Goal: Task Accomplishment & Management: Complete application form

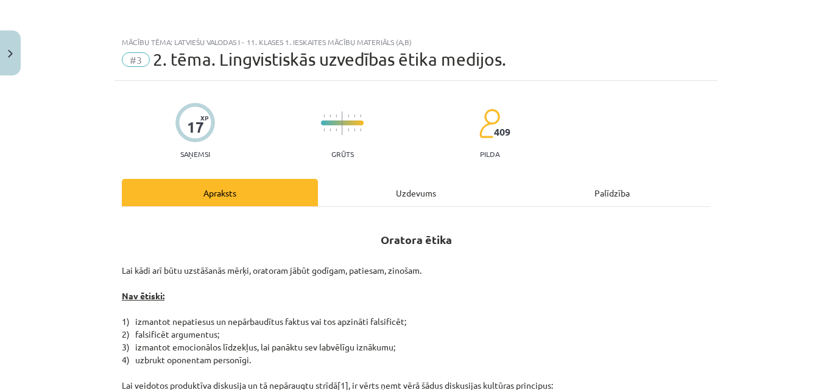
scroll to position [2360, 0]
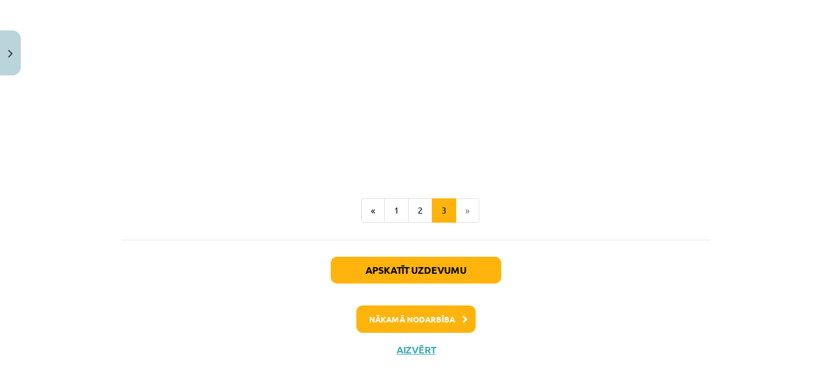
click at [460, 202] on li "»" at bounding box center [467, 210] width 23 height 24
drag, startPoint x: 460, startPoint y: 260, endPoint x: 679, endPoint y: 271, distance: 219.4
click at [688, 272] on div "Apskatīt uzdevumu Nākamā nodarbība Aizvērt" at bounding box center [416, 302] width 588 height 124
click at [446, 306] on button "Nākamā nodarbība" at bounding box center [415, 320] width 119 height 28
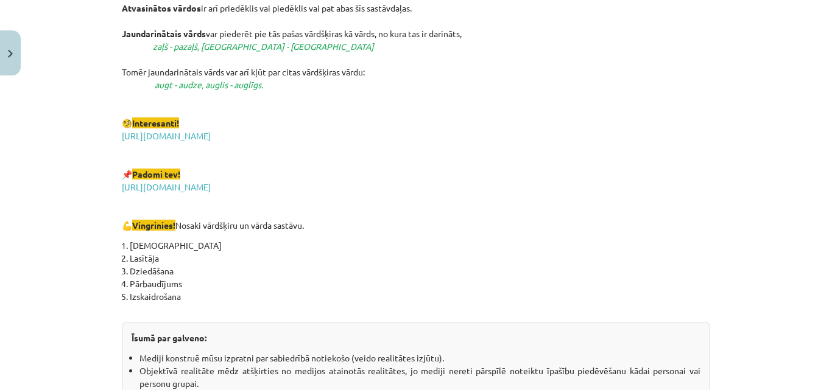
scroll to position [2250, 0]
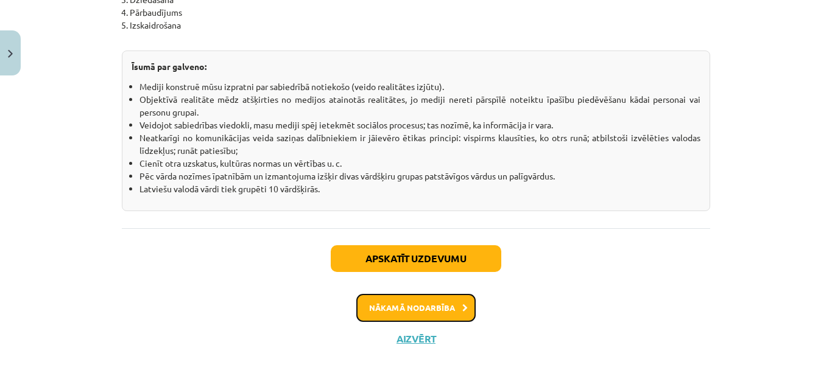
click at [457, 303] on button "Nākamā nodarbība" at bounding box center [415, 308] width 119 height 28
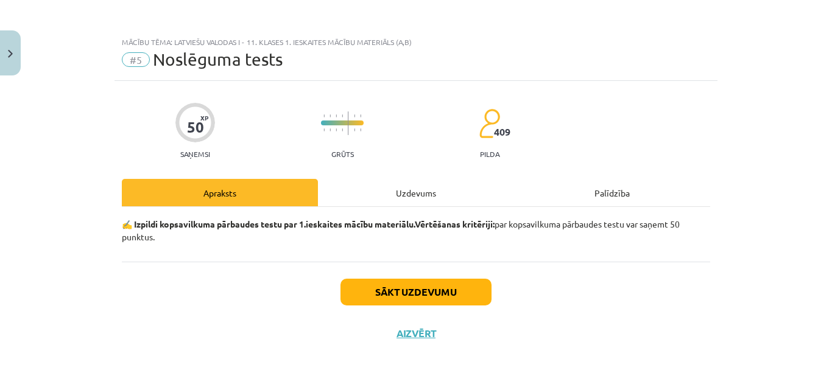
click at [426, 197] on div "Uzdevums" at bounding box center [416, 192] width 196 height 27
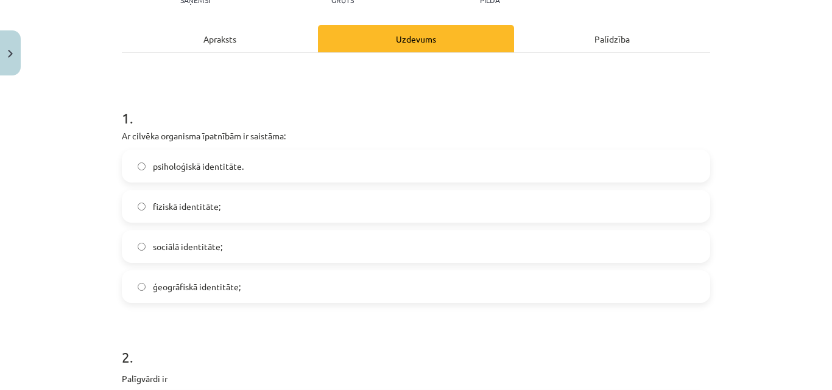
scroll to position [183, 0]
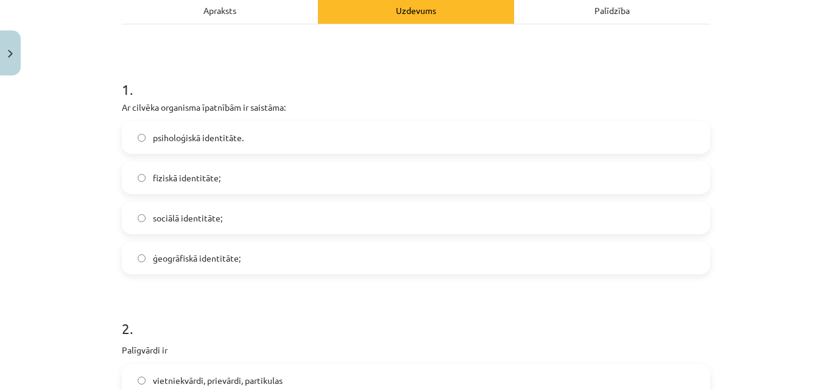
click at [447, 226] on label "sociālā identitāte;" at bounding box center [416, 218] width 586 height 30
click at [229, 184] on label "fiziskā identitāte;" at bounding box center [416, 178] width 586 height 30
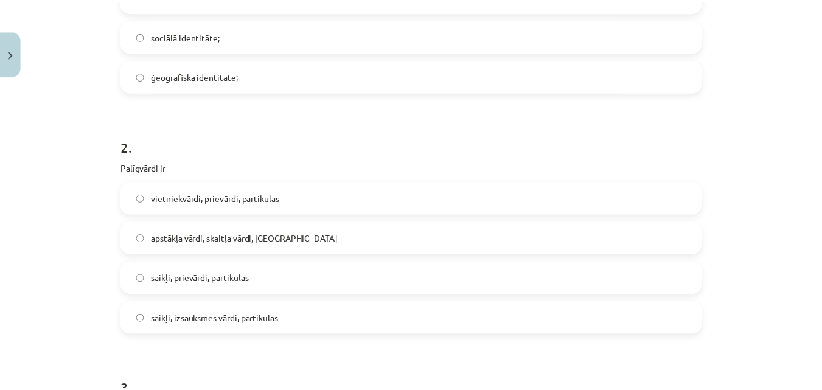
scroll to position [122, 0]
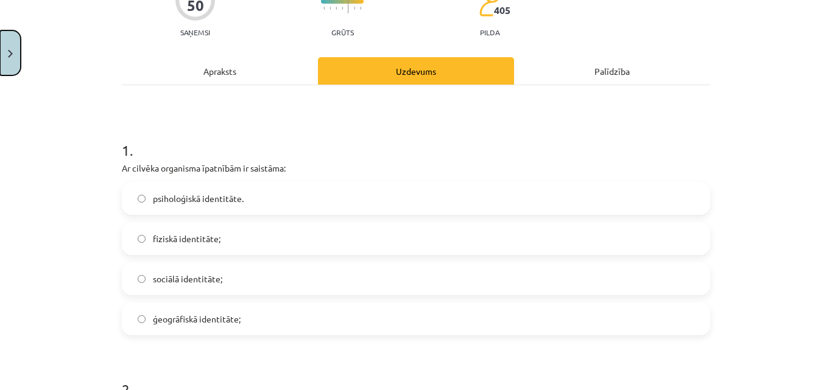
click at [0, 44] on button "Close" at bounding box center [10, 52] width 21 height 45
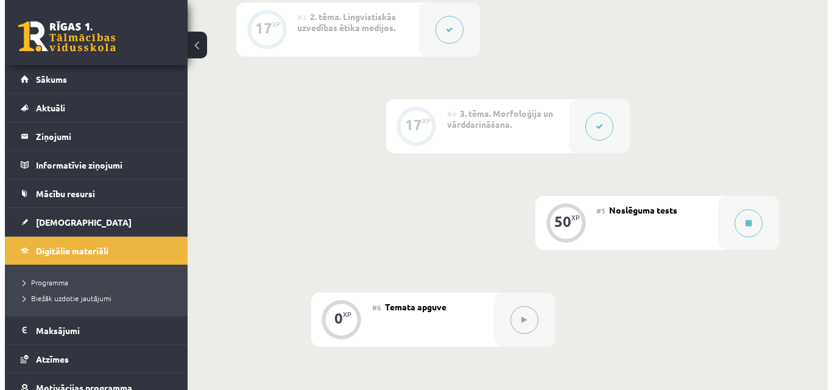
scroll to position [548, 0]
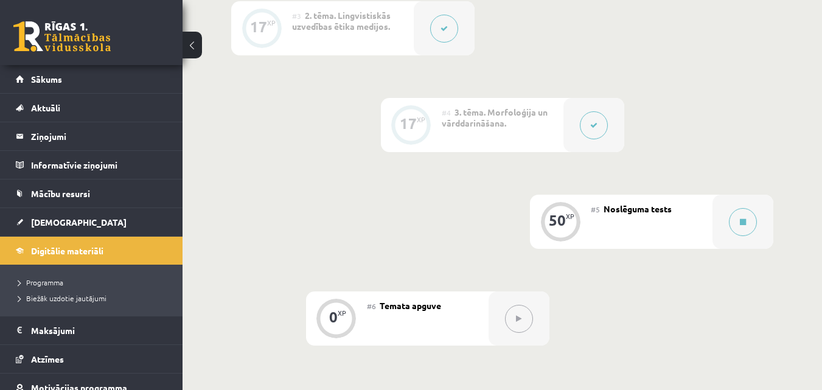
click at [584, 132] on button at bounding box center [594, 125] width 28 height 28
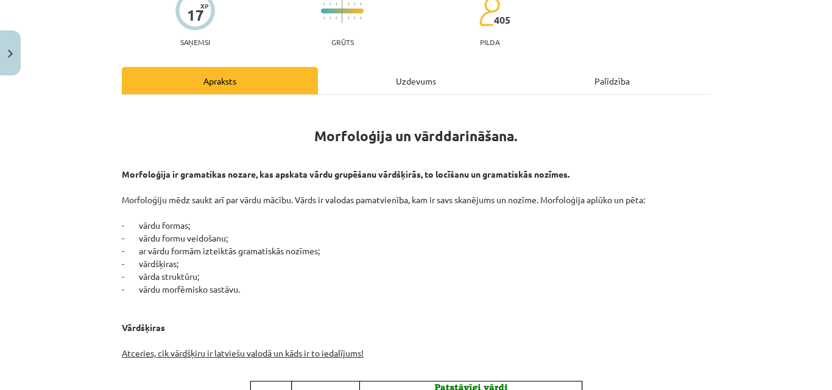
scroll to position [183, 0]
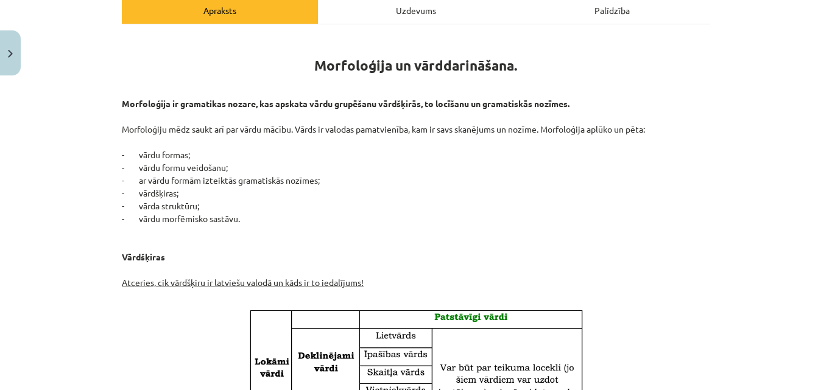
click at [424, 15] on div "Uzdevums" at bounding box center [416, 9] width 196 height 27
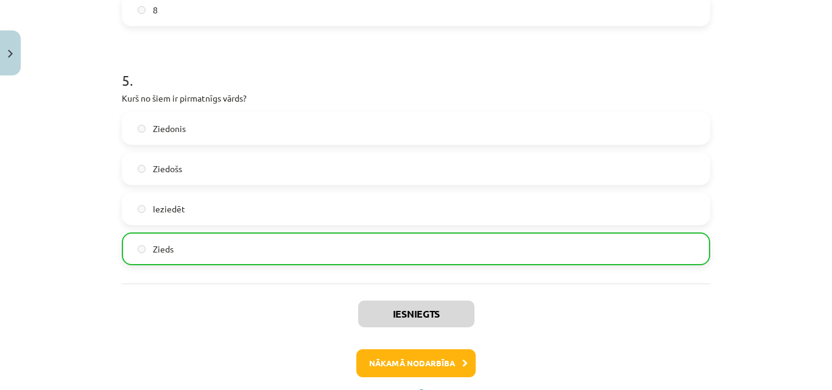
scroll to position [1204, 0]
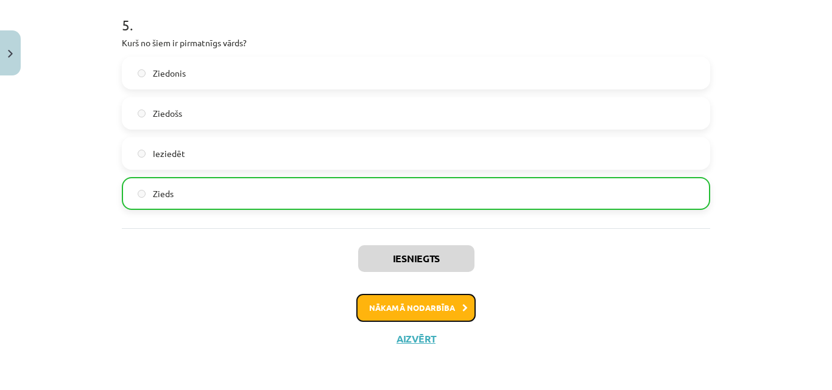
click at [434, 306] on button "Nākamā nodarbība" at bounding box center [415, 308] width 119 height 28
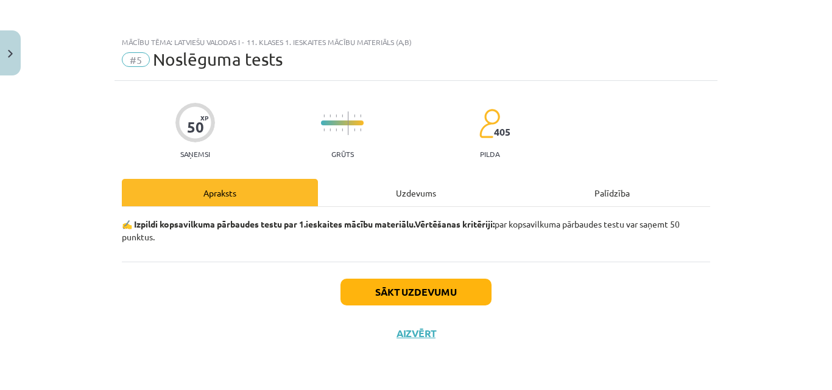
scroll to position [0, 0]
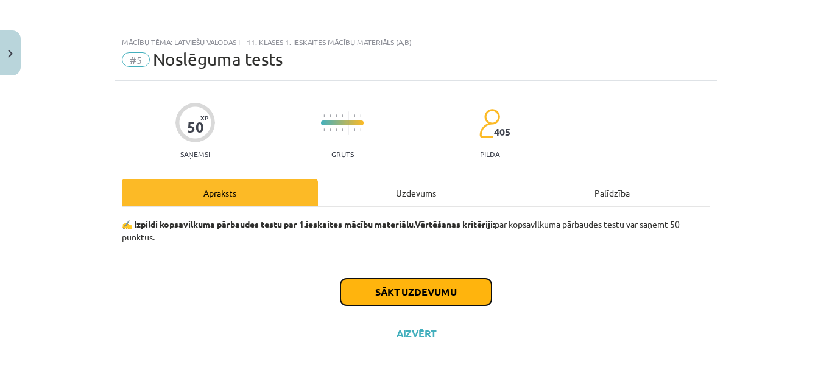
click at [431, 281] on button "Sākt uzdevumu" at bounding box center [415, 292] width 151 height 27
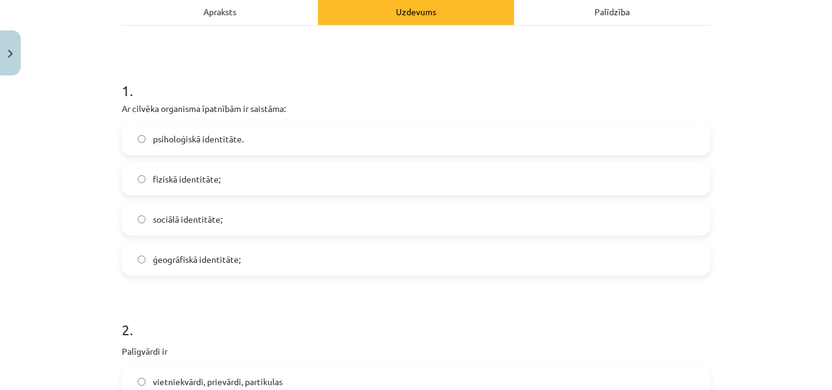
scroll to position [183, 0]
click at [194, 168] on label "fiziskā identitāte;" at bounding box center [416, 178] width 586 height 30
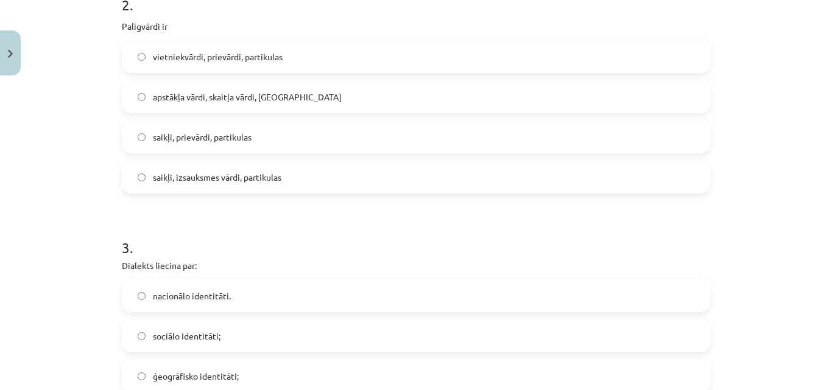
scroll to position [487, 0]
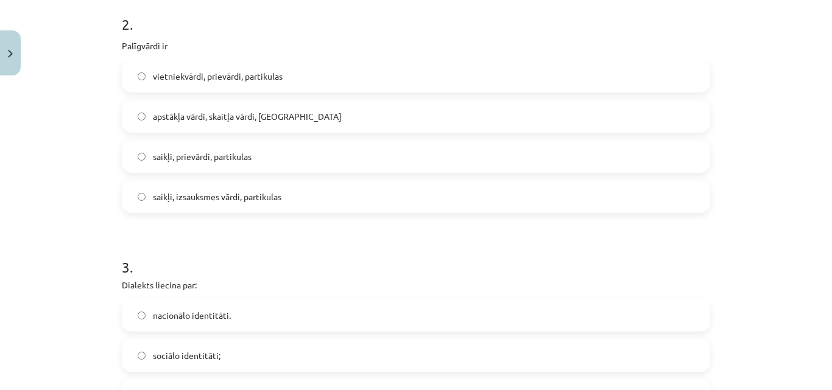
click at [277, 157] on label "saikļi, prievārdi, partikulas" at bounding box center [416, 156] width 586 height 30
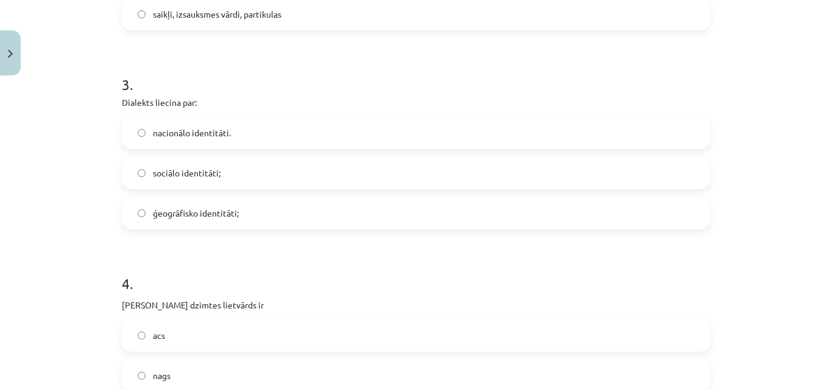
scroll to position [730, 0]
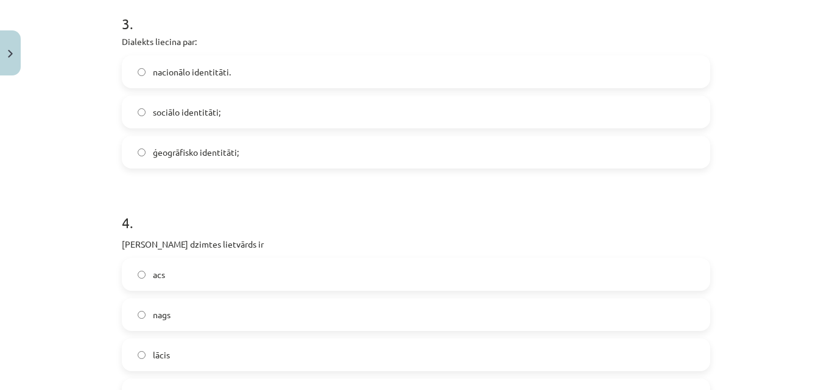
click at [196, 152] on span "ģeogrāfisko identitāti;" at bounding box center [196, 152] width 86 height 13
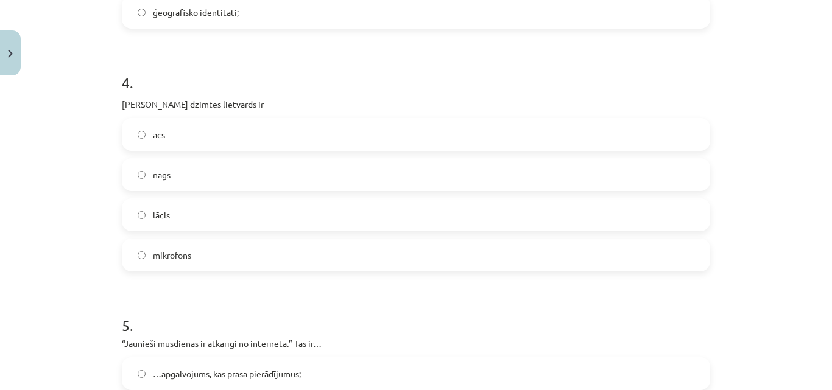
scroll to position [913, 0]
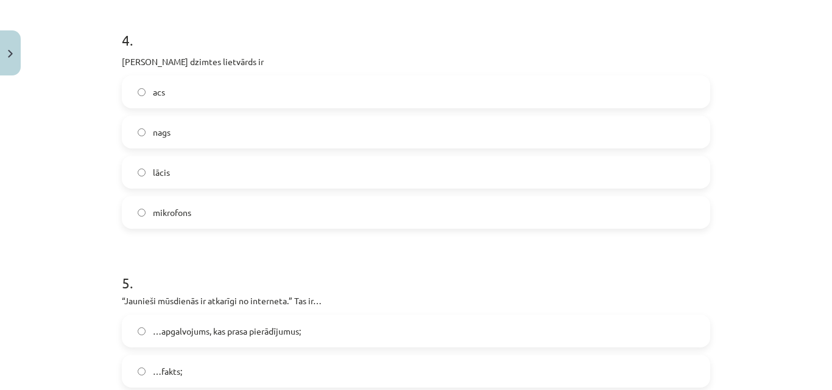
click at [201, 87] on label "acs" at bounding box center [416, 92] width 586 height 30
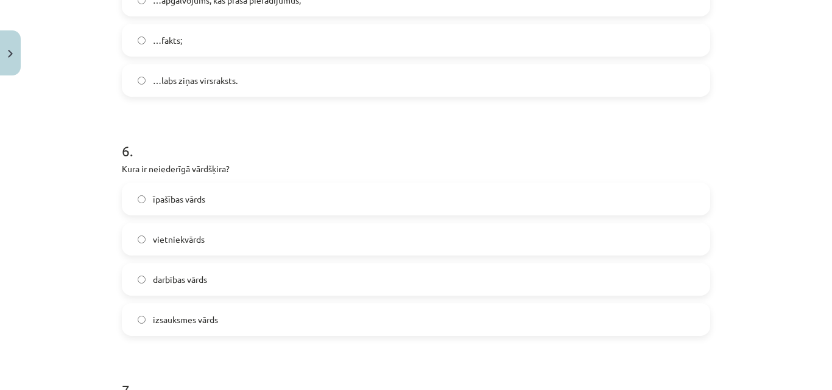
scroll to position [1339, 0]
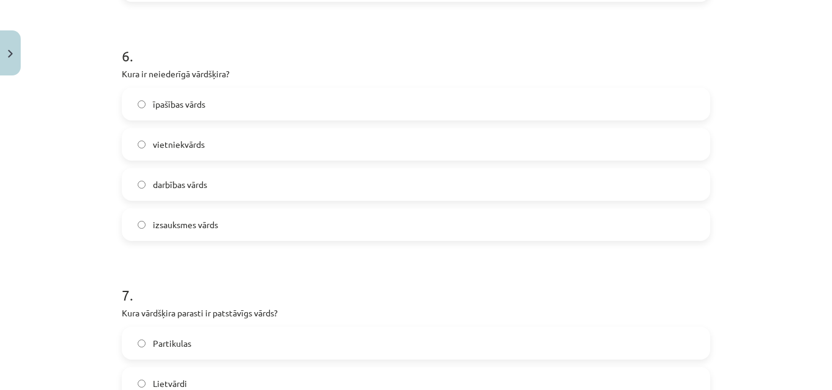
click at [215, 233] on label "izsauksmes vārds" at bounding box center [416, 224] width 586 height 30
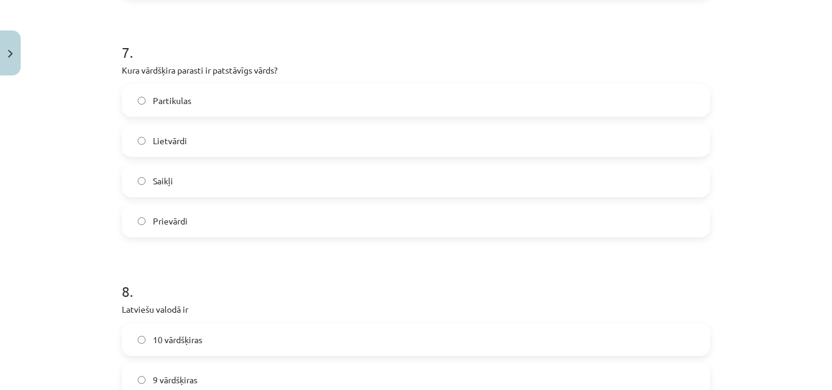
scroll to position [1583, 0]
click at [261, 140] on label "Lietvārdi" at bounding box center [416, 140] width 586 height 30
click at [265, 138] on label "Lietvārdi" at bounding box center [416, 140] width 586 height 30
click at [260, 114] on label "Partikulas" at bounding box center [416, 100] width 586 height 30
click at [257, 135] on label "Lietvārdi" at bounding box center [416, 140] width 586 height 30
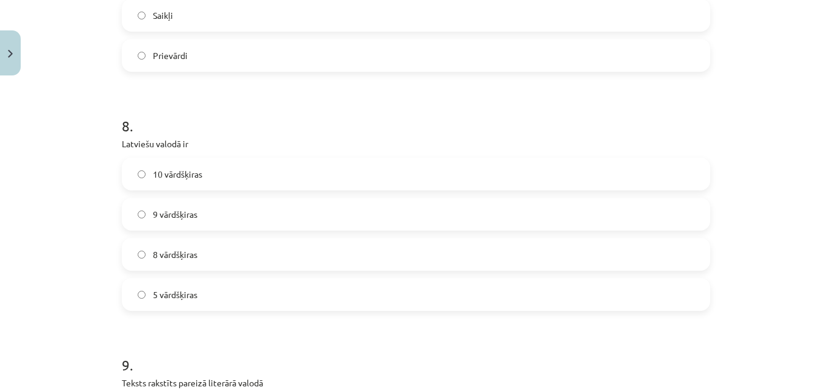
scroll to position [1765, 0]
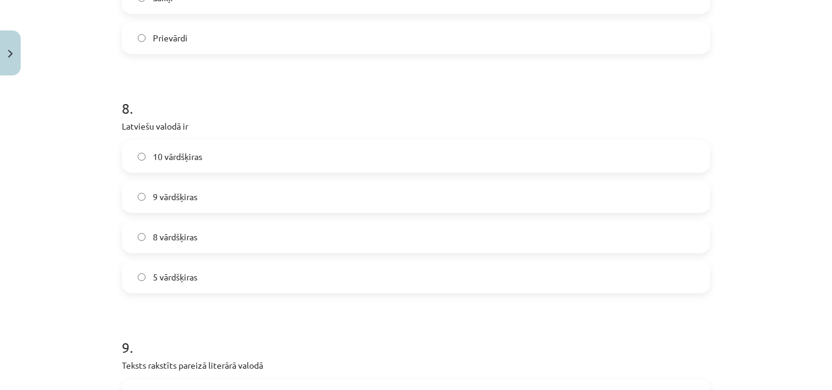
click at [275, 158] on label "10 vārdšķiras" at bounding box center [416, 156] width 586 height 30
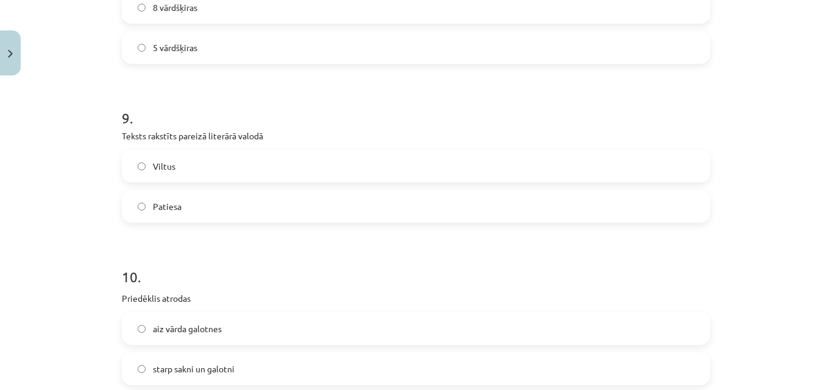
scroll to position [2009, 0]
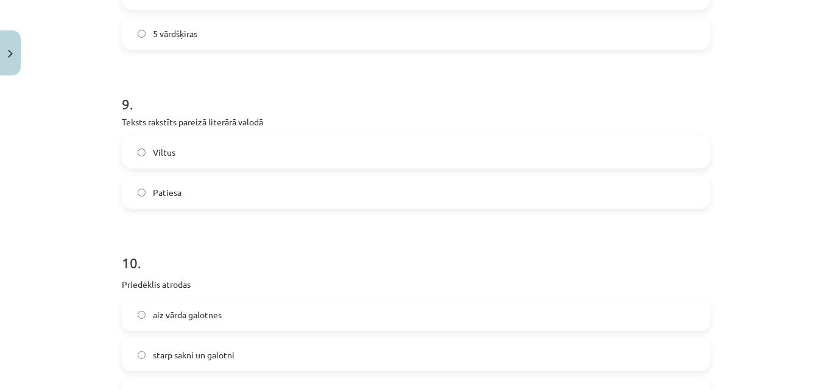
click at [217, 200] on label "Patiesa" at bounding box center [416, 192] width 586 height 30
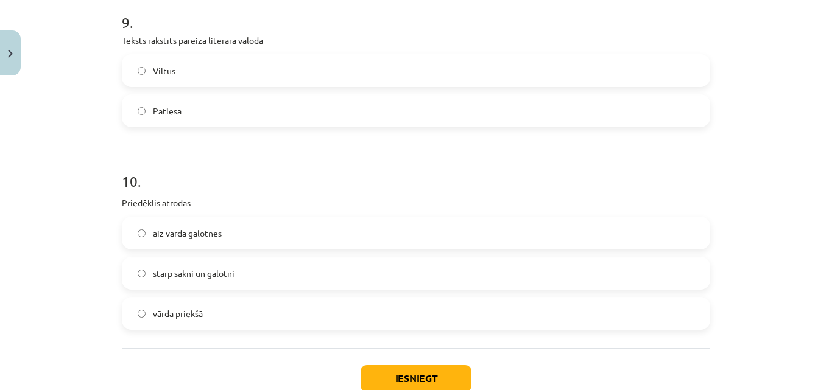
scroll to position [2131, 0]
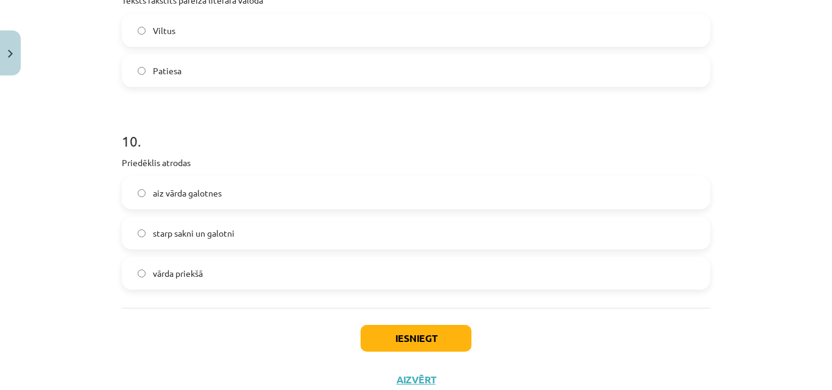
click at [192, 280] on label "vārda priekšā" at bounding box center [416, 273] width 586 height 30
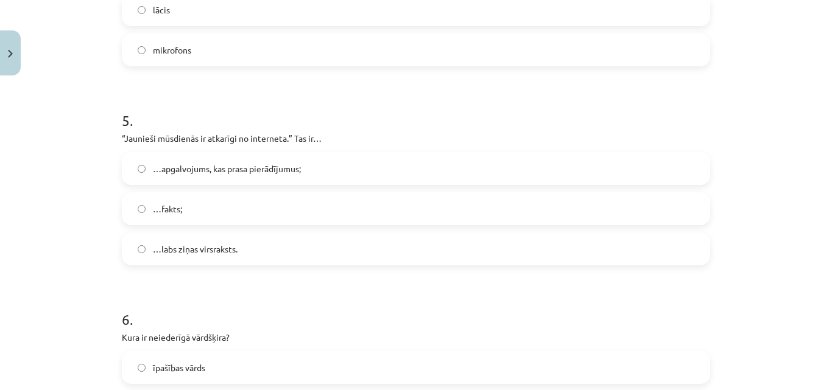
scroll to position [1137, 0]
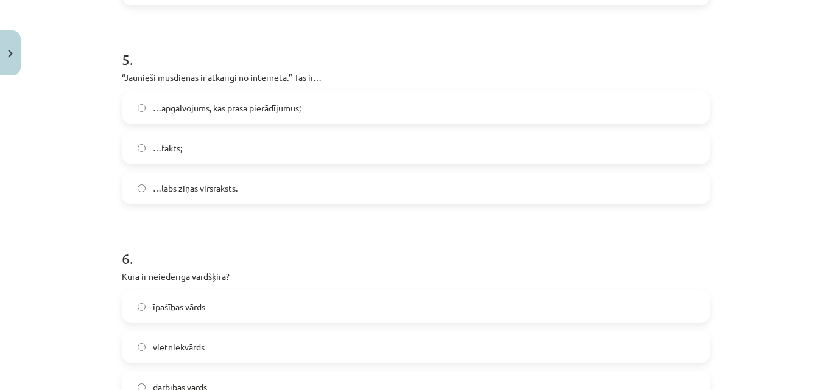
click at [373, 110] on label "…apgalvojums, kas prasa pierādījumus;" at bounding box center [416, 108] width 586 height 30
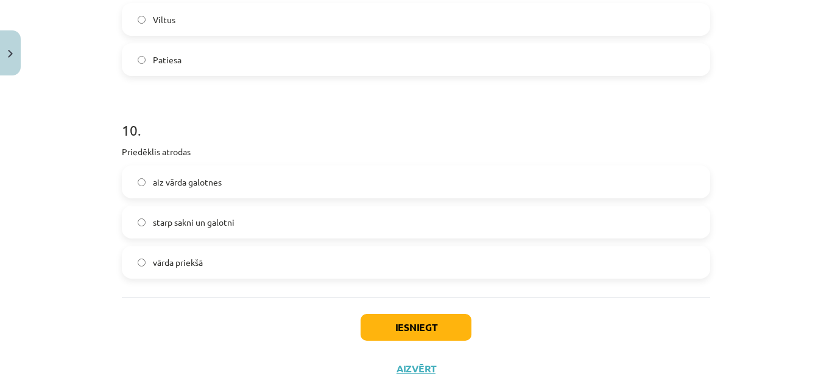
scroll to position [2171, 0]
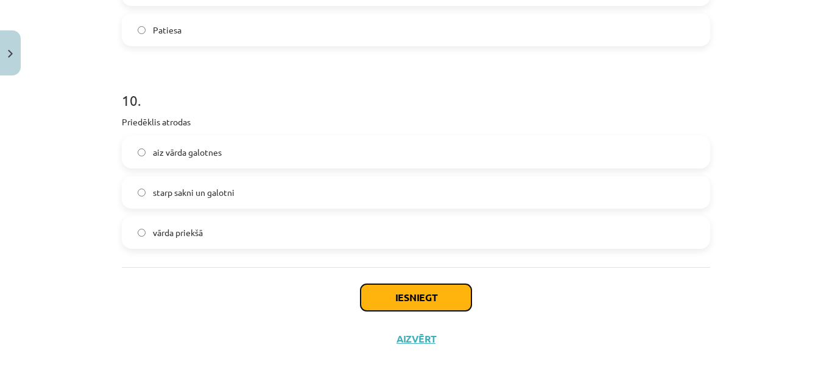
click at [425, 285] on button "Iesniegt" at bounding box center [415, 297] width 111 height 27
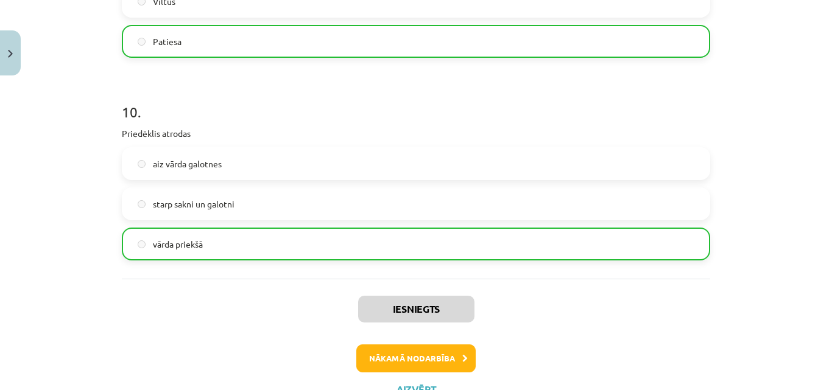
scroll to position [2210, 0]
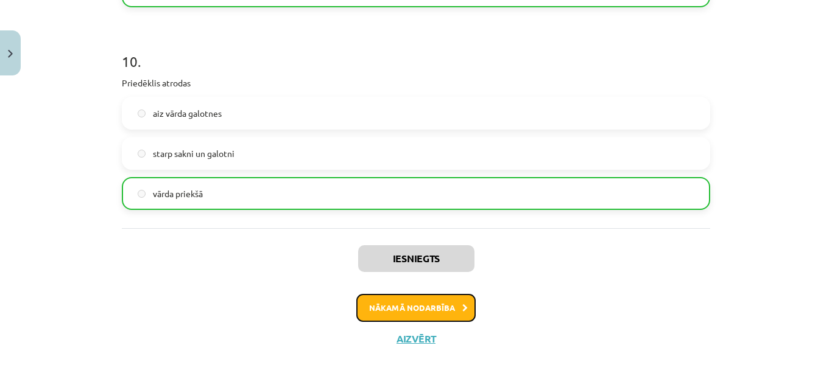
click at [421, 313] on button "Nākamā nodarbība" at bounding box center [415, 308] width 119 height 28
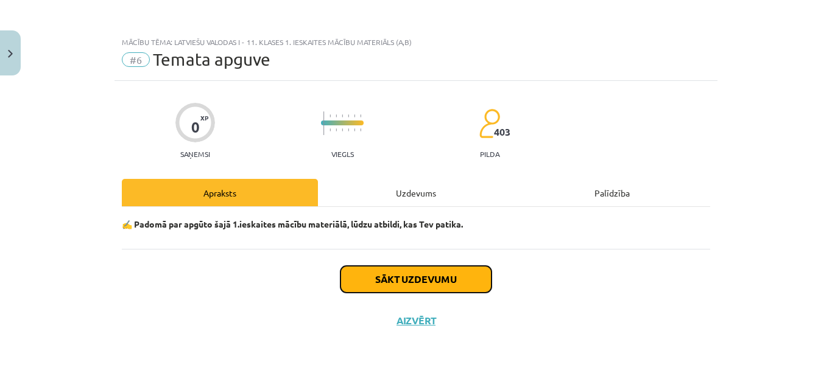
click at [402, 271] on button "Sākt uzdevumu" at bounding box center [415, 279] width 151 height 27
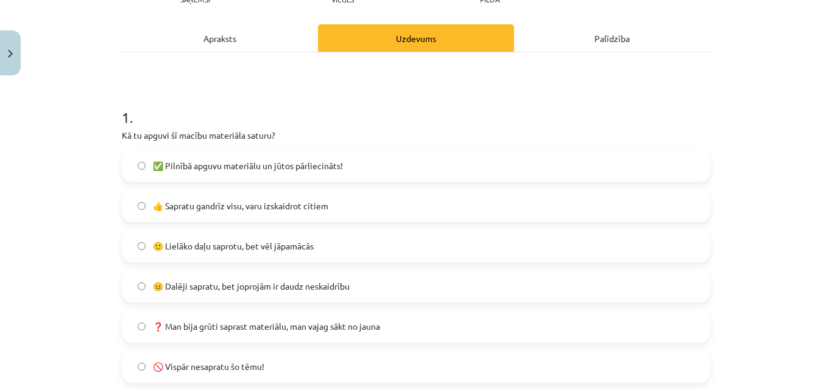
scroll to position [183, 0]
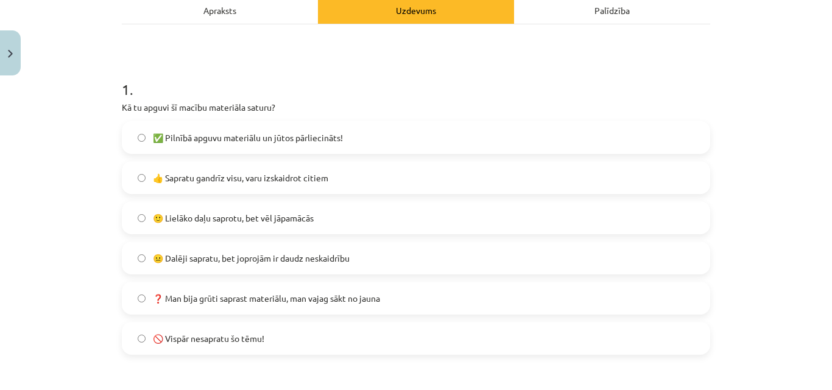
click at [308, 140] on span "✅ Pilnībā apguvu materiālu un jūtos pārliecināts!" at bounding box center [248, 137] width 190 height 13
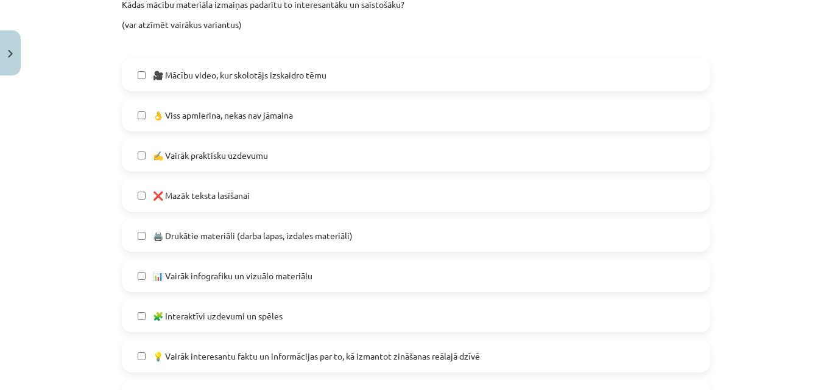
scroll to position [626, 0]
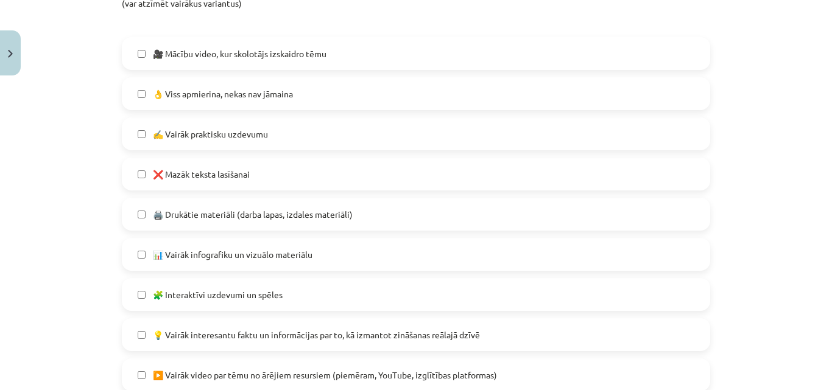
click at [339, 105] on label "👌 Viss apmierina, nekas nav jāmaina" at bounding box center [416, 94] width 586 height 30
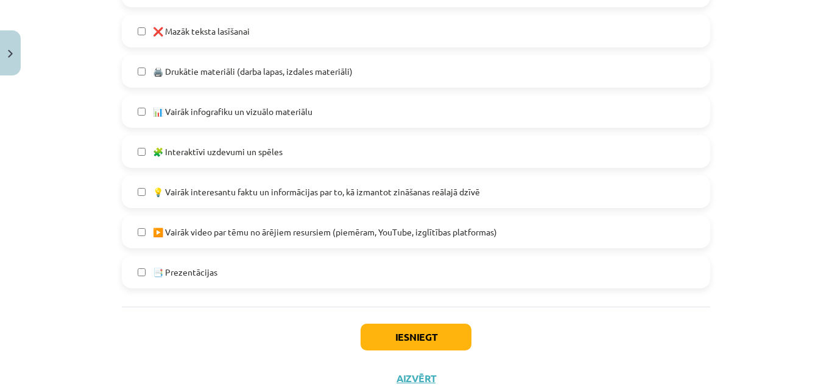
scroll to position [748, 0]
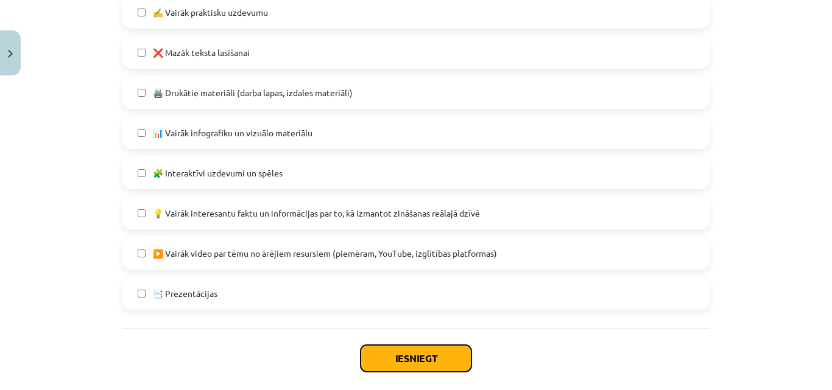
click at [437, 362] on button "Iesniegt" at bounding box center [415, 358] width 111 height 27
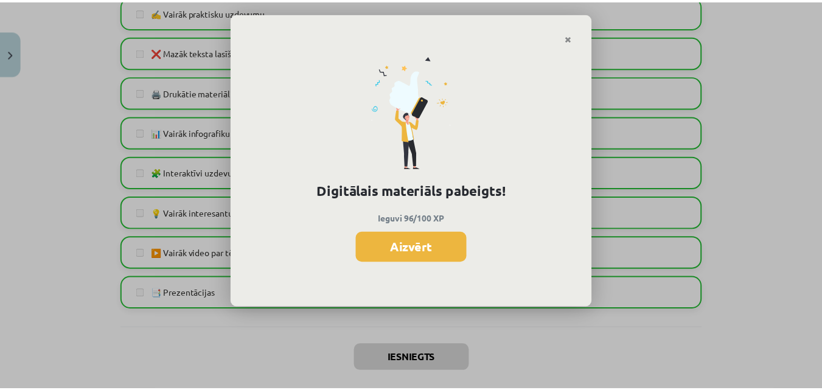
scroll to position [535, 0]
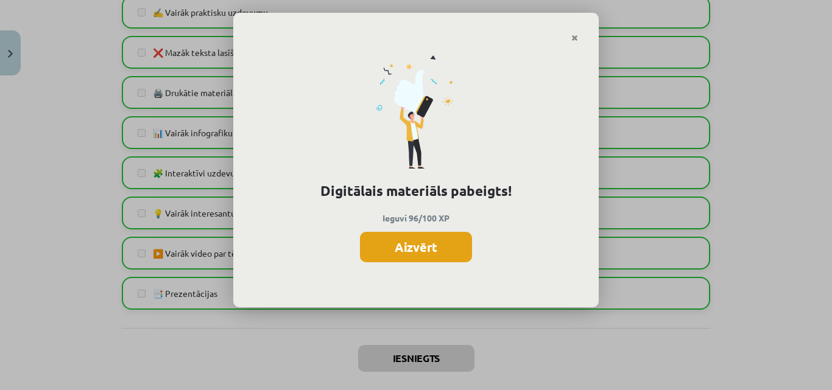
click at [435, 250] on button "Aizvērt" at bounding box center [416, 247] width 112 height 30
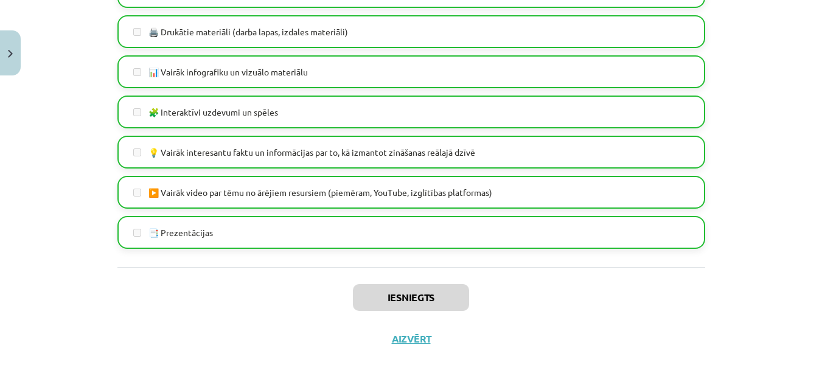
scroll to position [689, 0]
drag, startPoint x: 5, startPoint y: 79, endPoint x: 12, endPoint y: 60, distance: 20.0
click at [5, 78] on div "Mācību tēma: Latviešu valodas i - 11. klases 1. ieskaites mācību materiāls (a,b…" at bounding box center [411, 195] width 822 height 390
click at [15, 56] on button "Close" at bounding box center [10, 52] width 21 height 45
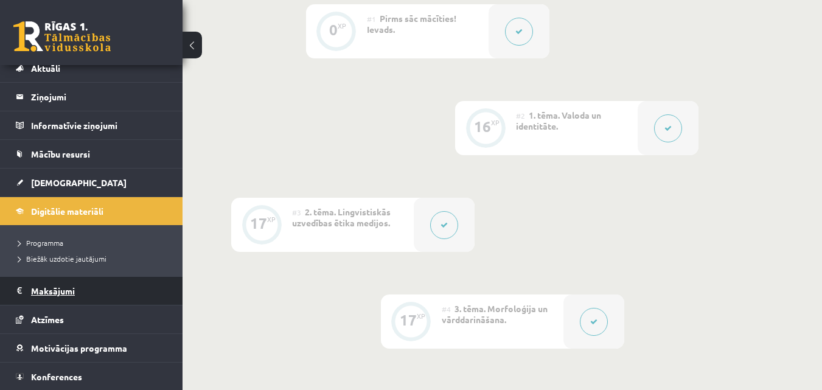
scroll to position [61, 0]
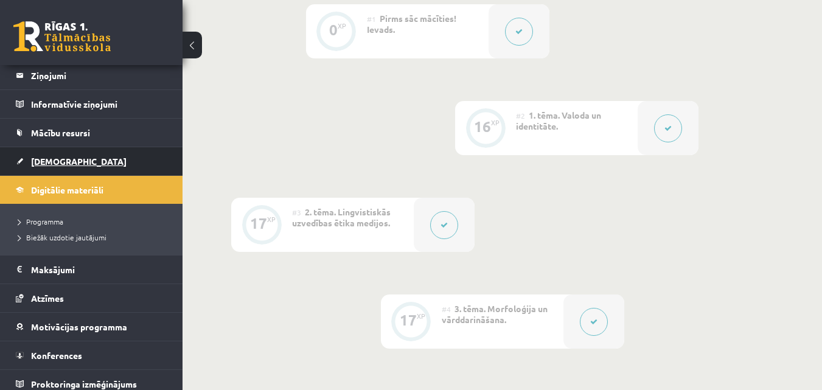
click at [18, 169] on link "[DEMOGRAPHIC_DATA]" at bounding box center [92, 161] width 152 height 28
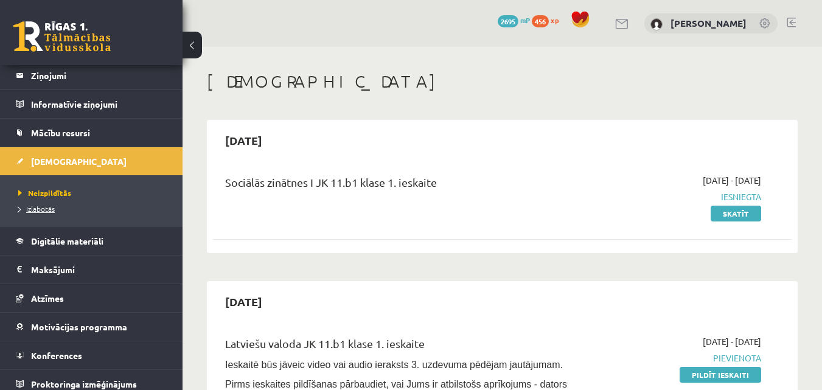
click at [32, 207] on span "Izlabotās" at bounding box center [36, 209] width 37 height 10
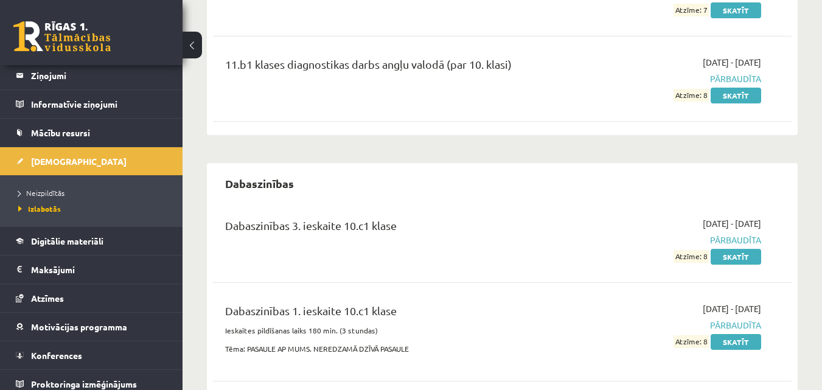
scroll to position [852, 0]
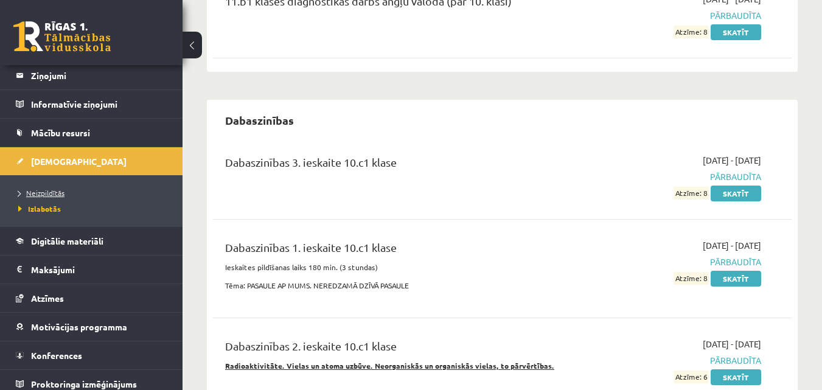
click at [47, 191] on span "Neizpildītās" at bounding box center [41, 193] width 46 height 10
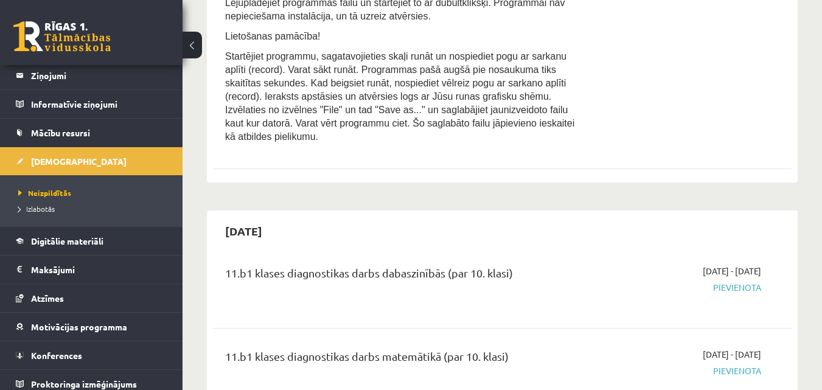
scroll to position [609, 0]
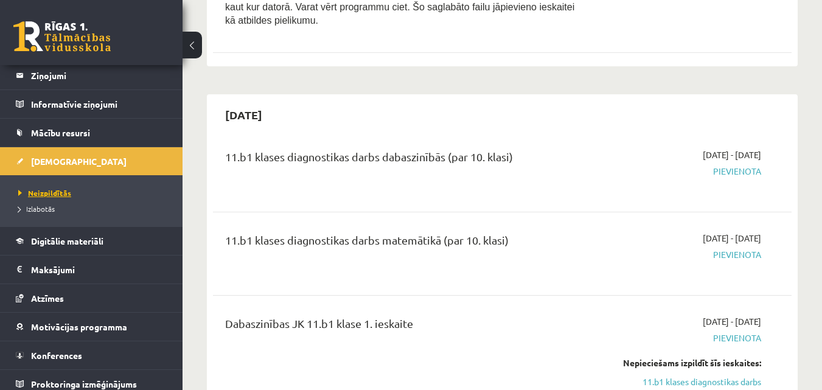
click at [28, 197] on link "Neizpildītās" at bounding box center [94, 192] width 152 height 11
click at [30, 211] on span "Izlabotās" at bounding box center [36, 209] width 37 height 10
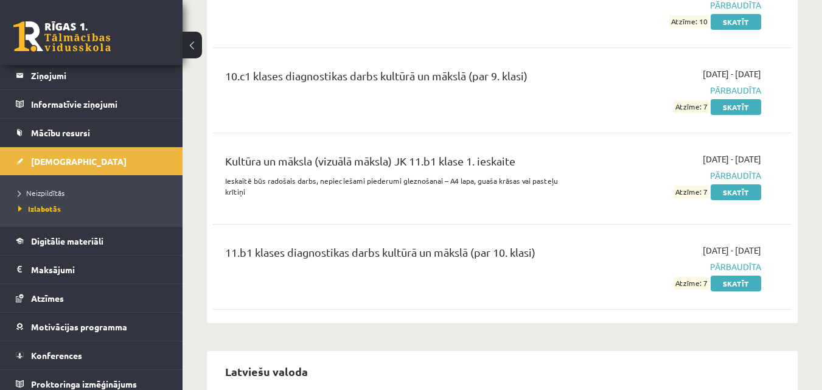
scroll to position [2983, 0]
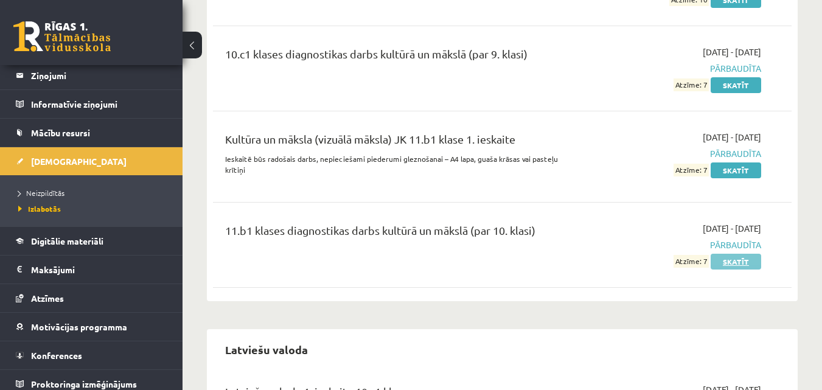
click at [727, 254] on link "Skatīt" at bounding box center [736, 262] width 51 height 16
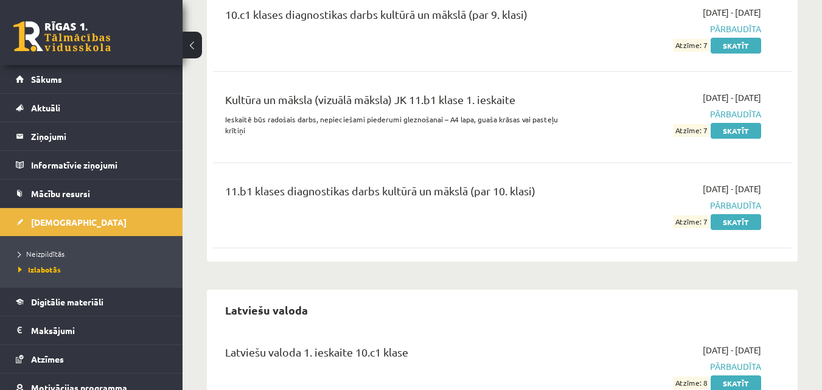
scroll to position [3044, 0]
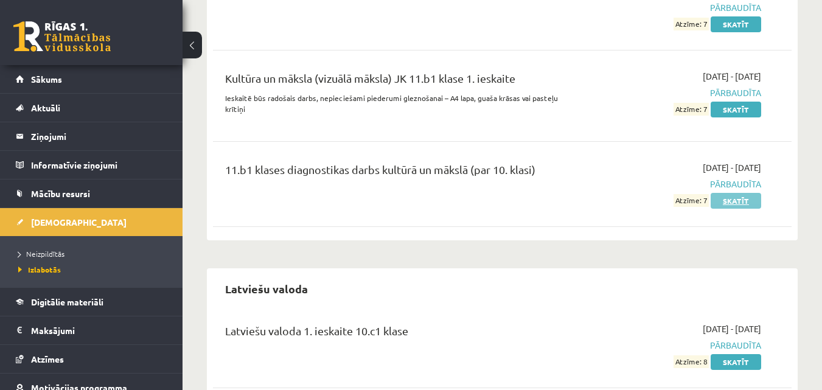
click at [730, 193] on link "Skatīt" at bounding box center [736, 201] width 51 height 16
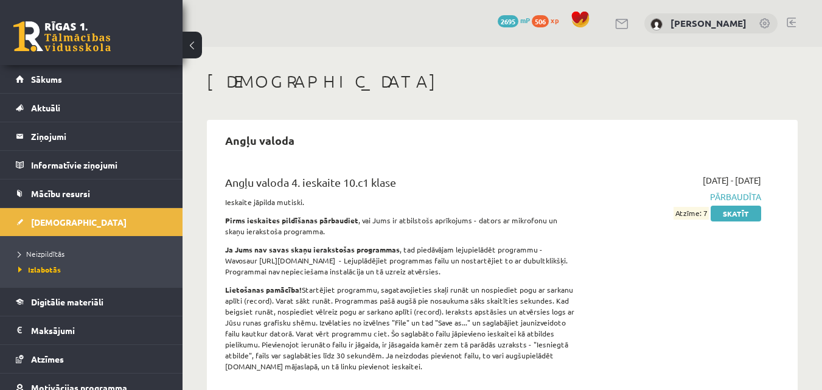
scroll to position [3044, 0]
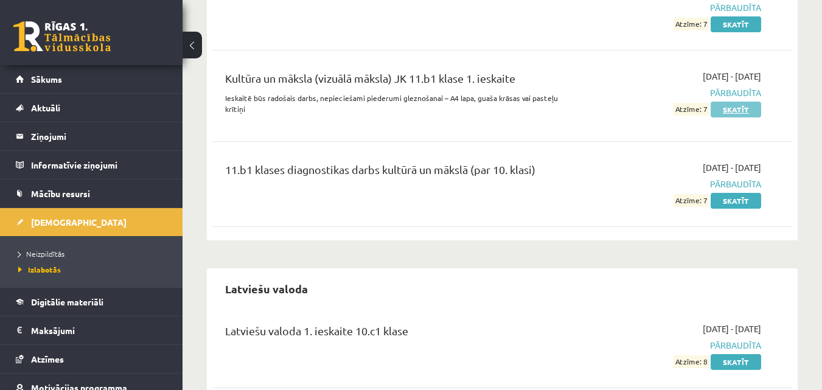
click at [743, 102] on link "Skatīt" at bounding box center [736, 110] width 51 height 16
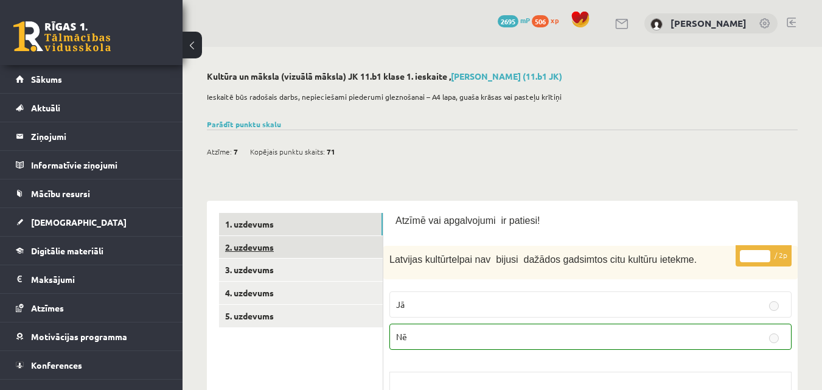
click at [254, 237] on link "2. uzdevums" at bounding box center [301, 247] width 164 height 23
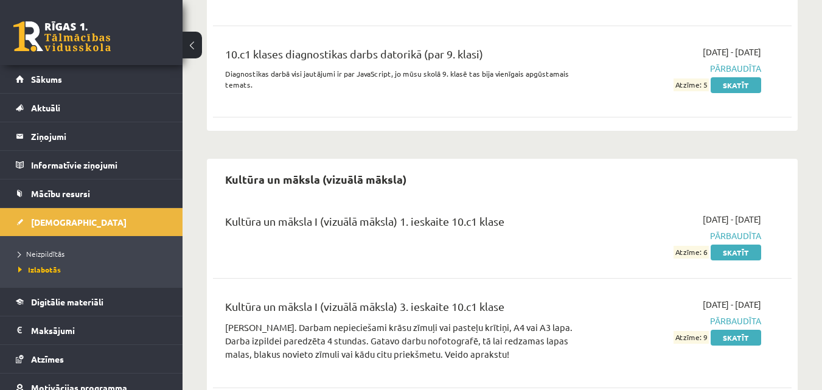
scroll to position [2313, 0]
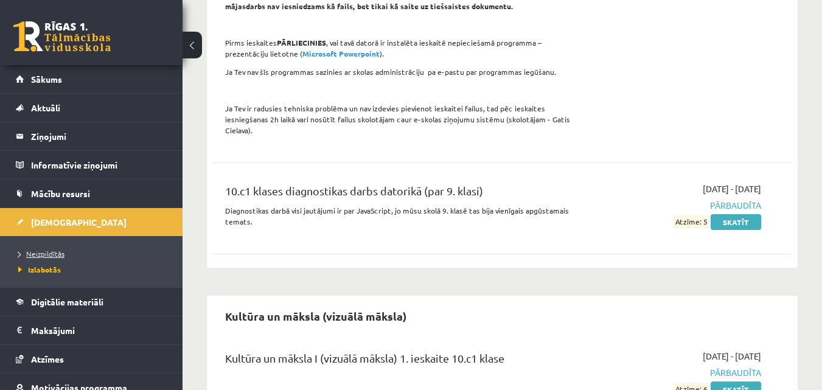
click at [26, 249] on link "Neizpildītās" at bounding box center [94, 253] width 152 height 11
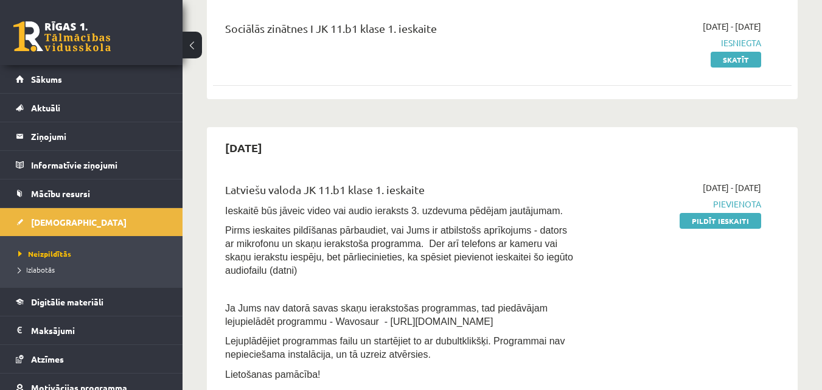
scroll to position [122, 0]
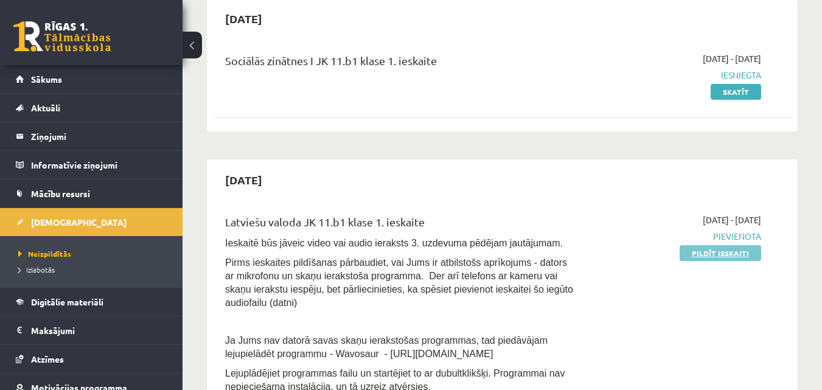
click at [706, 259] on link "Pildīt ieskaiti" at bounding box center [721, 253] width 82 height 16
click at [735, 259] on link "Pildīt ieskaiti" at bounding box center [721, 253] width 82 height 16
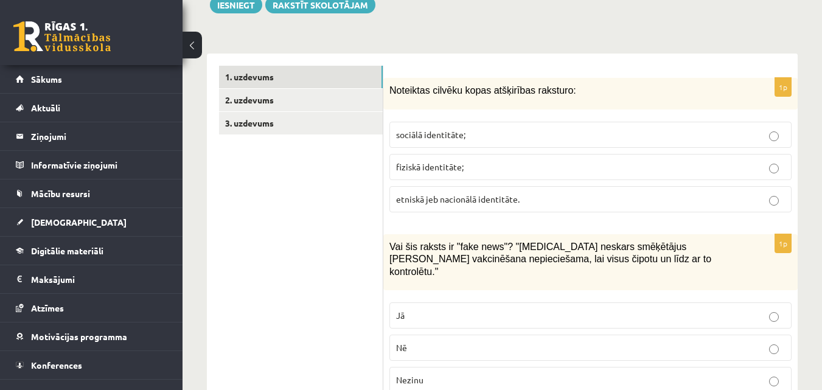
scroll to position [365, 0]
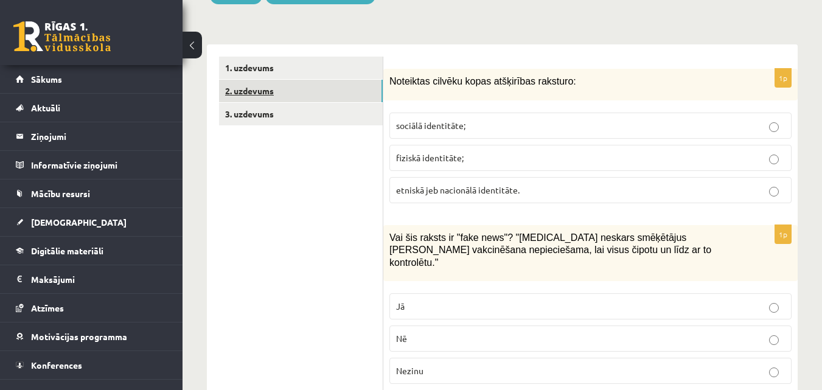
click at [265, 80] on link "2. uzdevums" at bounding box center [301, 91] width 164 height 23
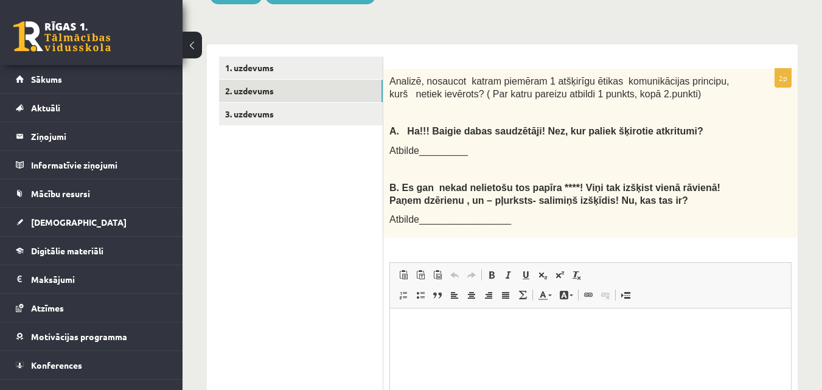
scroll to position [0, 0]
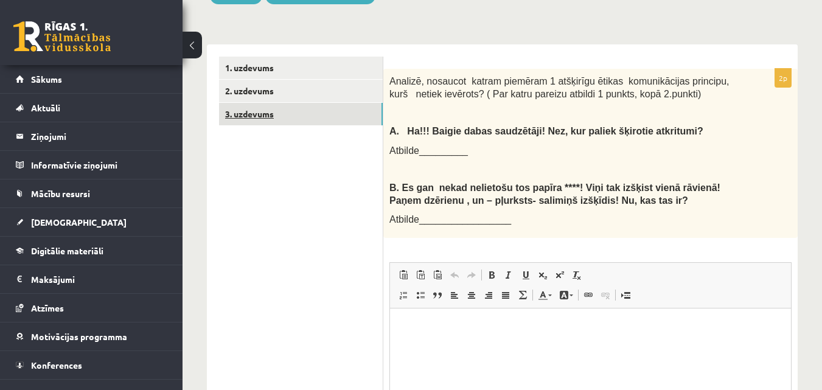
click at [280, 108] on link "3. uzdevums" at bounding box center [301, 114] width 164 height 23
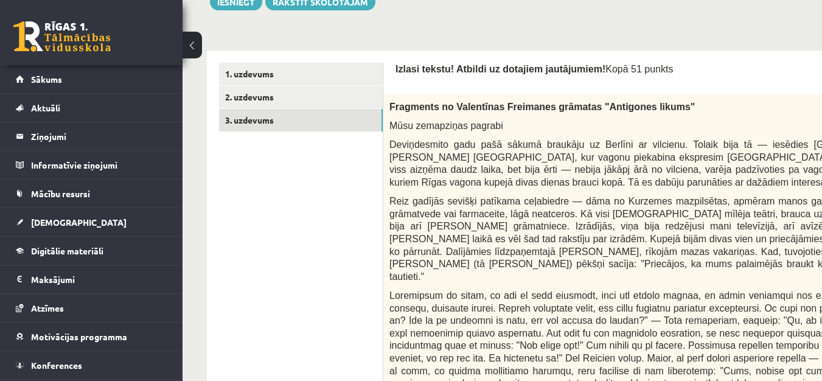
scroll to position [291, 0]
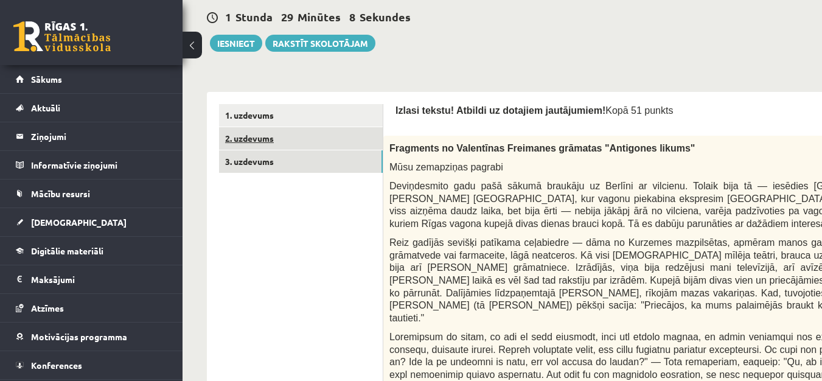
click at [286, 145] on link "2. uzdevums" at bounding box center [301, 138] width 164 height 23
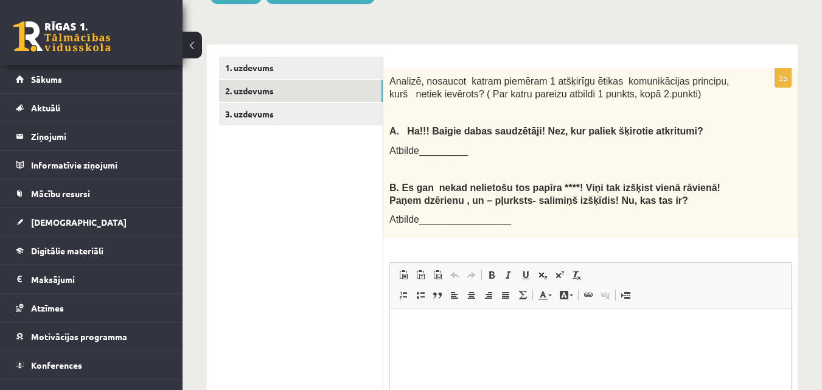
scroll to position [0, 0]
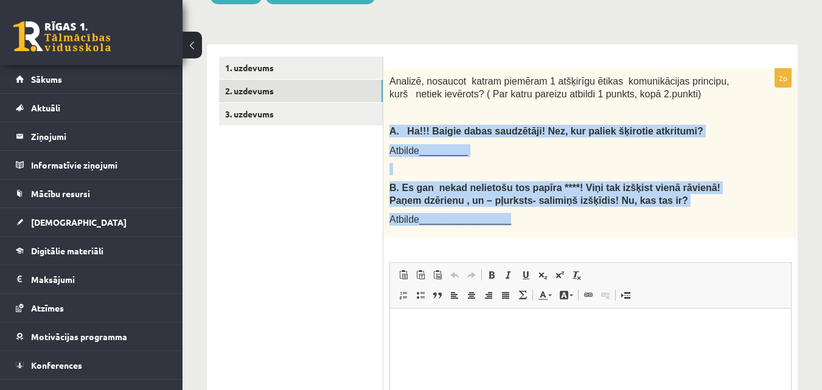
drag, startPoint x: 388, startPoint y: 118, endPoint x: 687, endPoint y: 225, distance: 318.1
click at [687, 225] on div "Analizē, nosaucot katram piemēram 1 atšķirīgu ētikas komunikācijas principu, ku…" at bounding box center [591, 153] width 415 height 169
copy div "A. Ha!!! Baigie dabas saudzētāji! Nez, kur paliek šķirotie atkritumi? Atbilde__…"
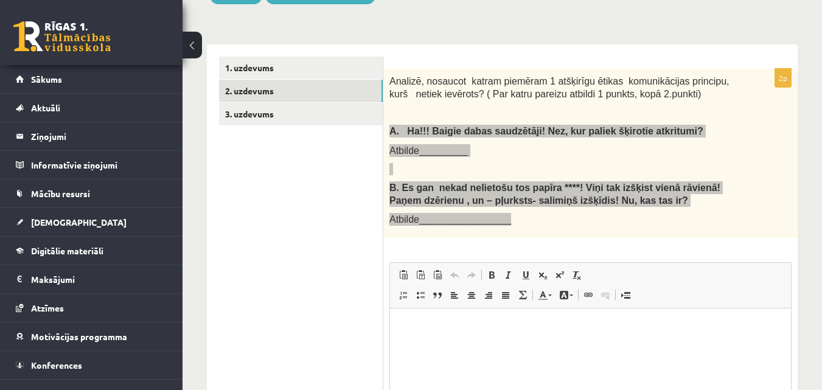
click at [574, 331] on p "Editor, wiswyg-editor-user-answer-47433833812180" at bounding box center [590, 327] width 377 height 13
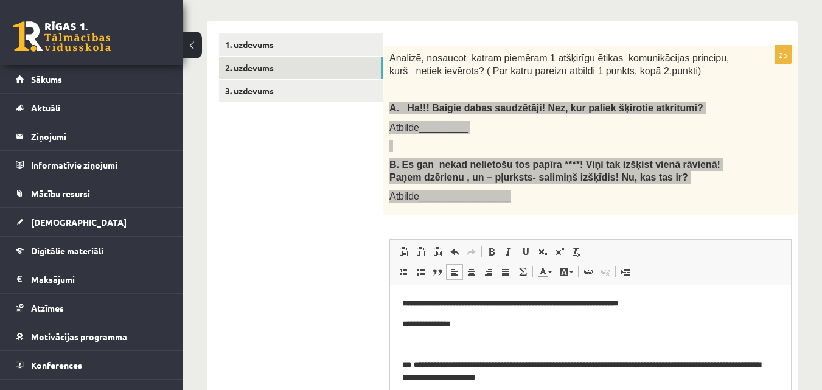
scroll to position [10, 0]
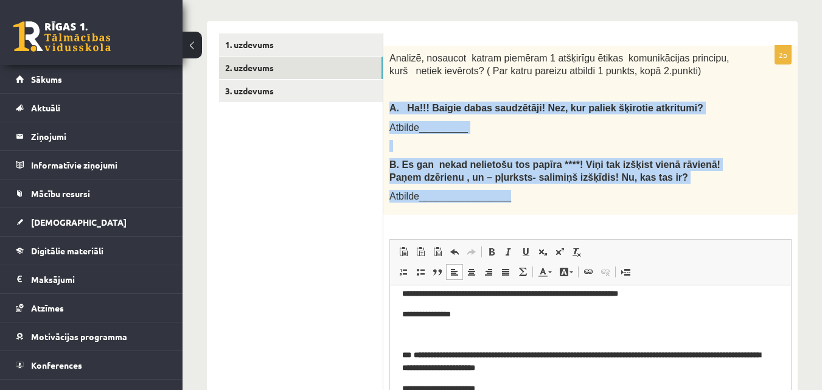
click at [773, 105] on div "Analizē, nosaucot katram piemēram 1 atšķirīgu ētikas komunikācijas principu, ku…" at bounding box center [591, 130] width 415 height 169
click at [774, 99] on div "Analizē, nosaucot katram piemēram 1 atšķirīgu ētikas komunikācijas principu, ku…" at bounding box center [591, 130] width 415 height 169
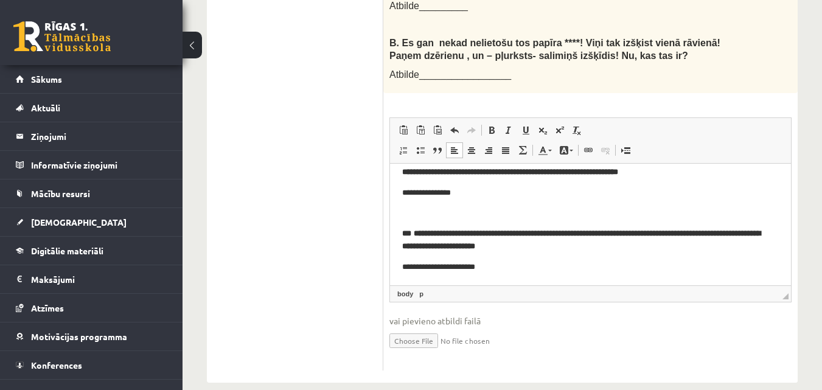
scroll to position [515, 0]
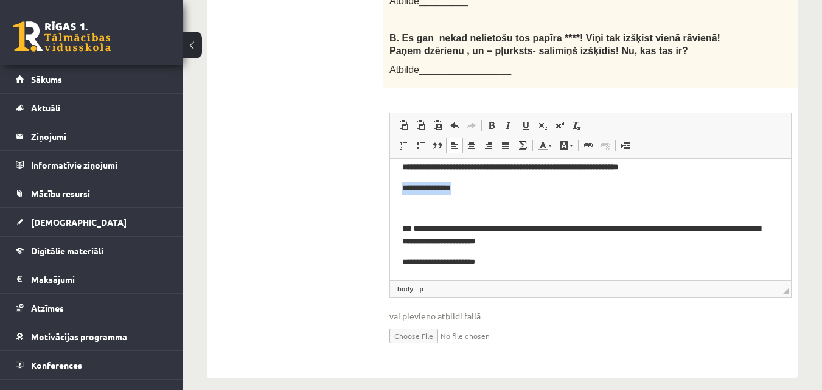
drag, startPoint x: 474, startPoint y: 184, endPoint x: 779, endPoint y: 306, distance: 328.4
click at [398, 187] on html "**********" at bounding box center [590, 214] width 401 height 131
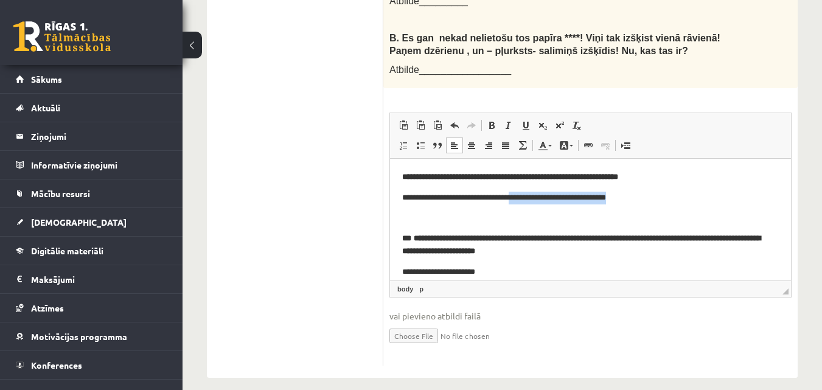
drag, startPoint x: 614, startPoint y: 206, endPoint x: 525, endPoint y: 198, distance: 89.2
click at [525, 198] on p "**********" at bounding box center [586, 198] width 368 height 13
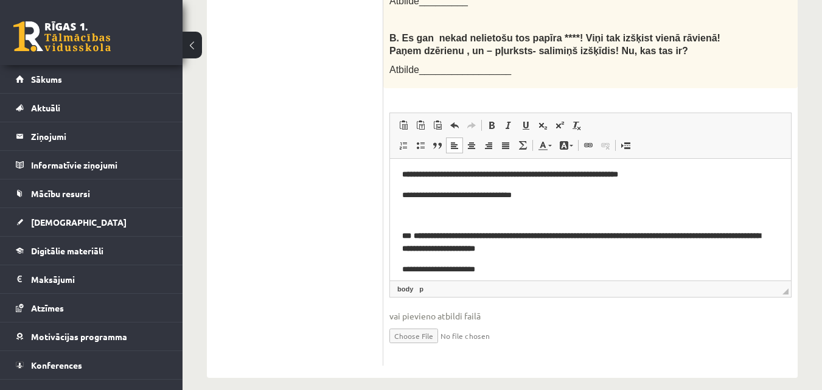
scroll to position [10, 0]
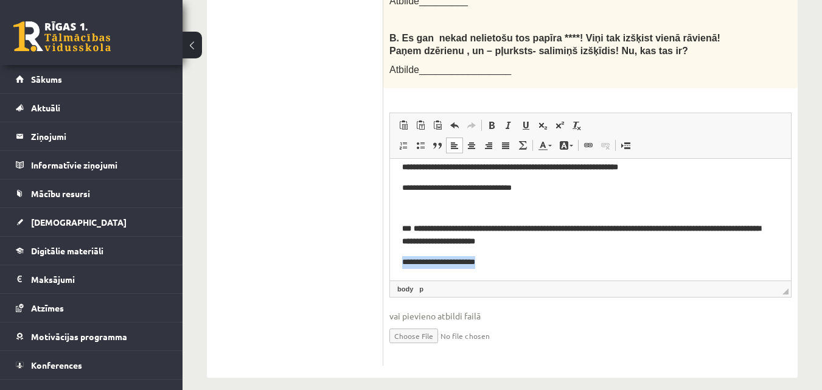
drag, startPoint x: 510, startPoint y: 267, endPoint x: 393, endPoint y: 264, distance: 117.5
click at [394, 264] on html "**********" at bounding box center [590, 214] width 401 height 131
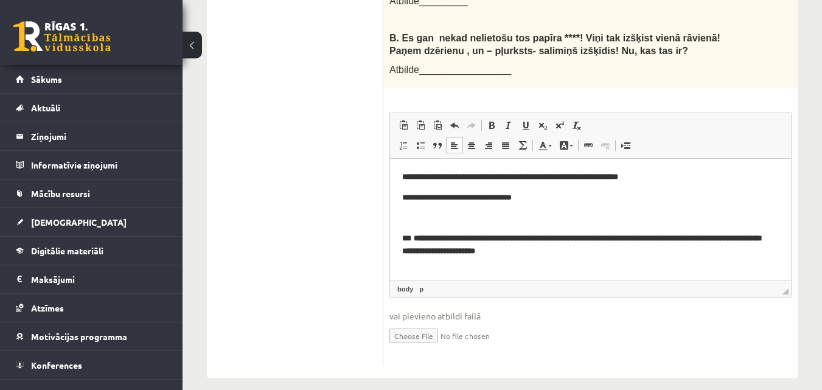
click at [448, 198] on p "**********" at bounding box center [586, 198] width 368 height 13
click at [488, 198] on p "**********" at bounding box center [586, 198] width 368 height 13
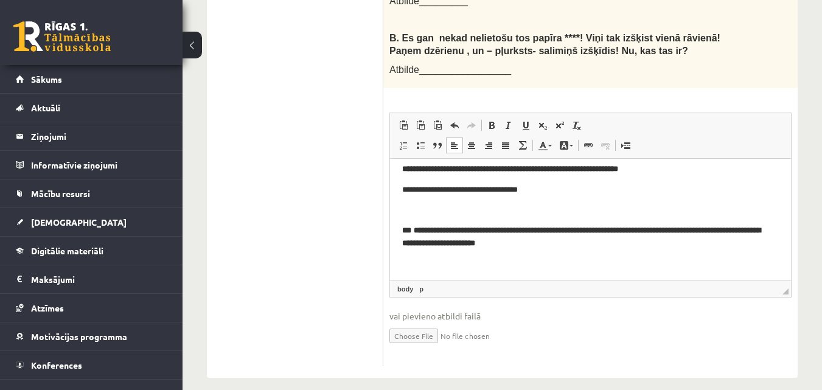
scroll to position [10, 0]
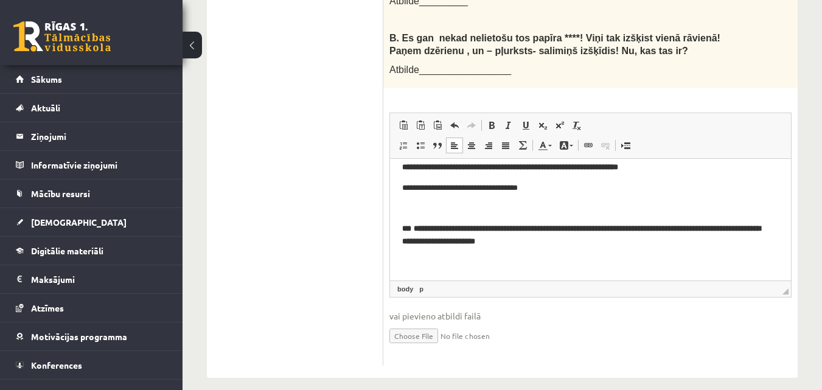
click at [559, 270] on html "**********" at bounding box center [590, 214] width 401 height 131
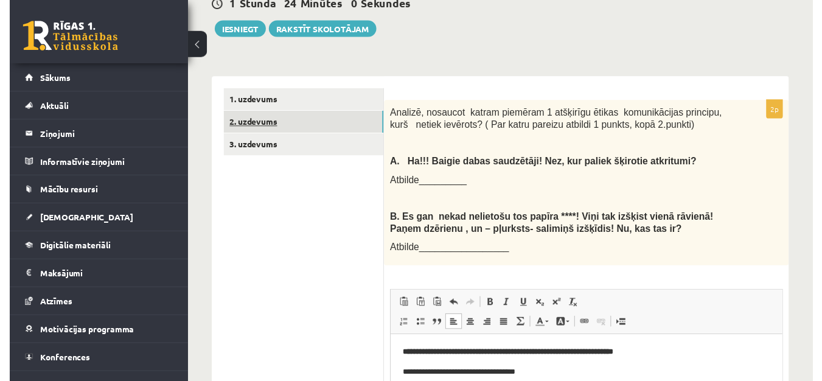
scroll to position [271, 0]
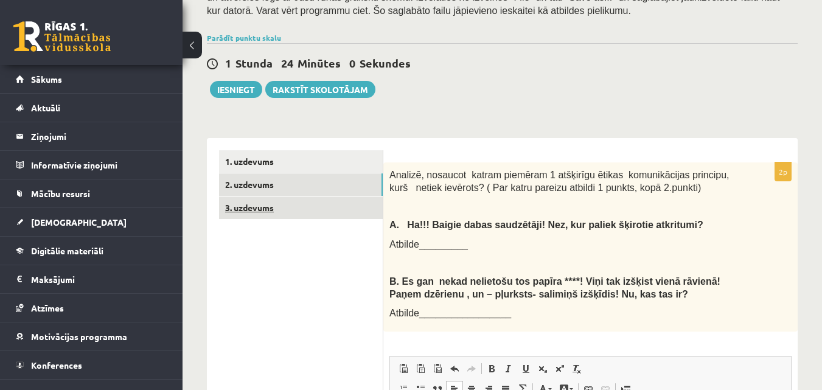
click at [253, 201] on link "3. uzdevums" at bounding box center [301, 208] width 164 height 23
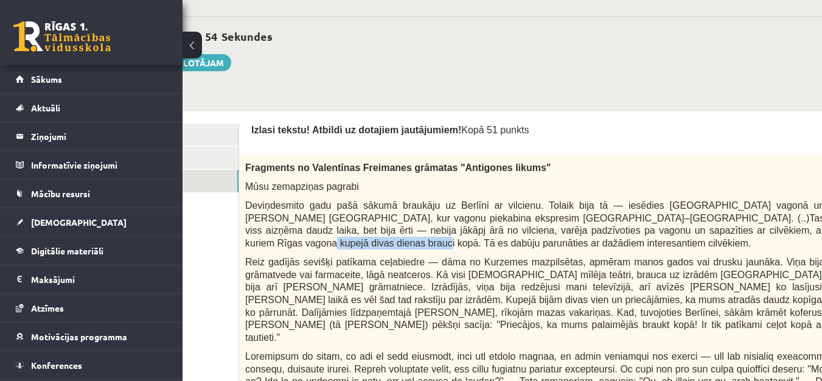
scroll to position [271, 183]
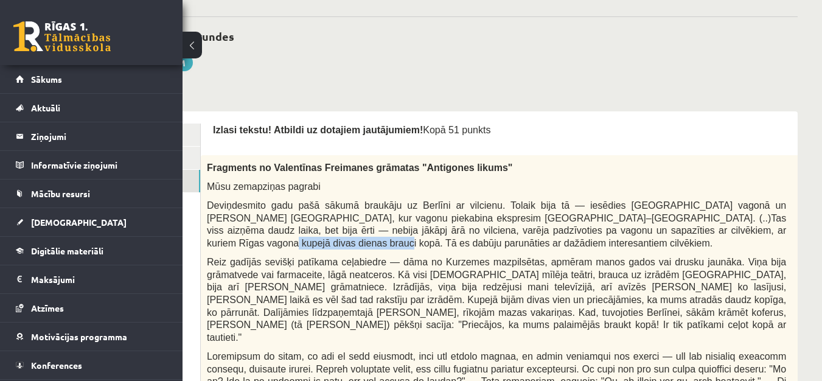
drag, startPoint x: 822, startPoint y: 228, endPoint x: 755, endPoint y: 233, distance: 66.5
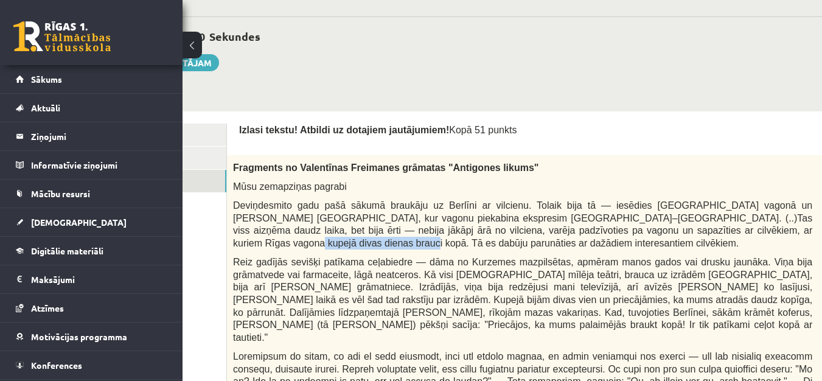
scroll to position [271, 159]
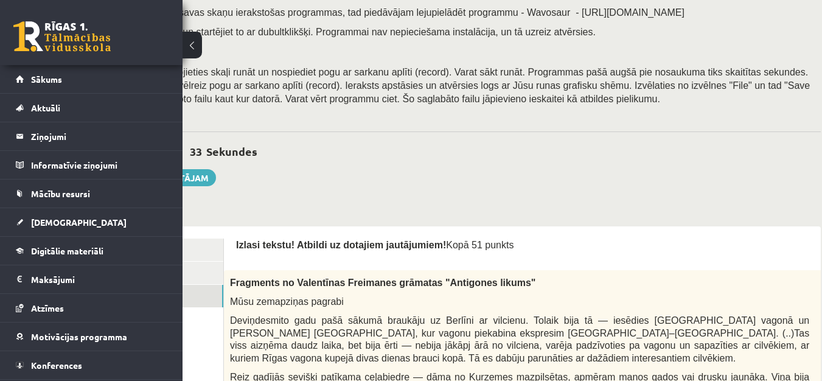
scroll to position [332, 159]
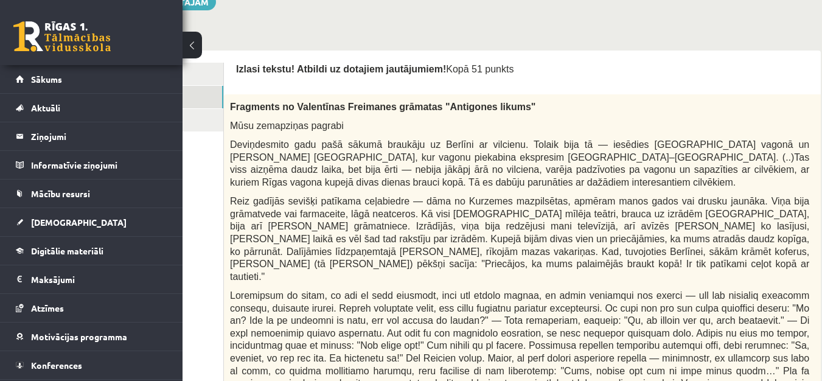
click at [197, 89] on link "2. uzdevums" at bounding box center [142, 97] width 164 height 23
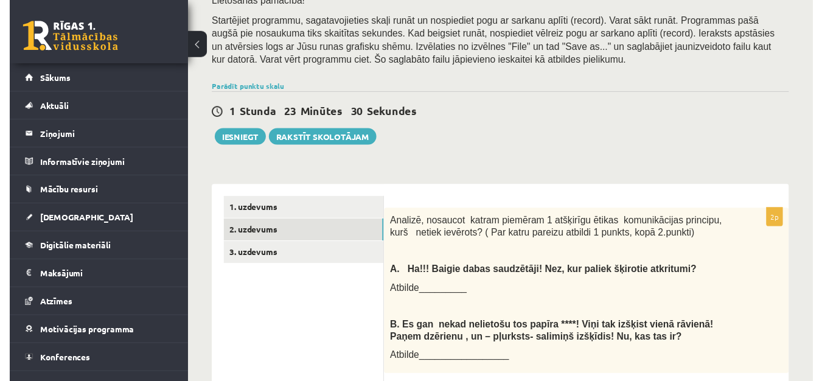
scroll to position [0, 0]
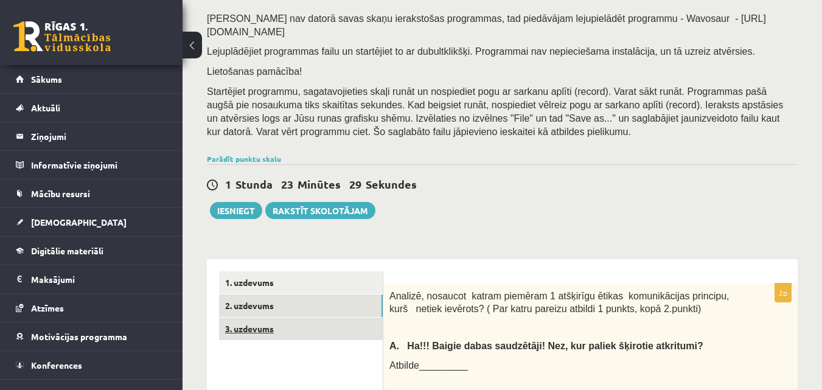
click at [276, 318] on link "3. uzdevums" at bounding box center [301, 329] width 164 height 23
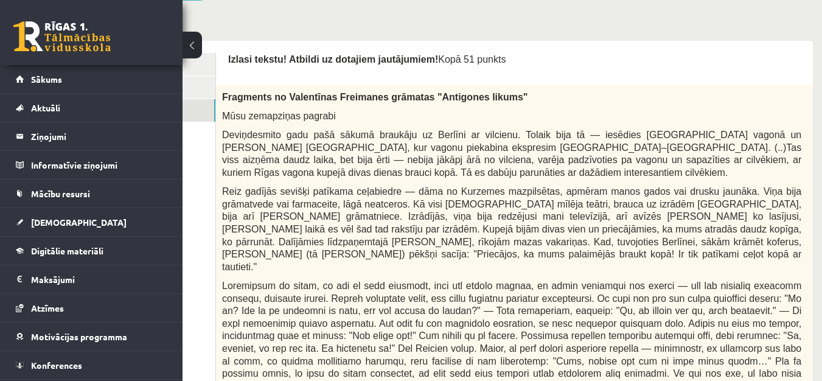
scroll to position [333, 167]
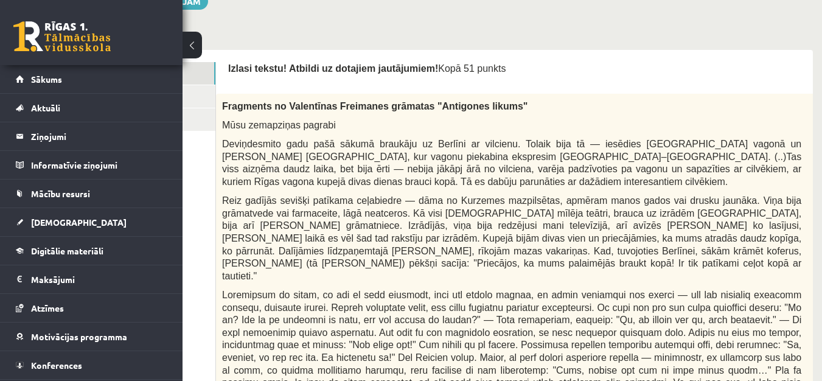
click at [193, 80] on link "1. uzdevums" at bounding box center [134, 73] width 164 height 23
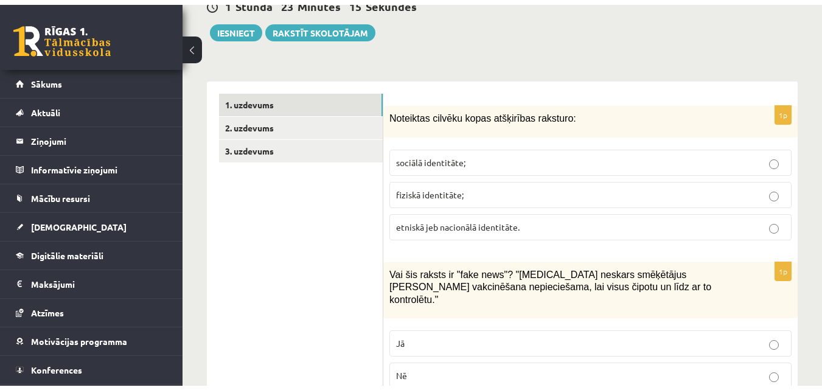
scroll to position [346, 0]
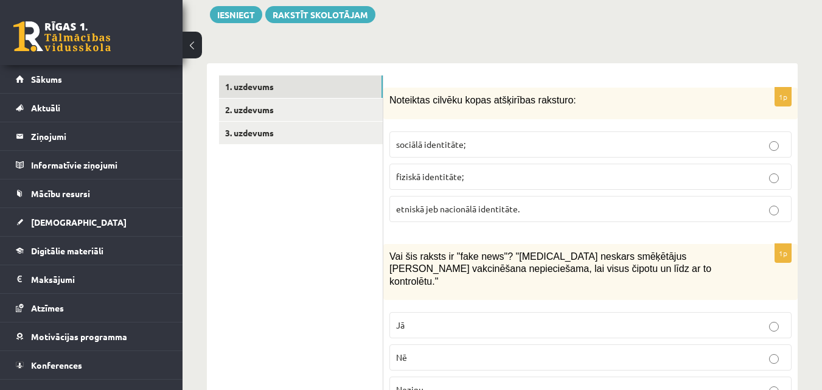
click at [575, 203] on p "etniskā jeb nacionālā identitāte." at bounding box center [590, 209] width 389 height 13
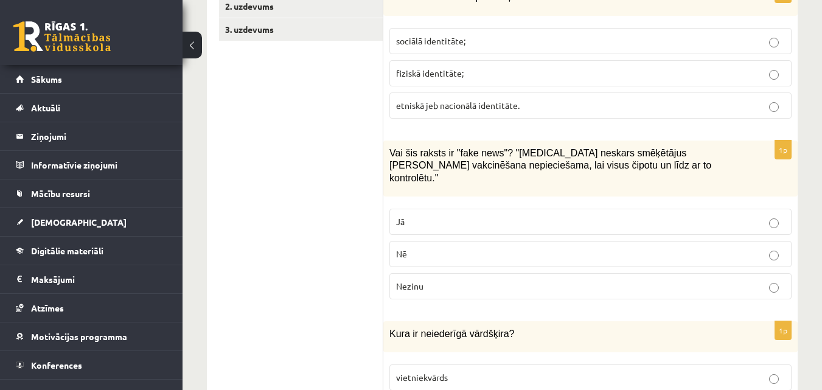
scroll to position [468, 0]
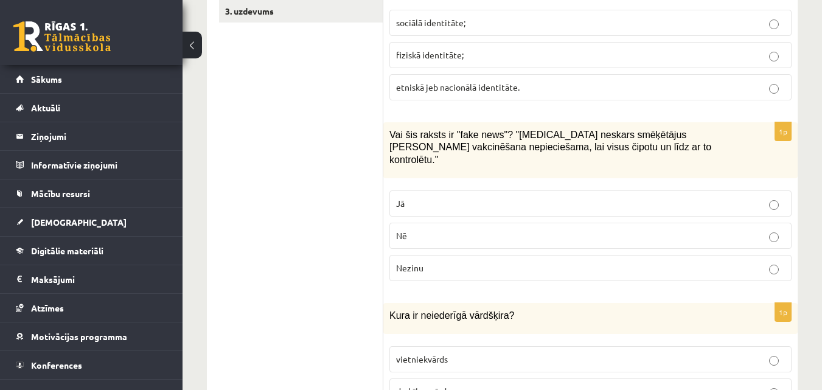
click at [486, 229] on p "Nē" at bounding box center [590, 235] width 389 height 13
drag, startPoint x: 511, startPoint y: 122, endPoint x: 620, endPoint y: 119, distance: 109.0
click at [620, 130] on span "Vai šis raksts ir "fake news"? "Covid-19 neskars smēķētājus vai ka vakcinēšana …" at bounding box center [551, 147] width 322 height 35
click at [506, 130] on span "Vai šis raksts ir "fake news"? "Covid-19 neskars smēķētājus vai ka vakcinēšana …" at bounding box center [551, 147] width 322 height 35
drag, startPoint x: 506, startPoint y: 121, endPoint x: 616, endPoint y: 118, distance: 109.6
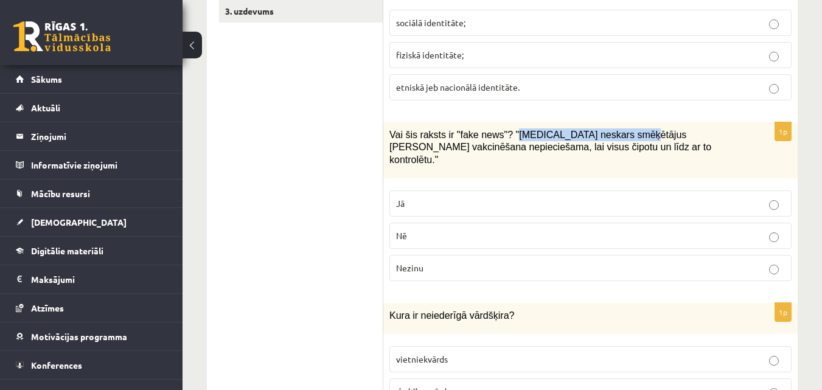
click at [616, 130] on span "Vai šis raksts ir "fake news"? "Covid-19 neskars smēķētājus vai ka vakcinēšana …" at bounding box center [551, 147] width 322 height 35
click at [576, 197] on p "Jā" at bounding box center [590, 203] width 389 height 13
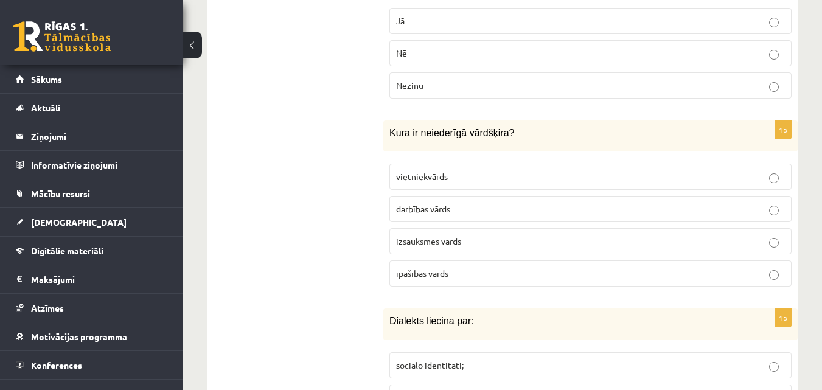
scroll to position [712, 0]
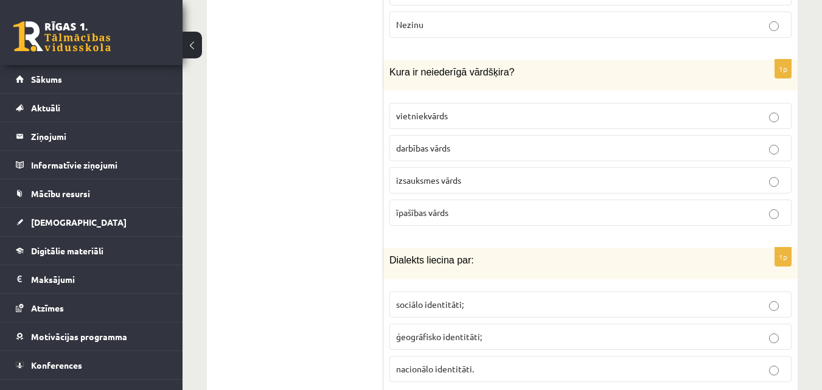
click at [442, 142] on span "darbības vārds" at bounding box center [423, 147] width 54 height 11
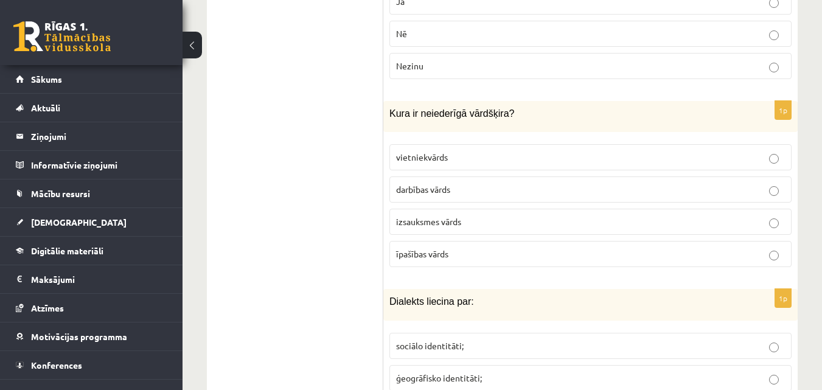
scroll to position [651, 0]
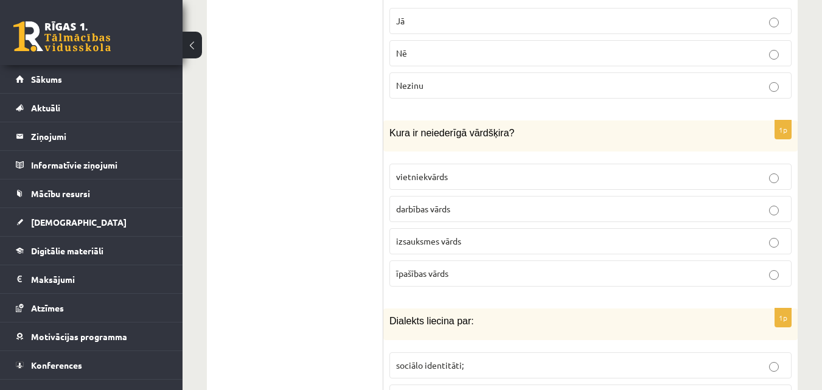
click at [429, 236] on span "izsauksmes vārds" at bounding box center [428, 241] width 65 height 11
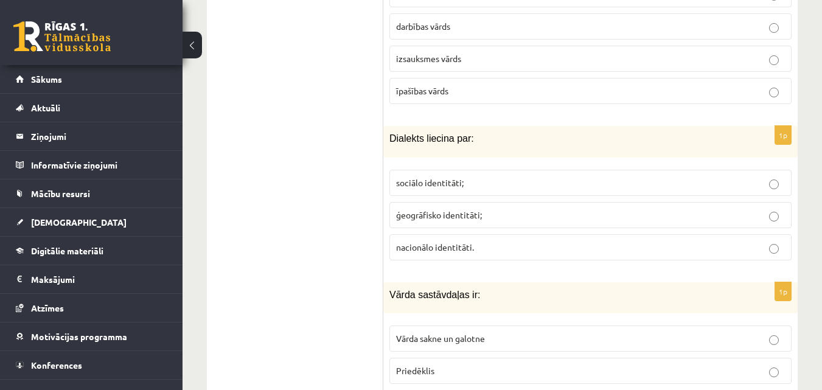
scroll to position [894, 0]
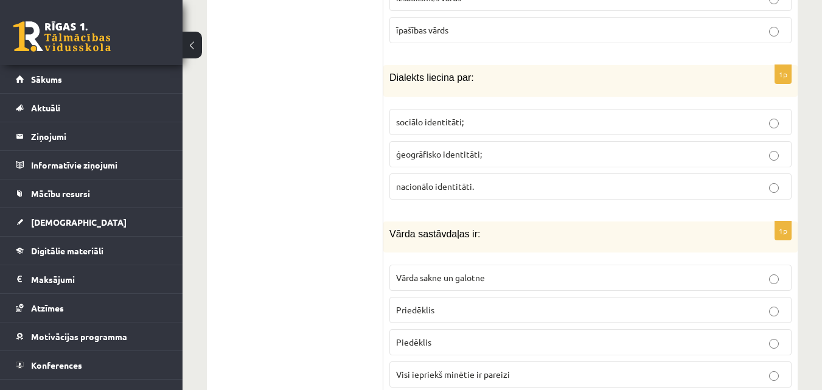
click at [405, 149] on span "ģeogrāfisko identitāti;" at bounding box center [439, 154] width 86 height 11
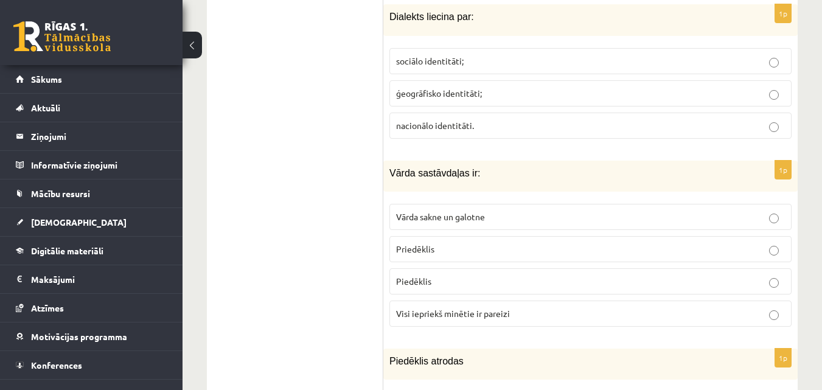
scroll to position [1016, 0]
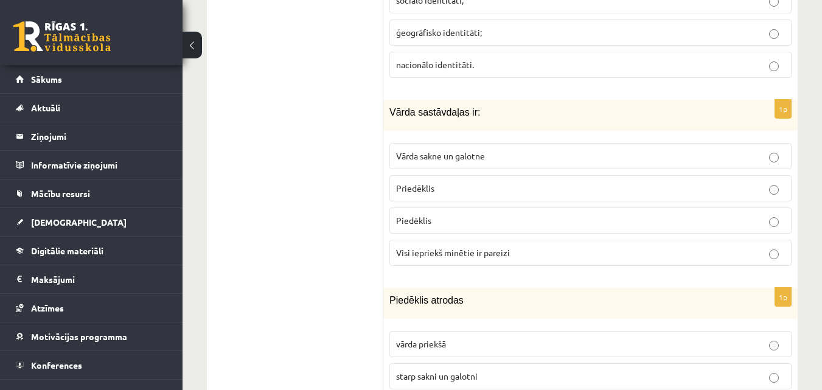
click at [496, 150] on p "Vārda sakne un galotne" at bounding box center [590, 156] width 389 height 13
click at [436, 247] on span "Visi iepriekš minētie ir pareizi" at bounding box center [453, 252] width 114 height 11
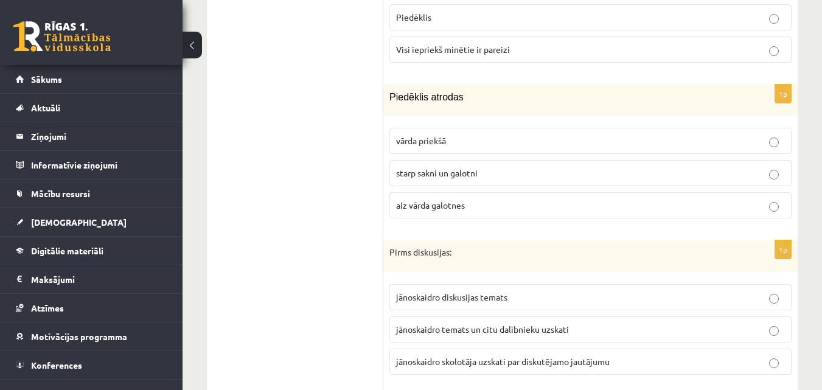
scroll to position [1199, 0]
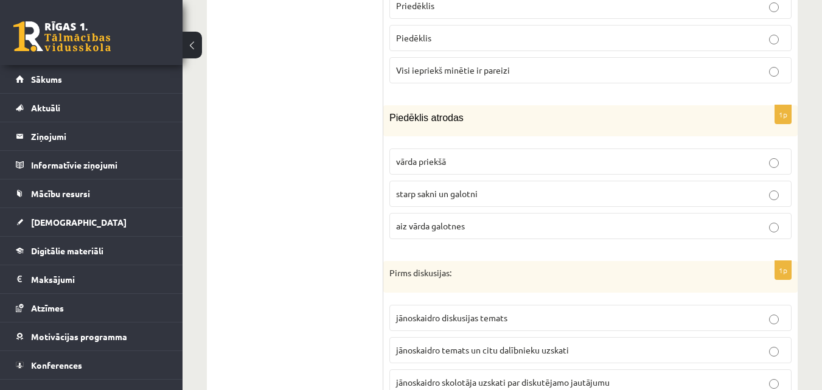
click at [410, 188] on span "starp sakni un galotni" at bounding box center [437, 193] width 82 height 11
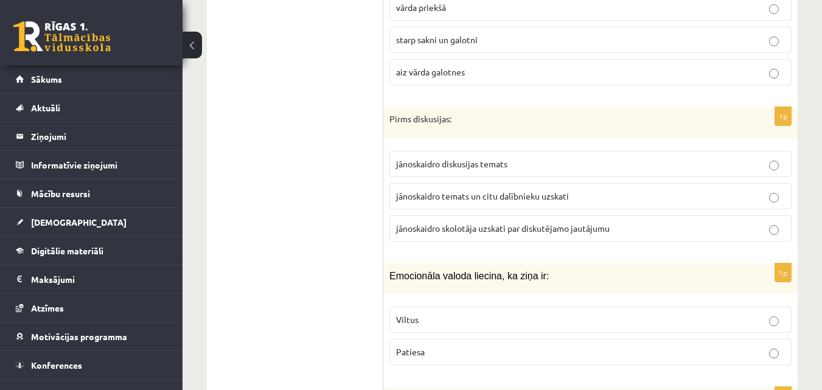
scroll to position [1381, 0]
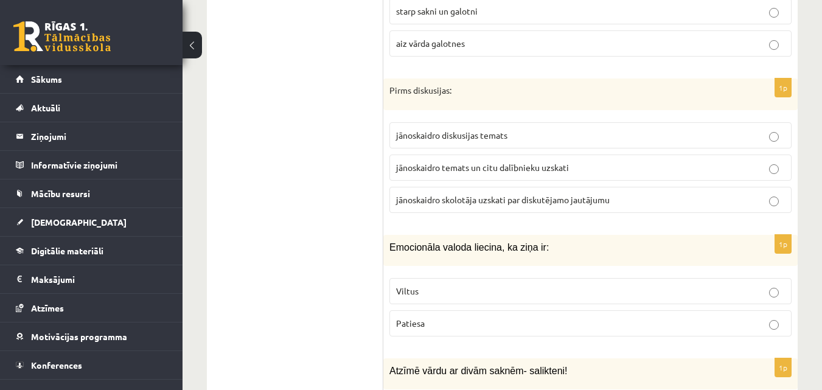
click at [628, 129] on p "jānoskaidro diskusijas temats" at bounding box center [590, 135] width 389 height 13
click at [632, 161] on p "jānoskaidro temats un citu dalībnieku uzskati" at bounding box center [590, 167] width 389 height 13
click at [609, 129] on p "jānoskaidro diskusijas temats" at bounding box center [590, 135] width 389 height 13
click at [623, 157] on fieldset "jānoskaidro diskusijas temats jānoskaidro temats un citu dalībnieku uzskati jān…" at bounding box center [591, 166] width 402 height 100
click at [623, 161] on p "jānoskaidro temats un citu dalībnieku uzskati" at bounding box center [590, 167] width 389 height 13
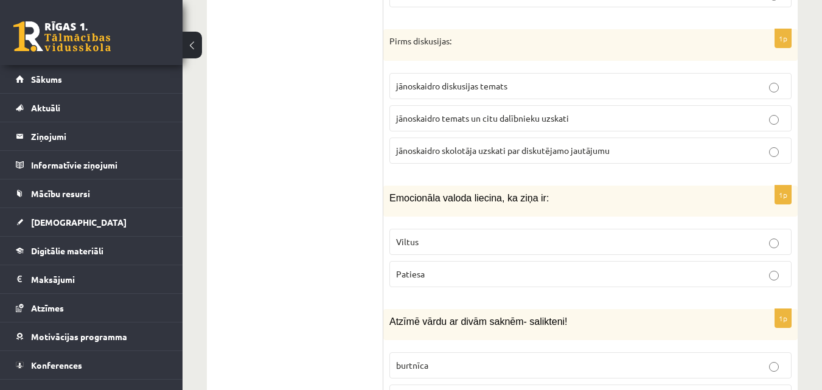
scroll to position [1503, 0]
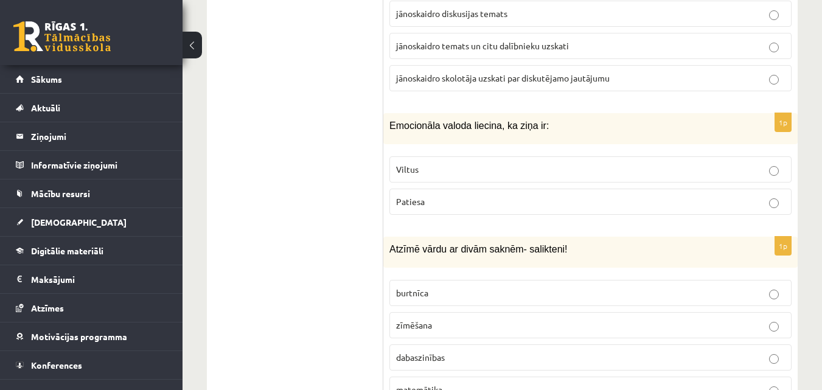
click at [462, 156] on label "Viltus" at bounding box center [591, 169] width 402 height 26
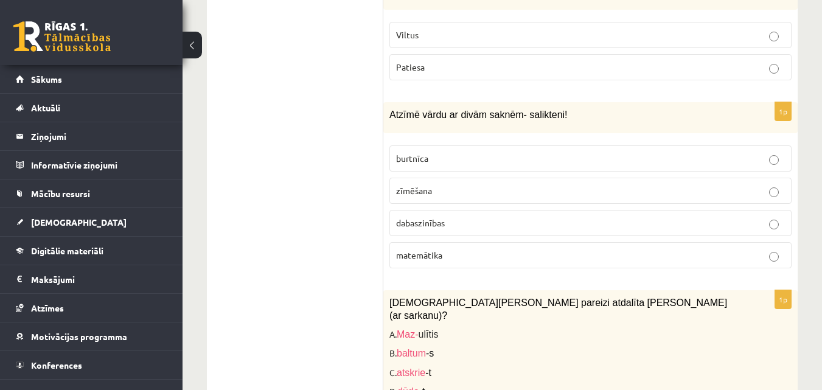
scroll to position [1564, 0]
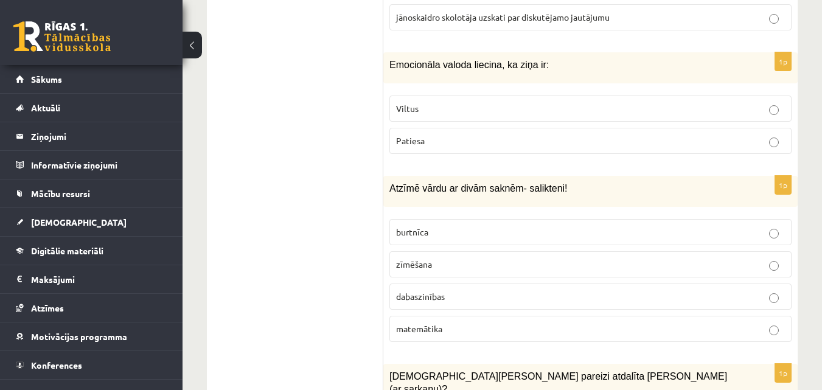
click at [492, 135] on p "Patiesa" at bounding box center [590, 141] width 389 height 13
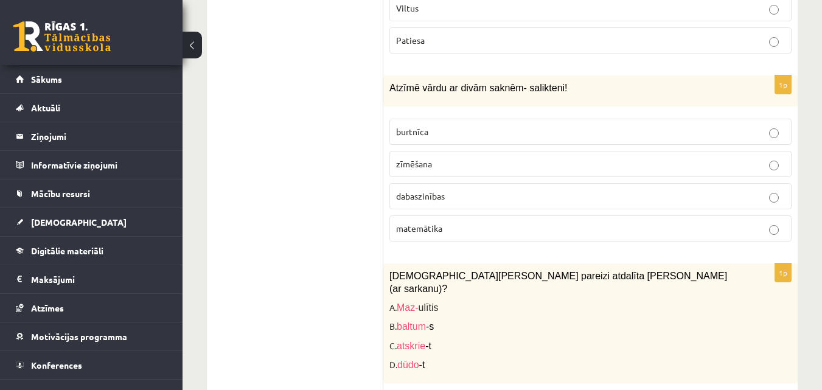
scroll to position [1686, 0]
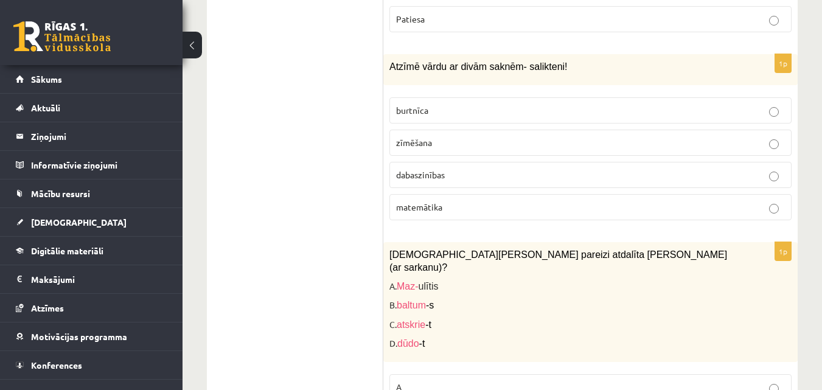
click at [474, 169] on p "dabaszinības" at bounding box center [590, 175] width 389 height 13
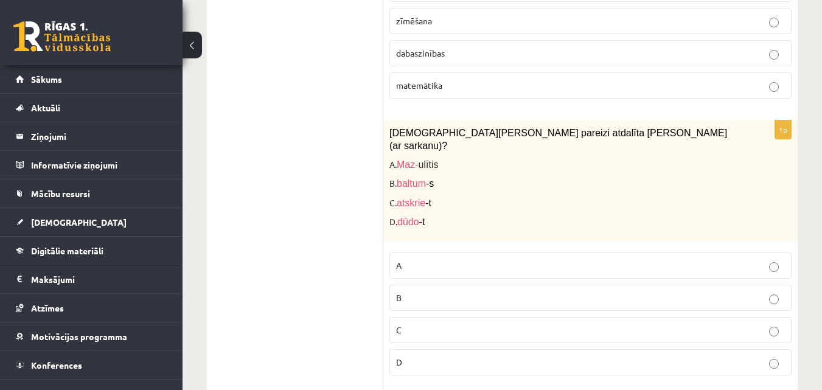
scroll to position [1868, 0]
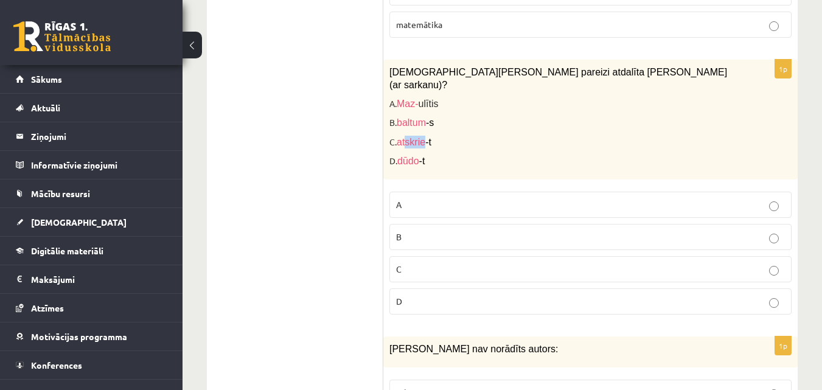
drag, startPoint x: 407, startPoint y: 105, endPoint x: 424, endPoint y: 106, distance: 17.1
click at [424, 137] on span "atskrie" at bounding box center [411, 142] width 29 height 10
drag, startPoint x: 401, startPoint y: 124, endPoint x: 423, endPoint y: 123, distance: 22.6
click at [423, 156] on span "dūdo -t" at bounding box center [411, 161] width 27 height 10
click at [401, 116] on p "B. baltum -s" at bounding box center [560, 122] width 341 height 13
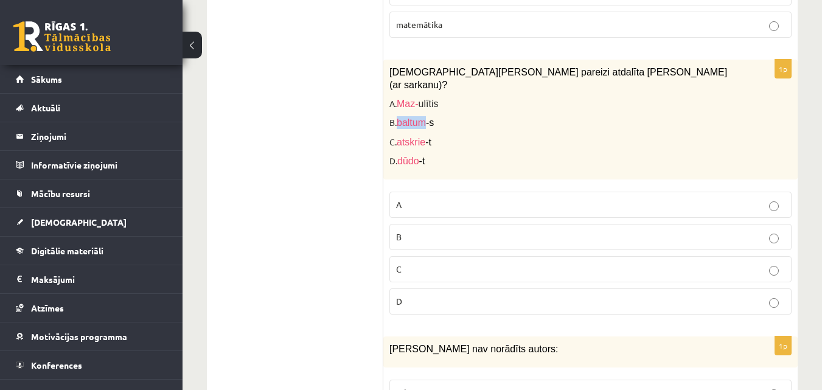
drag, startPoint x: 426, startPoint y: 86, endPoint x: 400, endPoint y: 87, distance: 25.6
click at [400, 117] on span "baltum" at bounding box center [411, 122] width 29 height 10
click at [490, 94] on div "Kurā vārdā pareizi atdalīta vārda sakne (ar sarkanu)? A. Maz- ulītis B. baltum …" at bounding box center [591, 120] width 415 height 120
drag, startPoint x: 399, startPoint y: 86, endPoint x: 416, endPoint y: 86, distance: 16.4
click at [416, 117] on span "baltum" at bounding box center [411, 122] width 29 height 10
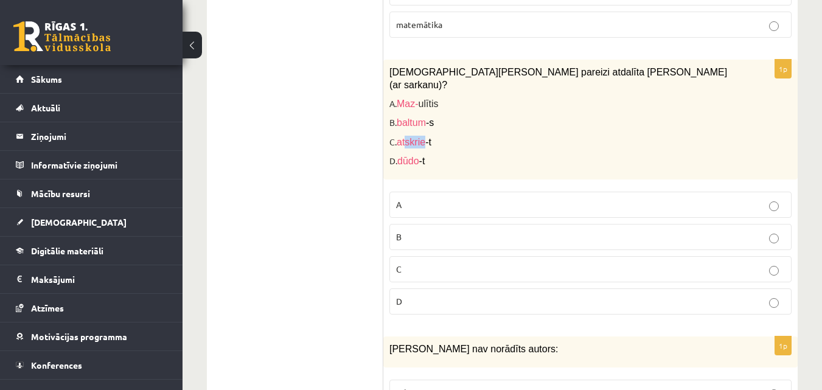
drag, startPoint x: 408, startPoint y: 104, endPoint x: 424, endPoint y: 105, distance: 15.8
click at [424, 137] on span "atskrie" at bounding box center [411, 142] width 29 height 10
click at [461, 136] on p "C. atskrie -t" at bounding box center [560, 142] width 341 height 13
drag, startPoint x: 399, startPoint y: 124, endPoint x: 421, endPoint y: 123, distance: 21.9
click at [421, 156] on span "dūdo -t" at bounding box center [411, 161] width 27 height 10
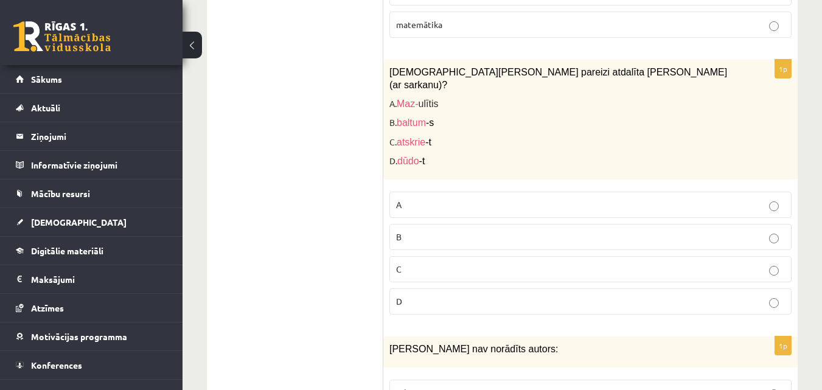
click at [523, 136] on p "C. atskrie -t" at bounding box center [560, 142] width 341 height 13
click at [429, 198] on p "A" at bounding box center [590, 204] width 389 height 13
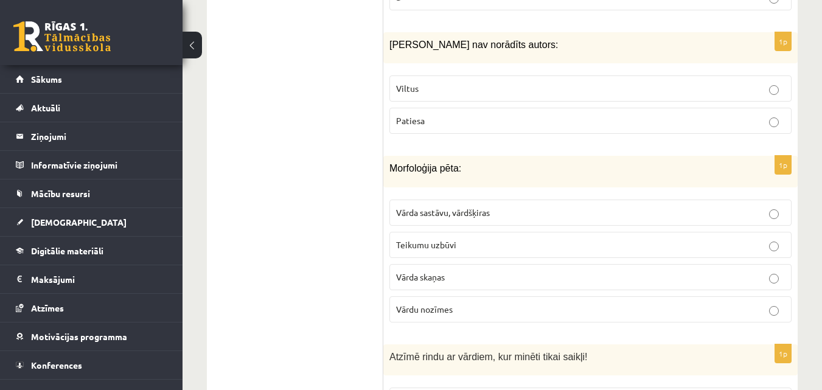
scroll to position [2112, 0]
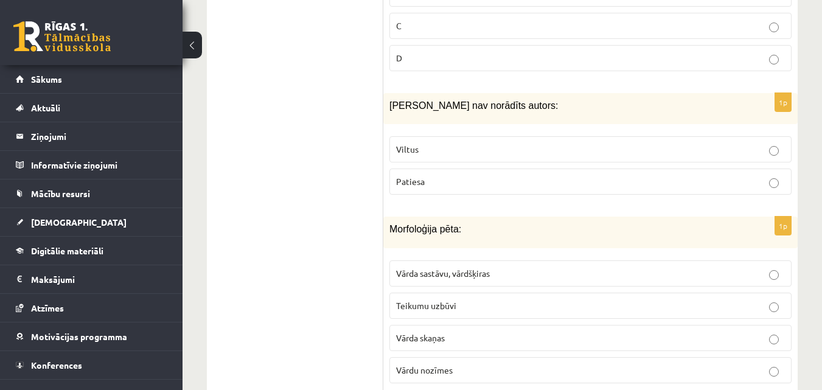
click at [426, 143] on p "Viltus" at bounding box center [590, 149] width 389 height 13
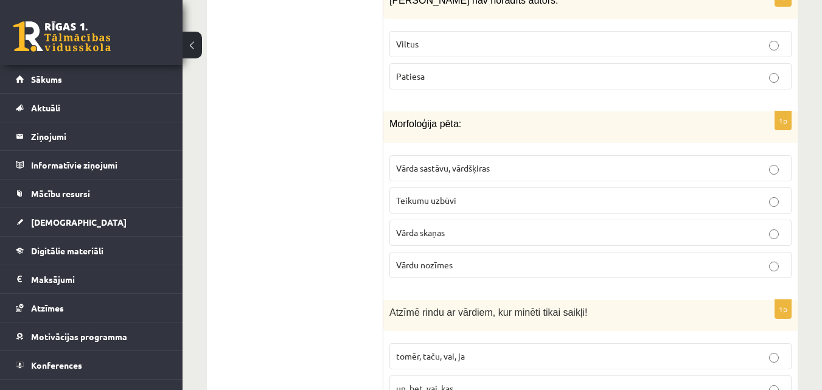
scroll to position [2233, 0]
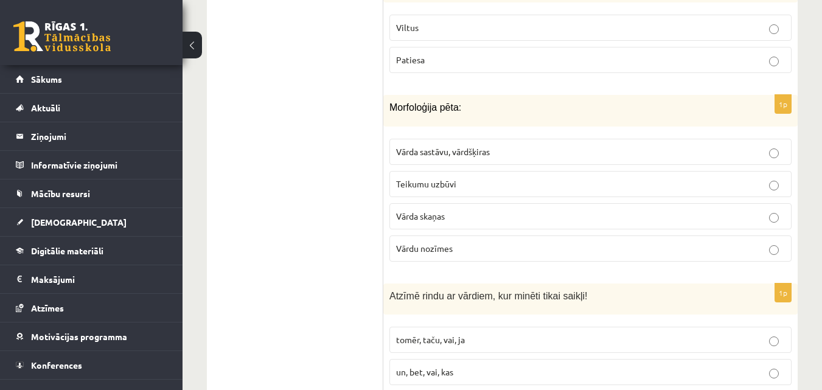
click at [505, 139] on label "Vārda sastāvu, vārdšķiras" at bounding box center [591, 152] width 402 height 26
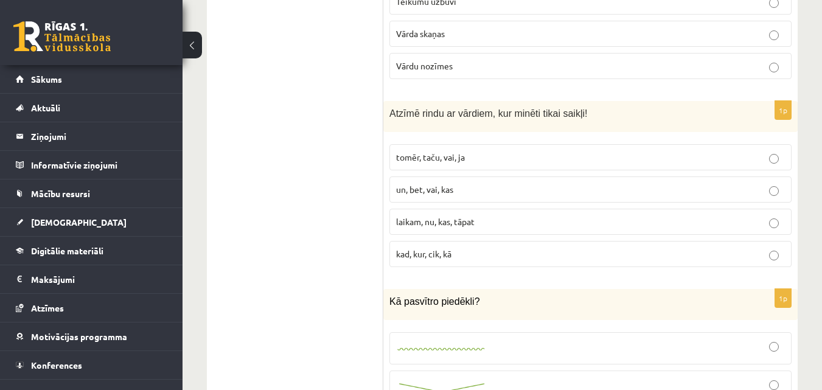
scroll to position [2538, 0]
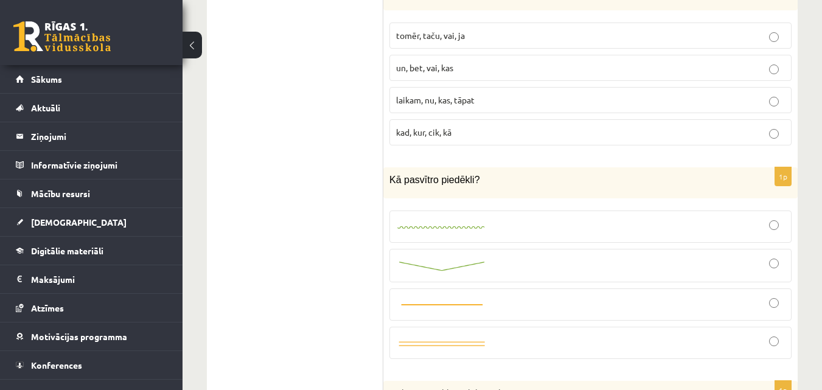
click at [457, 249] on label at bounding box center [591, 265] width 402 height 33
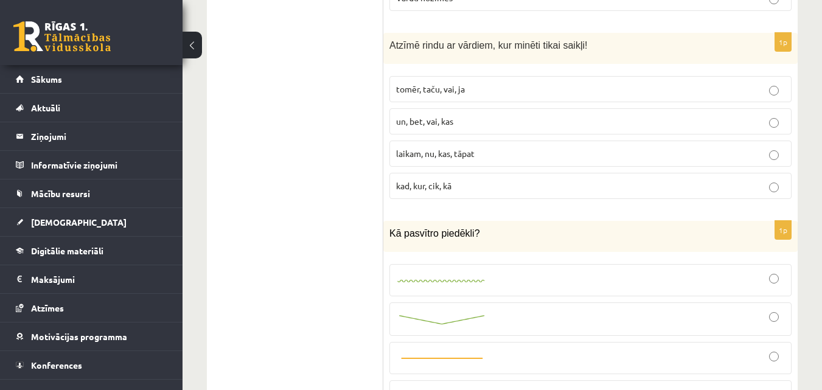
scroll to position [2416, 0]
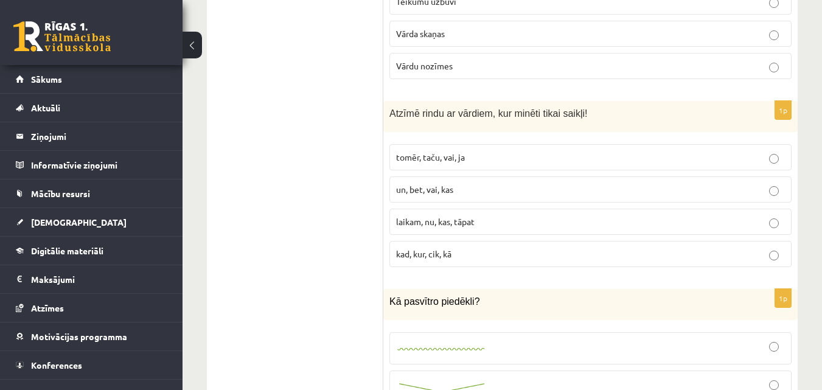
click at [474, 183] on p "un, bet, vai, kas" at bounding box center [590, 189] width 389 height 13
click at [436, 152] on span "tomēr, taču, vai, ja" at bounding box center [430, 157] width 69 height 11
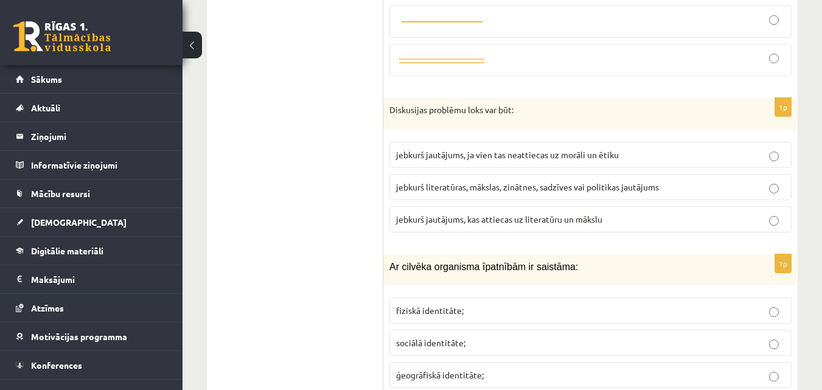
scroll to position [2842, 0]
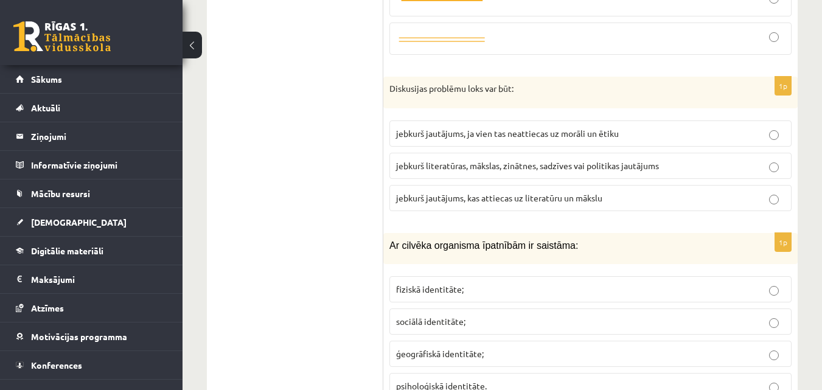
click at [585, 127] on p "jebkurš jautājums, ja vien tas neattiecas uz morāli un ētiku" at bounding box center [590, 133] width 389 height 13
click at [670, 159] on p "jebkurš literatūras, mākslas, zinātnes, sadzīves vai politikas jautājums" at bounding box center [590, 165] width 389 height 13
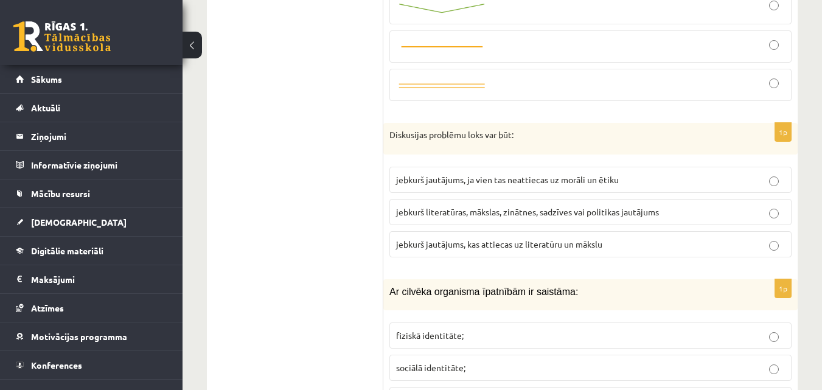
scroll to position [2781, 0]
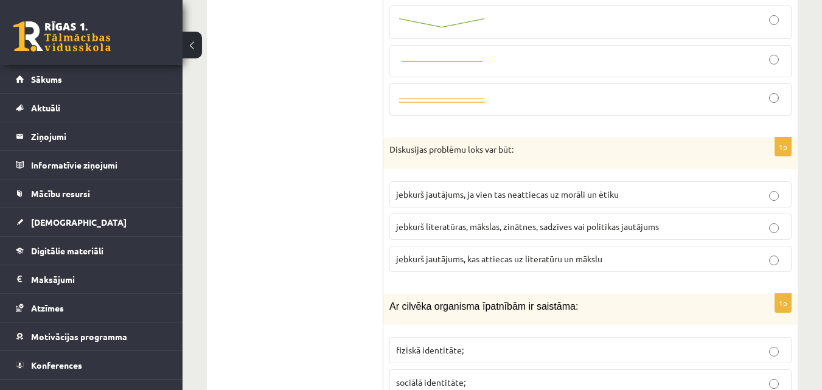
click at [527, 181] on label "jebkurš jautājums, ja vien tas neattiecas uz morāli un ētiku" at bounding box center [591, 194] width 402 height 26
drag, startPoint x: 489, startPoint y: 156, endPoint x: 649, endPoint y: 163, distance: 160.2
click at [649, 181] on label "jebkurš jautājums, ja vien tas neattiecas uz morāli un ētiku" at bounding box center [591, 194] width 402 height 26
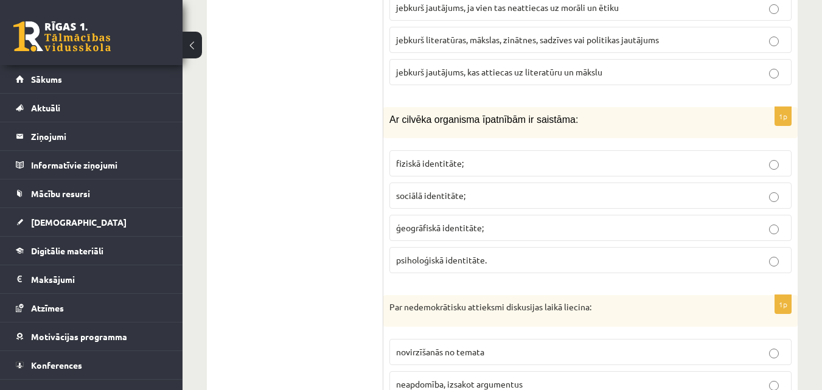
scroll to position [2903, 0]
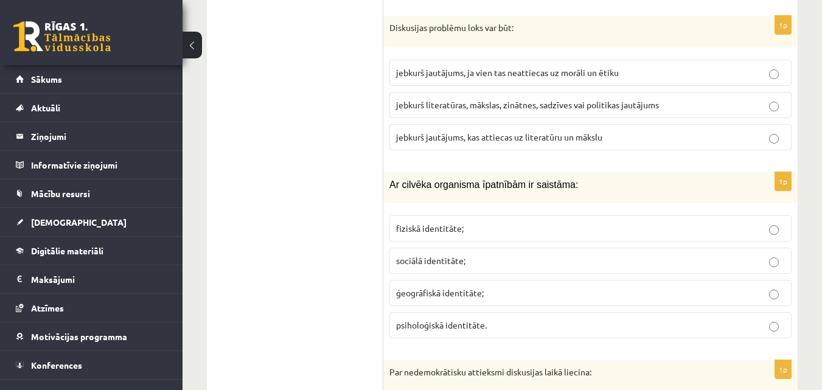
click at [426, 99] on span "jebkurš literatūras, mākslas, zinātnes, sadzīves vai politikas jautājums" at bounding box center [527, 104] width 263 height 11
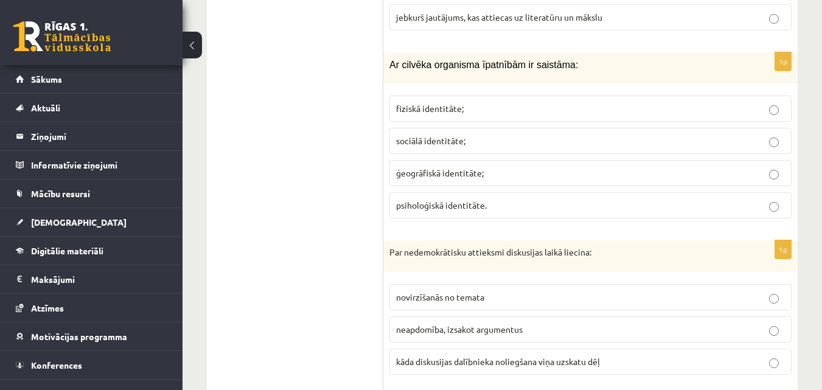
scroll to position [3025, 0]
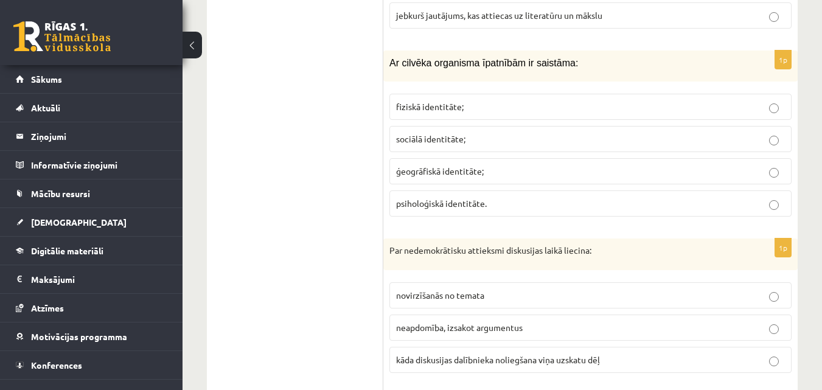
click at [436, 101] on span "fiziskā identitāte;" at bounding box center [430, 106] width 68 height 11
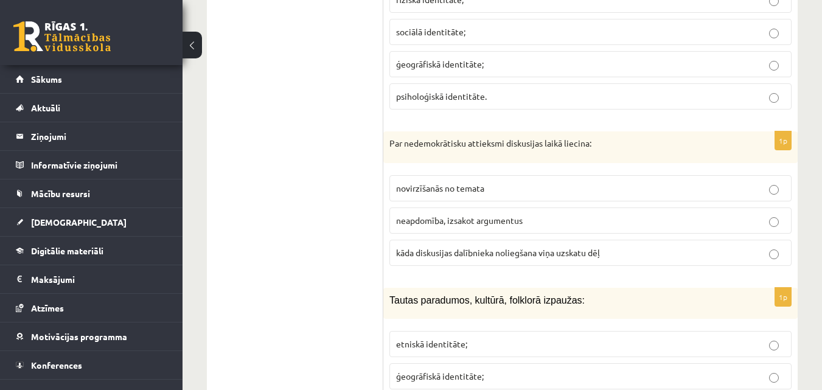
scroll to position [3147, 0]
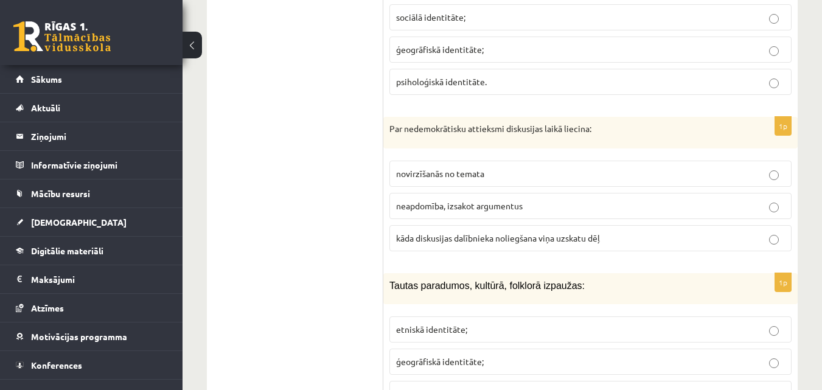
click at [444, 161] on label "novirzīšanās no temata" at bounding box center [591, 174] width 402 height 26
click at [433, 200] on span "neapdomība, izsakot argumentus" at bounding box center [459, 205] width 127 height 11
click at [412, 232] on p "kāda diskusijas dalībnieka noliegšana viņa uzskatu dēļ" at bounding box center [590, 238] width 389 height 13
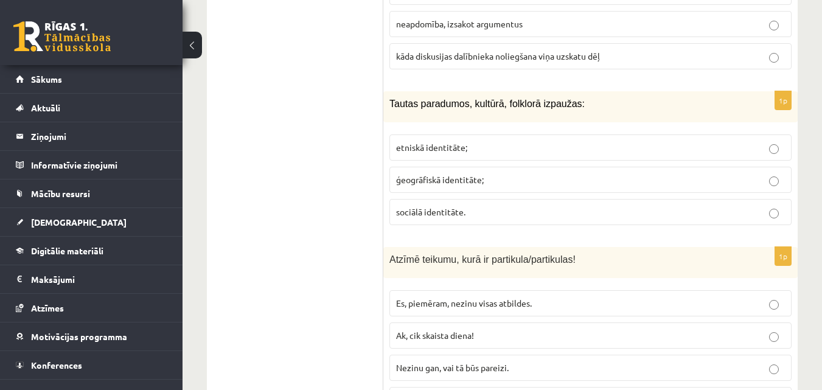
scroll to position [3329, 0]
click at [460, 141] on p "etniskā identitāte;" at bounding box center [590, 147] width 389 height 13
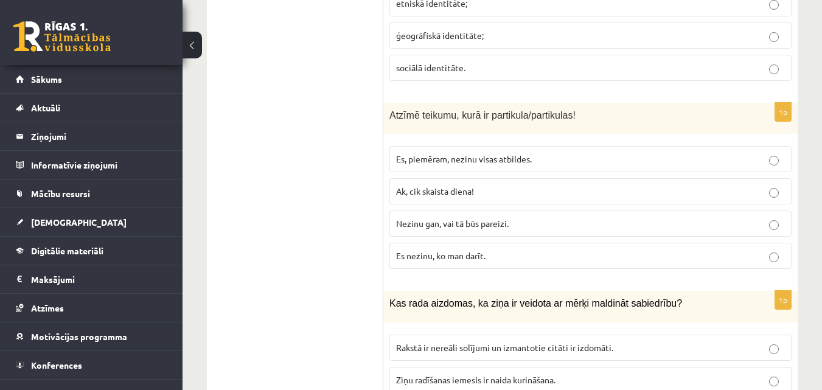
scroll to position [3451, 0]
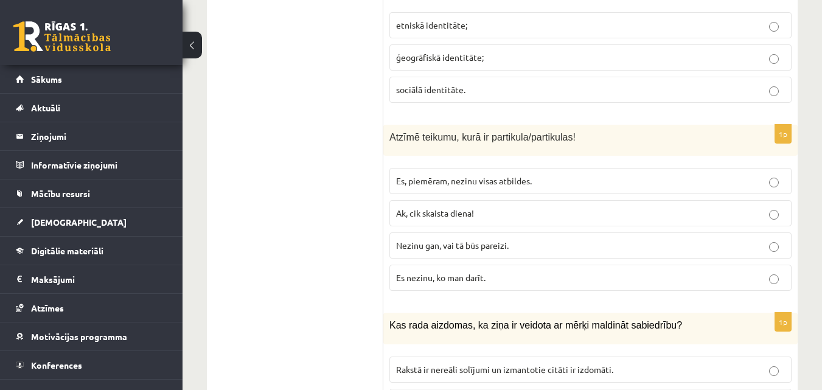
click at [401, 208] on span "Ak, cik skaista diena!" at bounding box center [435, 213] width 78 height 11
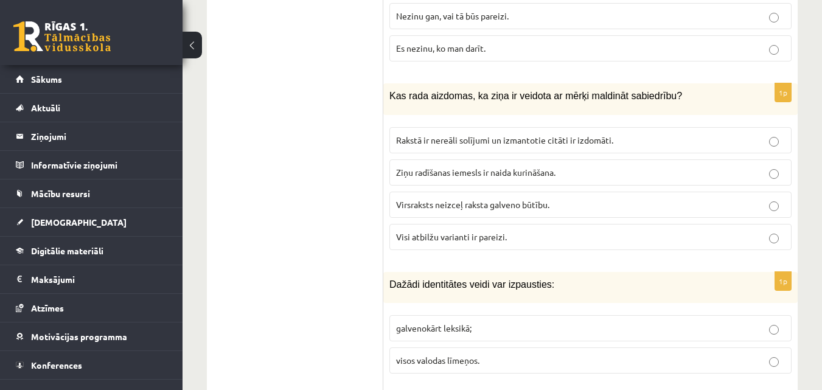
scroll to position [3694, 0]
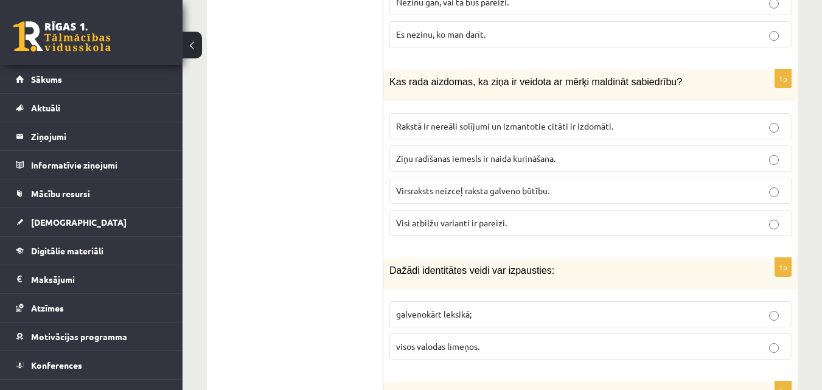
click at [531, 113] on label "Rakstā ir nereāli solījumi un izmantotie citāti ir izdomāti." at bounding box center [591, 126] width 402 height 26
click at [449, 217] on span "Visi atbilžu varianti ir pareizi." at bounding box center [451, 222] width 111 height 11
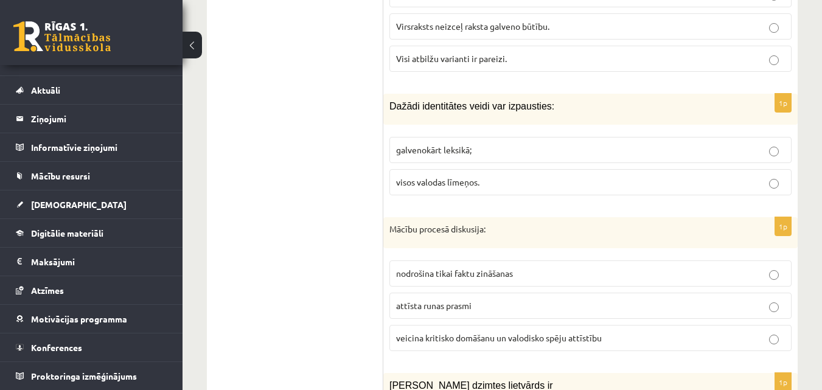
scroll to position [3877, 0]
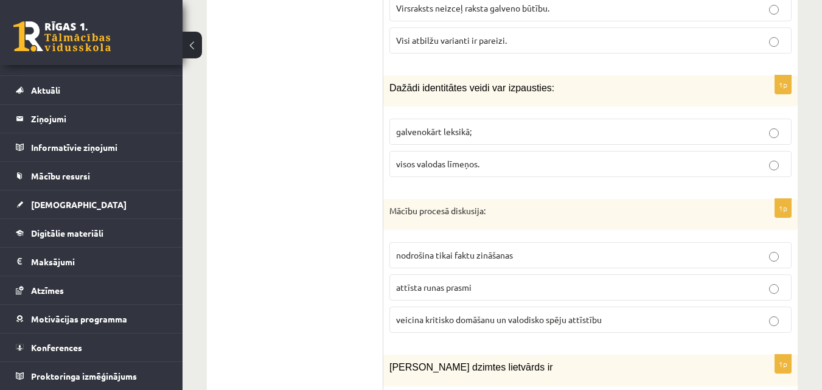
click at [498, 158] on p "visos valodas līmeņos." at bounding box center [590, 164] width 389 height 13
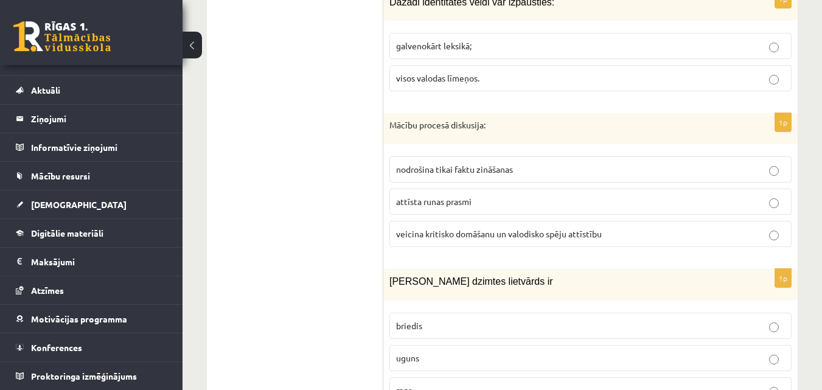
scroll to position [3999, 0]
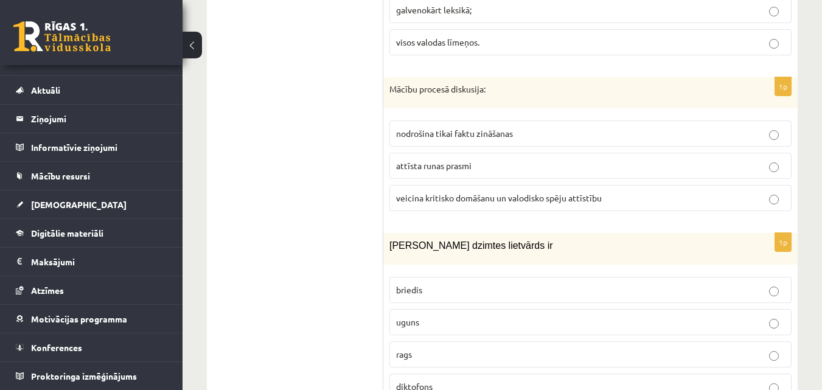
click at [466, 192] on span "veicina kritisko domāšanu un valodisko spēju attīstību" at bounding box center [499, 197] width 206 height 11
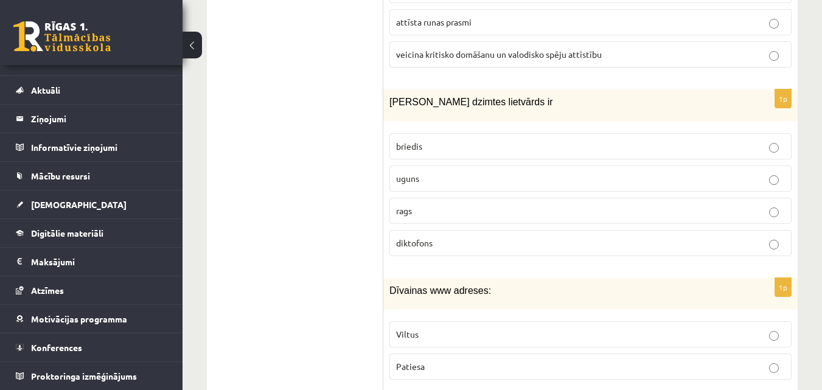
scroll to position [4121, 0]
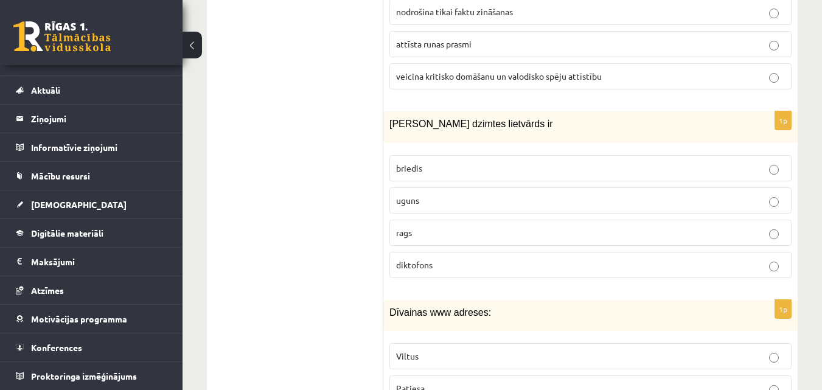
click at [408, 195] on span "uguns" at bounding box center [407, 200] width 23 height 11
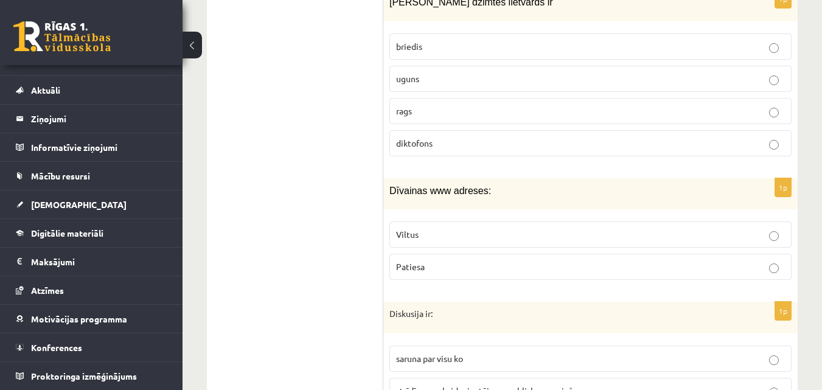
scroll to position [4303, 0]
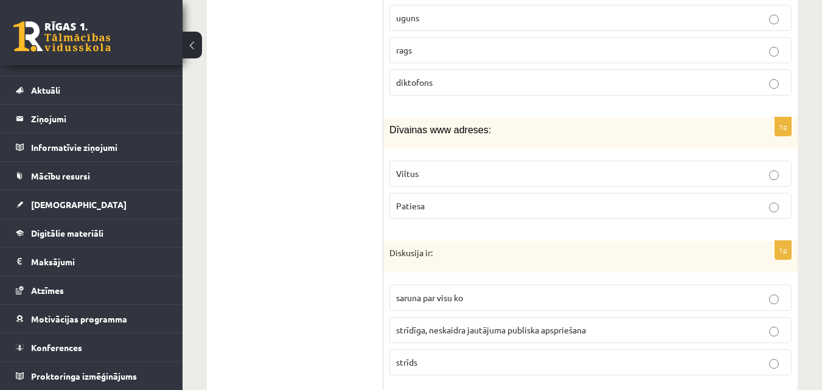
click at [454, 167] on p "Viltus" at bounding box center [590, 173] width 389 height 13
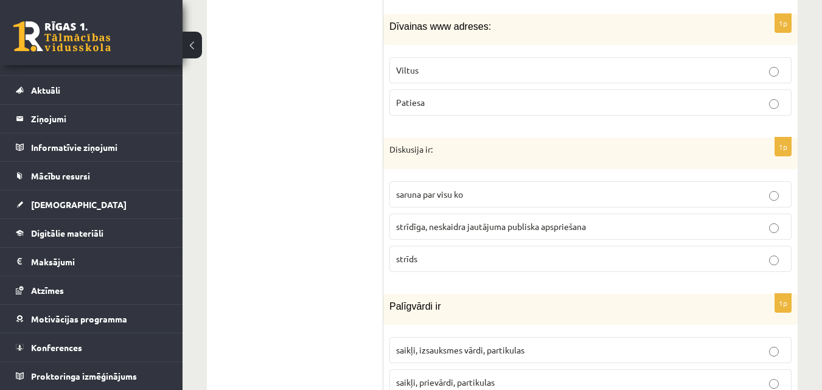
scroll to position [4425, 0]
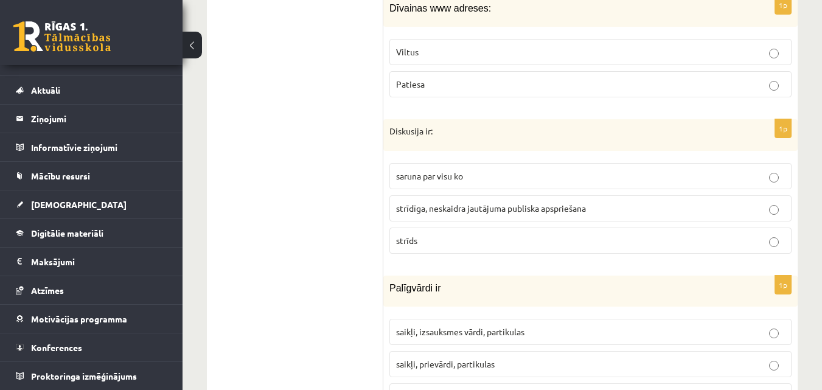
click at [427, 203] on span "strīdīga, neskaidra jautājuma publiska apspriešana" at bounding box center [491, 208] width 190 height 11
click at [443, 170] on span "saruna par visu ko" at bounding box center [429, 175] width 67 height 11
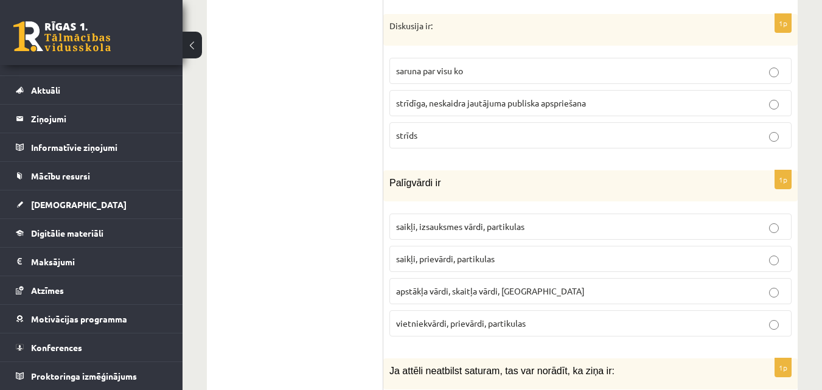
scroll to position [4547, 0]
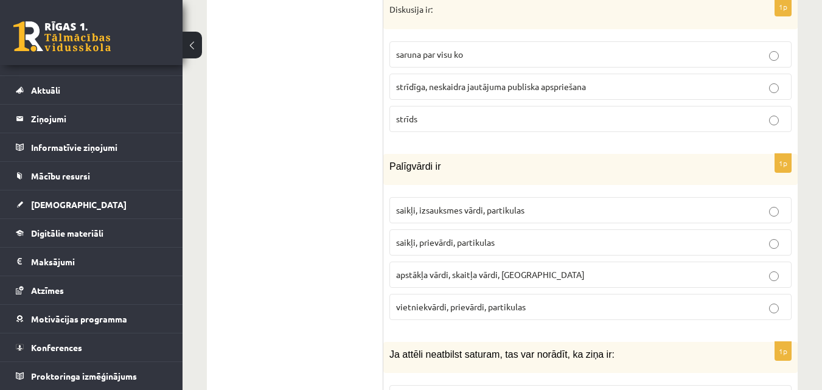
click at [424, 94] on fieldset "saruna par visu ko strīdīga, neskaidra jautājuma publiska apspriešana strīds" at bounding box center [591, 85] width 402 height 100
click at [429, 113] on p "strīds" at bounding box center [590, 119] width 389 height 13
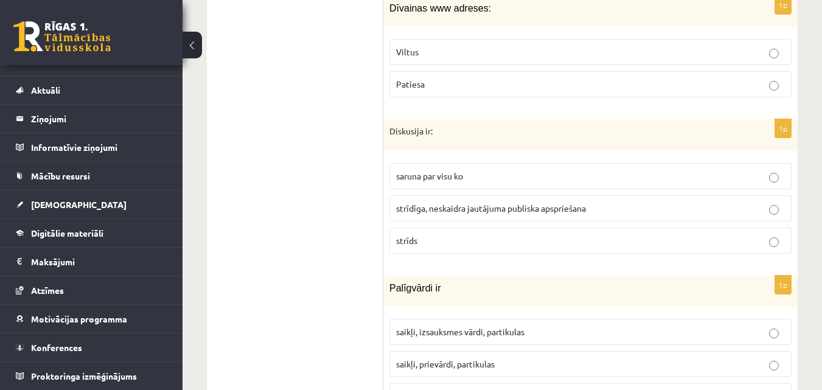
click at [480, 163] on label "saruna par visu ko" at bounding box center [591, 176] width 402 height 26
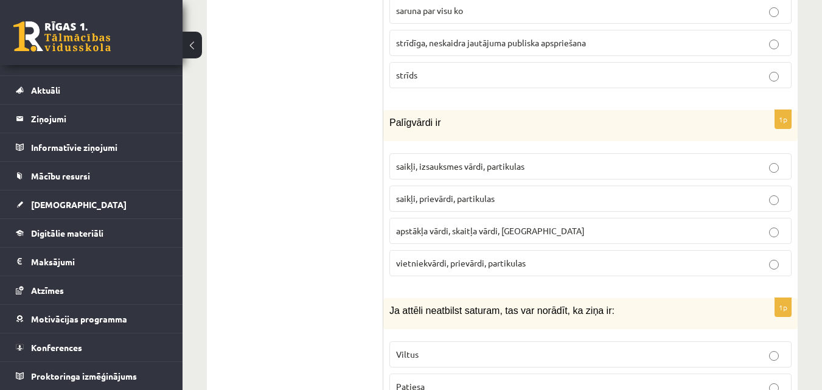
scroll to position [4608, 0]
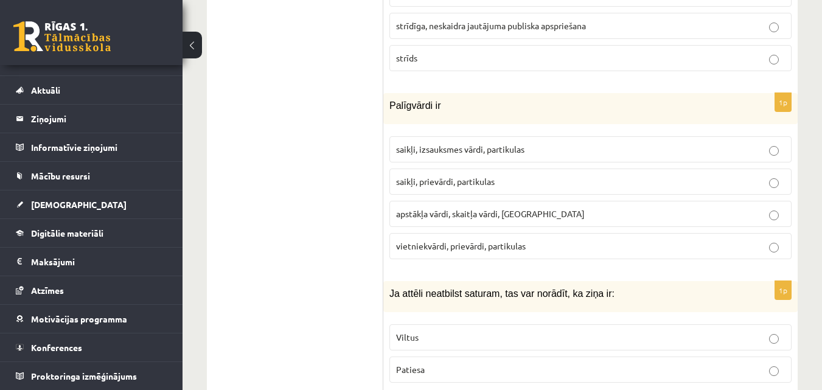
click at [446, 176] on span "saikļi, prievārdi, partikulas" at bounding box center [445, 181] width 99 height 11
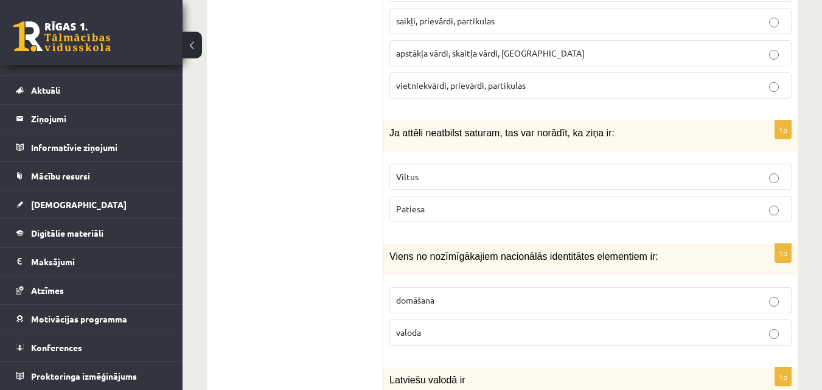
scroll to position [4790, 0]
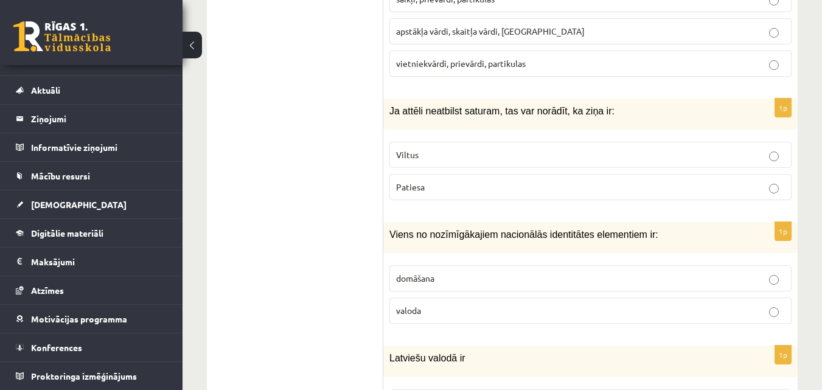
click at [542, 149] on p "Viltus" at bounding box center [590, 155] width 389 height 13
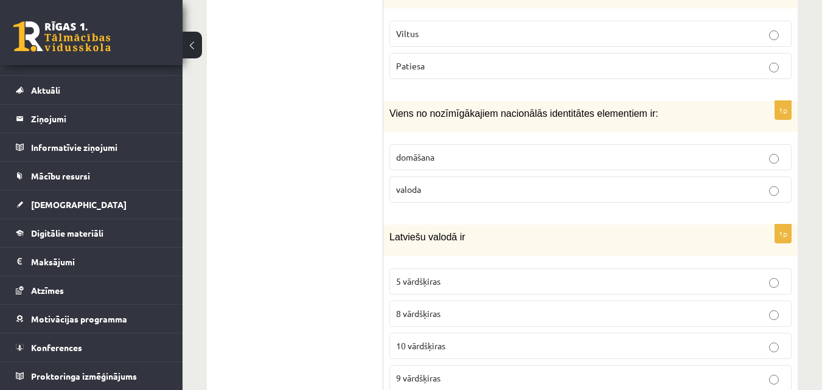
scroll to position [4912, 0]
click at [509, 183] on p "valoda" at bounding box center [590, 189] width 389 height 13
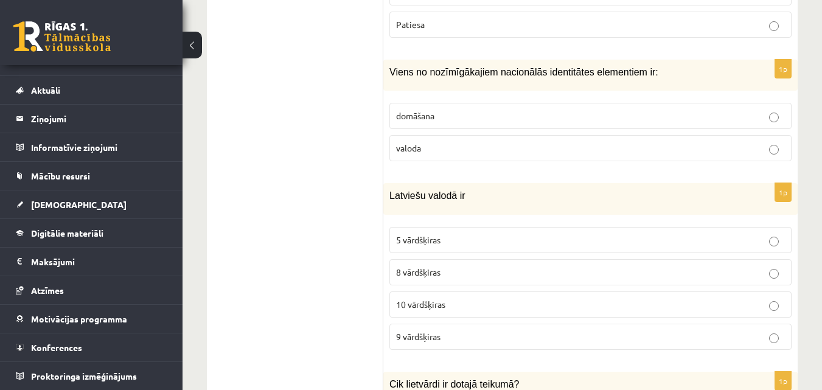
scroll to position [5034, 0]
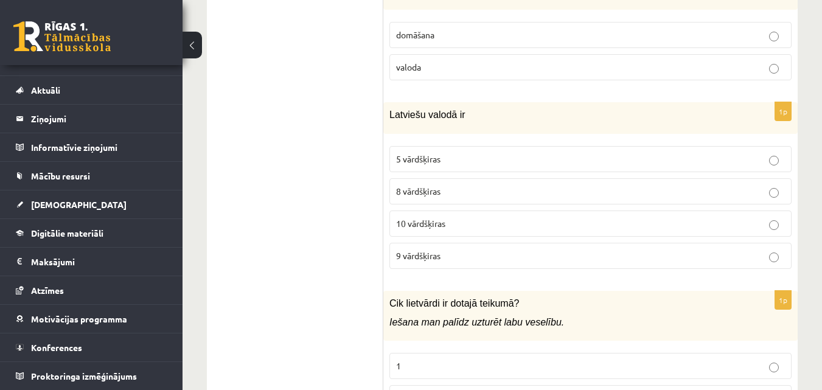
click at [464, 217] on p "10 vārdšķiras" at bounding box center [590, 223] width 389 height 13
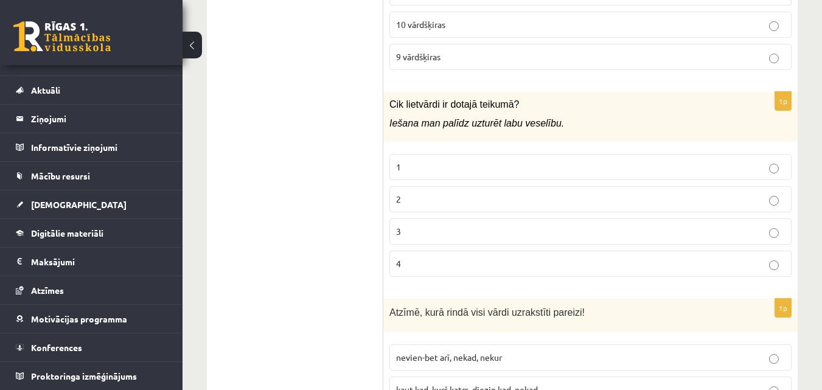
scroll to position [5277, 0]
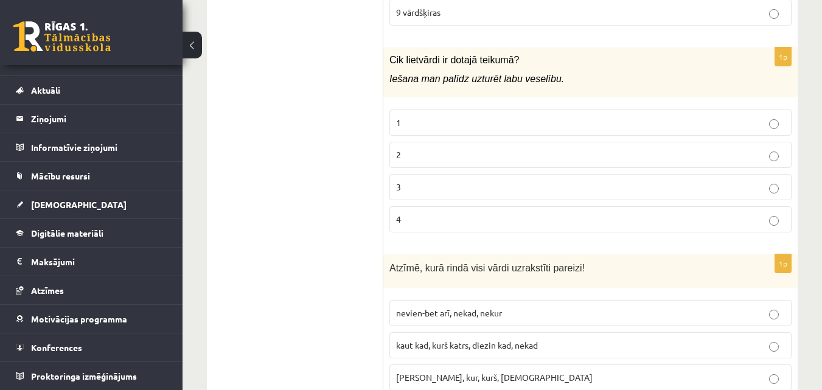
click at [506, 149] on p "2" at bounding box center [590, 155] width 389 height 13
drag, startPoint x: 418, startPoint y: 41, endPoint x: 435, endPoint y: 39, distance: 17.8
click at [435, 74] on icon "Iešana man palīdz uzturēt labu veselību." at bounding box center [477, 79] width 175 height 10
drag, startPoint x: 440, startPoint y: 41, endPoint x: 460, endPoint y: 41, distance: 20.7
click at [460, 74] on icon "Iešana man palīdz uzturēt labu veselību." at bounding box center [477, 79] width 175 height 10
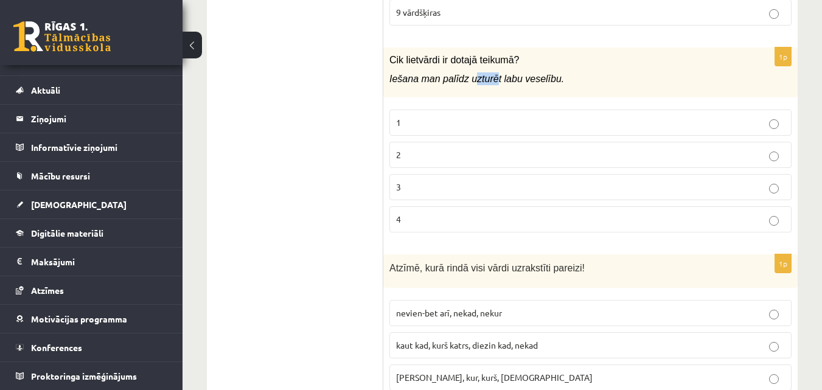
drag, startPoint x: 466, startPoint y: 41, endPoint x: 488, endPoint y: 44, distance: 21.6
click at [488, 74] on icon "Iešana man palīdz uzturēt labu veselību." at bounding box center [477, 79] width 175 height 10
drag, startPoint x: 497, startPoint y: 41, endPoint x: 513, endPoint y: 43, distance: 16.5
click at [513, 74] on icon "Iešana man palīdz uzturēt labu veselību." at bounding box center [477, 79] width 175 height 10
click at [578, 72] on p "Iešana man palīdz uzturēt labu veselību." at bounding box center [560, 78] width 341 height 13
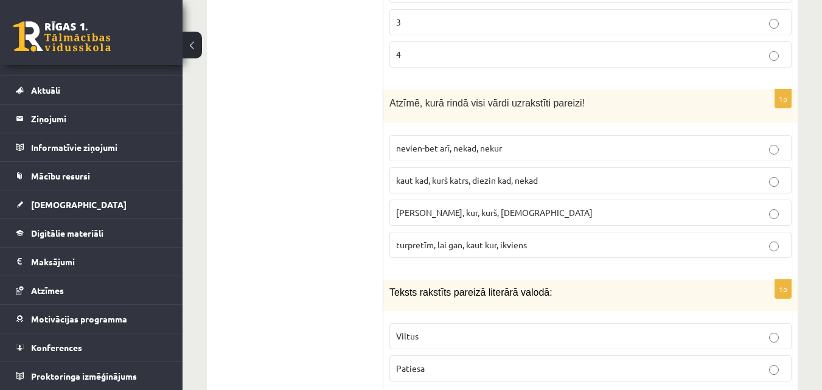
scroll to position [5460, 0]
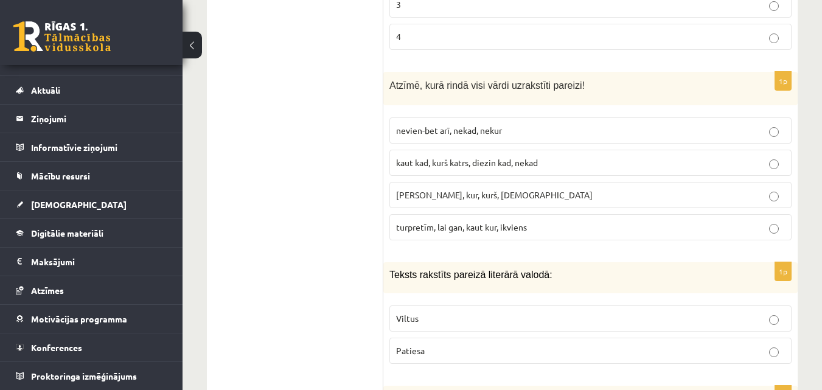
click at [547, 150] on label "kaut kad, kurš katrs, diezin kad, nekad" at bounding box center [591, 163] width 402 height 26
click at [468, 189] on span "tapēc ka, kur, kurš, neviens" at bounding box center [494, 194] width 197 height 11
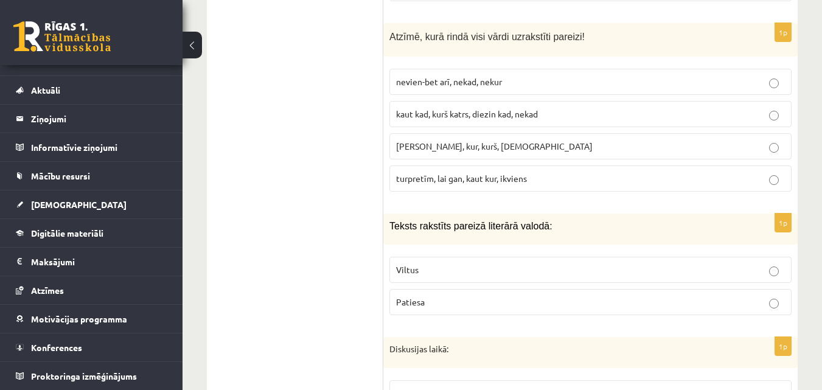
scroll to position [5581, 0]
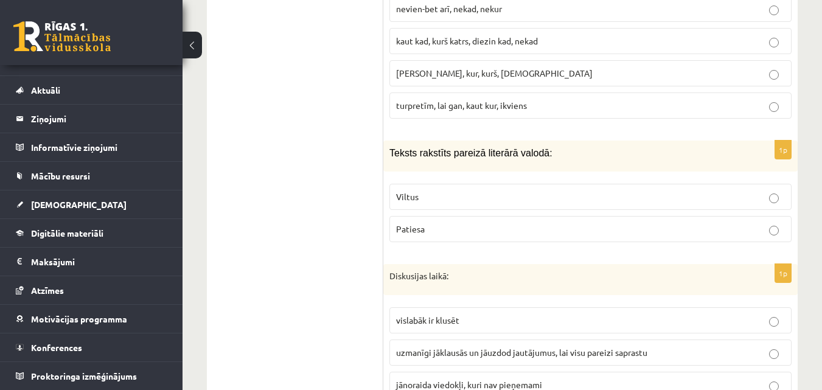
click at [490, 216] on label "Patiesa" at bounding box center [591, 229] width 402 height 26
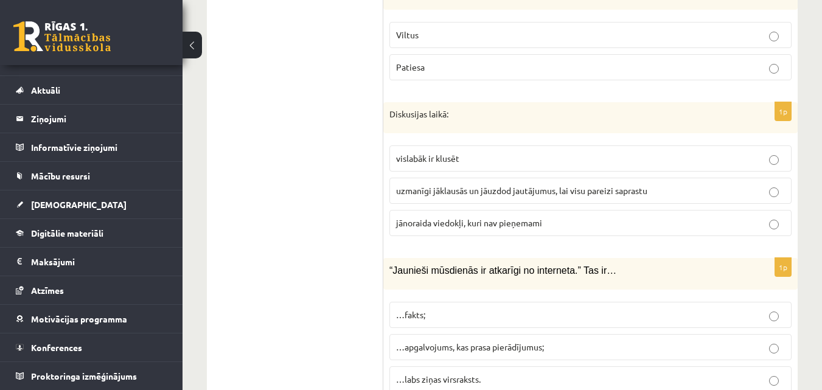
scroll to position [5764, 0]
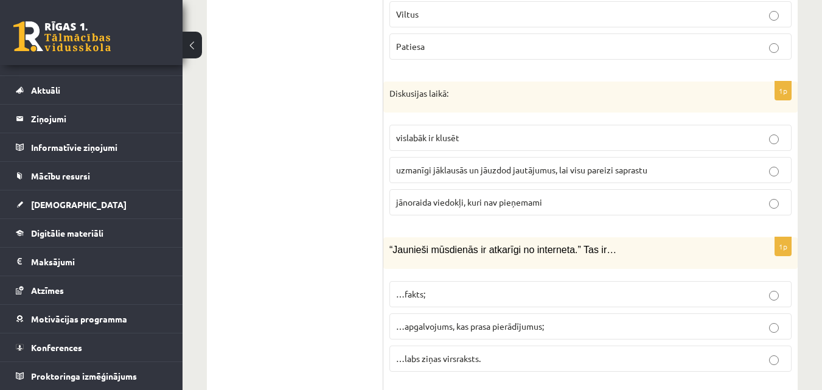
click at [469, 125] on label "vislabāk ir klusēt" at bounding box center [591, 138] width 402 height 26
click at [480, 157] on label "uzmanīgi jāklausās un jāuzdod jautājumus, lai visu pareizi saprastu" at bounding box center [591, 170] width 402 height 26
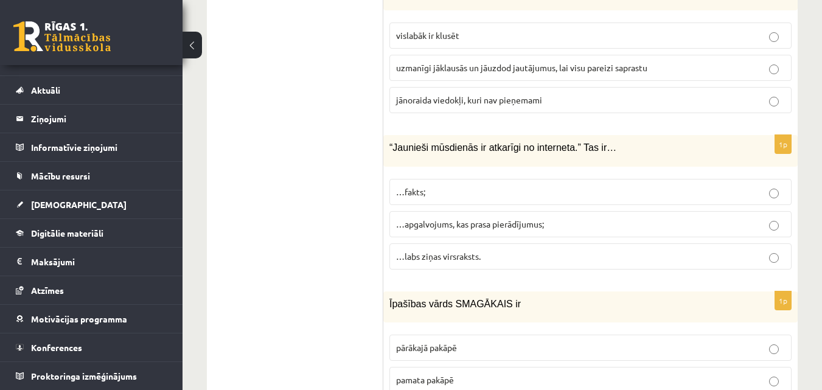
scroll to position [5886, 0]
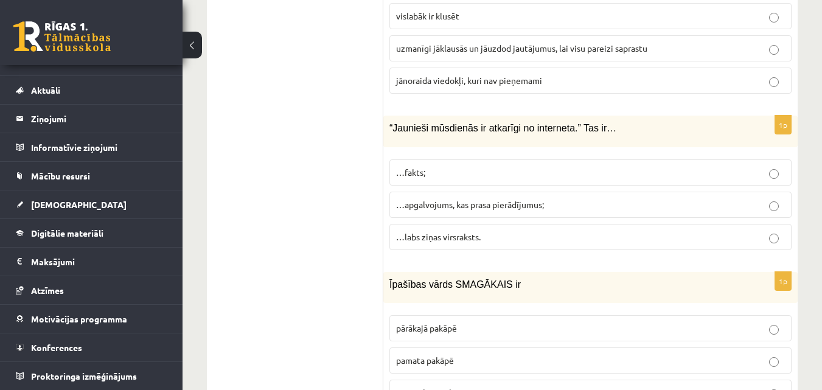
click at [435, 166] on p "…fakts;" at bounding box center [590, 172] width 389 height 13
click at [449, 199] on span "…apgalvojums, kas prasa pierādījumus;" at bounding box center [470, 204] width 148 height 11
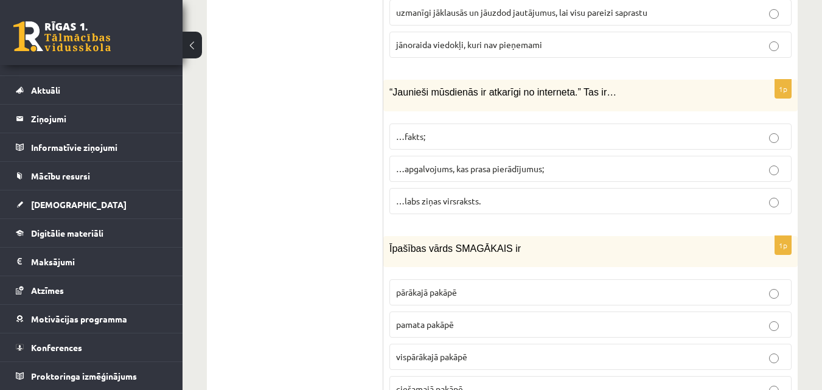
scroll to position [5942, 0]
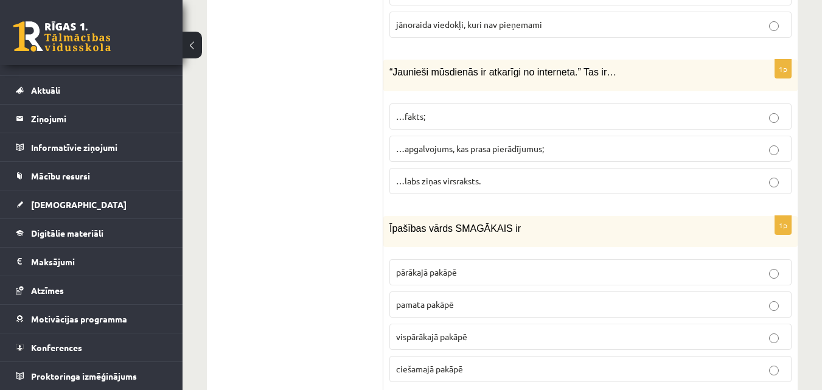
click at [416, 267] on span "pārākajā pakāpē" at bounding box center [426, 272] width 61 height 11
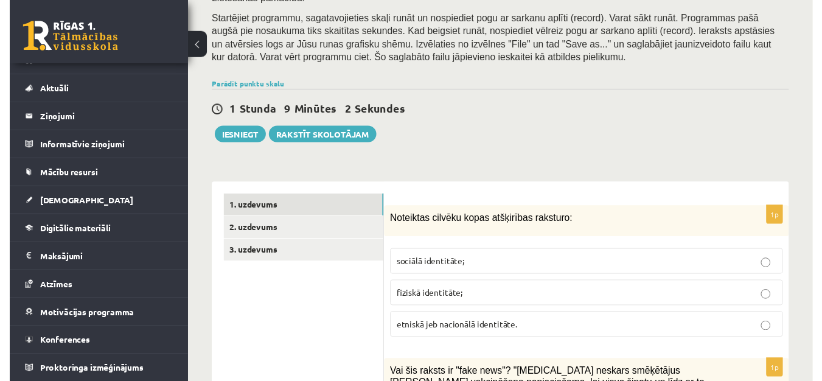
scroll to position [243, 0]
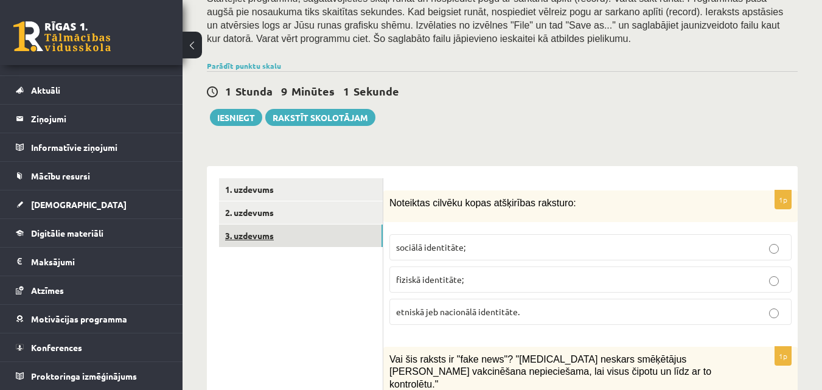
click at [287, 231] on link "3. uzdevums" at bounding box center [301, 236] width 164 height 23
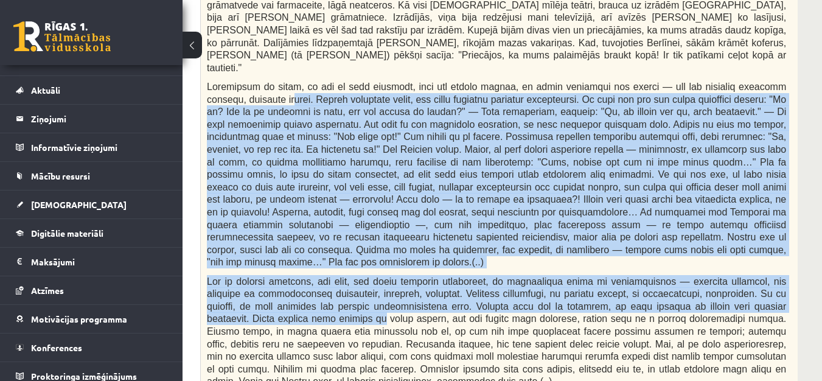
scroll to position [0, 23]
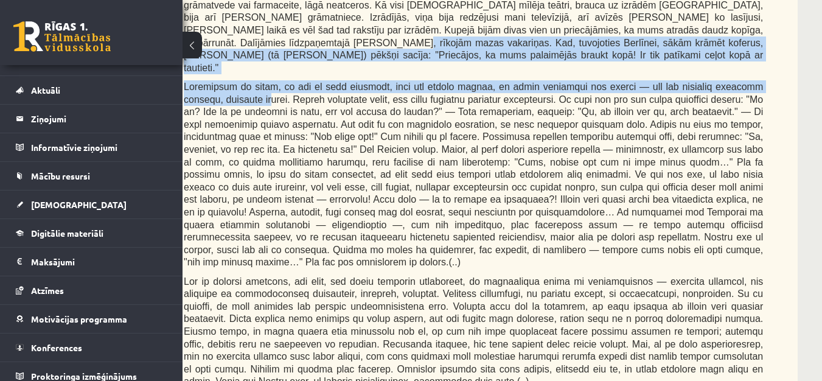
drag, startPoint x: 432, startPoint y: 381, endPoint x: 707, endPoint y: 78, distance: 409.4
click at [701, 82] on span at bounding box center [474, 175] width 580 height 186
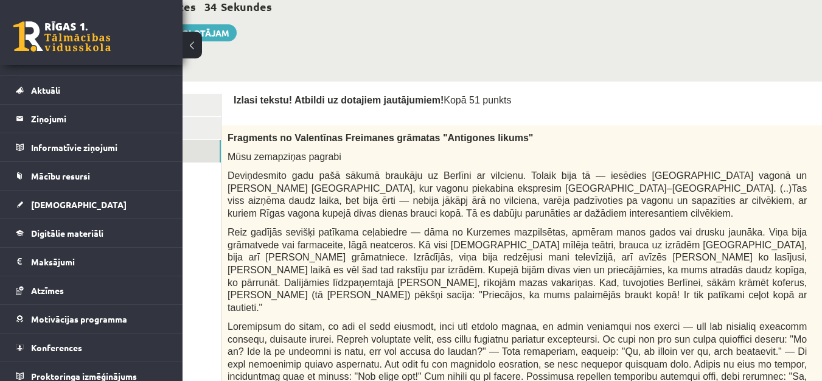
scroll to position [237, 139]
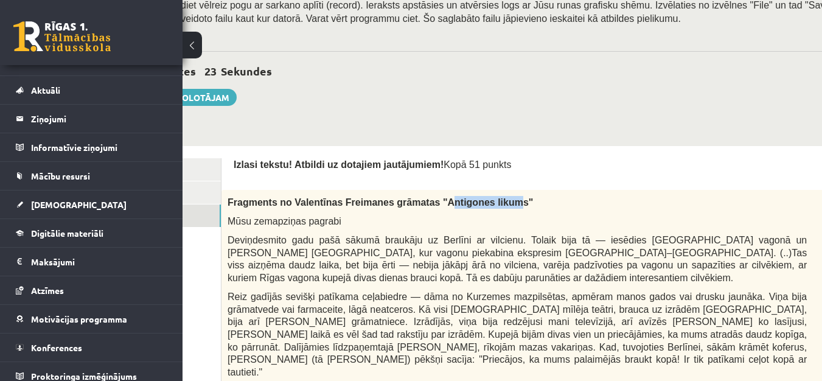
drag, startPoint x: 420, startPoint y: 203, endPoint x: 484, endPoint y: 187, distance: 65.8
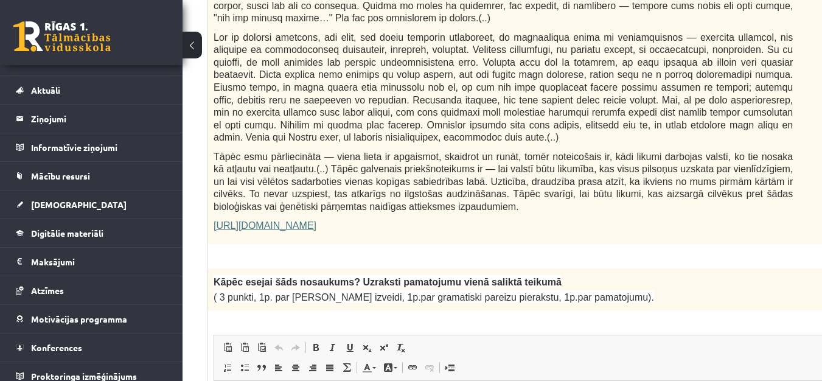
scroll to position [846, 153]
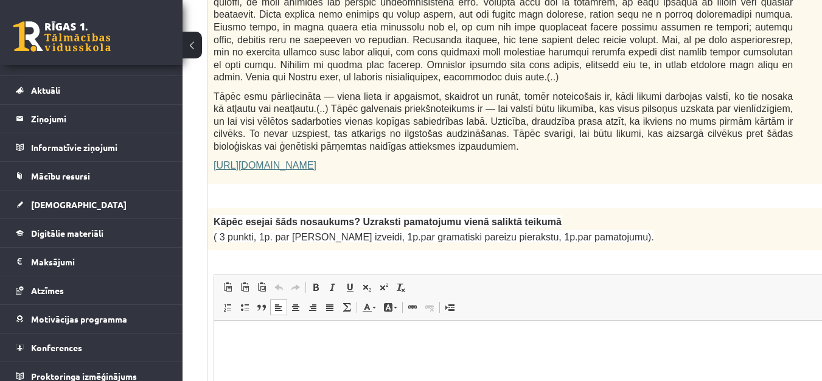
click at [281, 343] on p "Editor, wiswyg-editor-user-answer-47434104478500" at bounding box center [533, 339] width 615 height 13
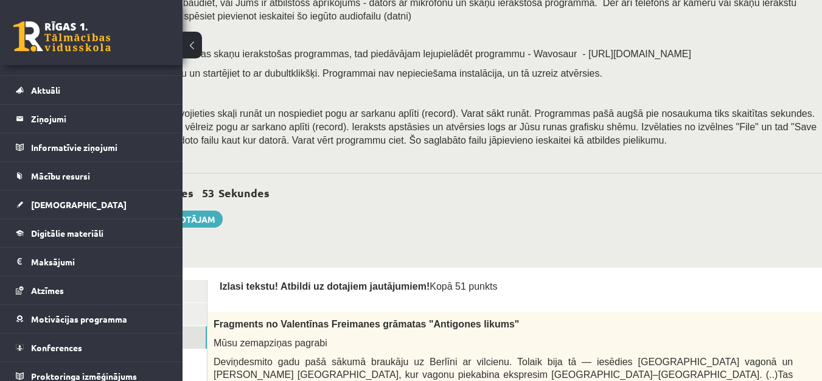
scroll to position [237, 153]
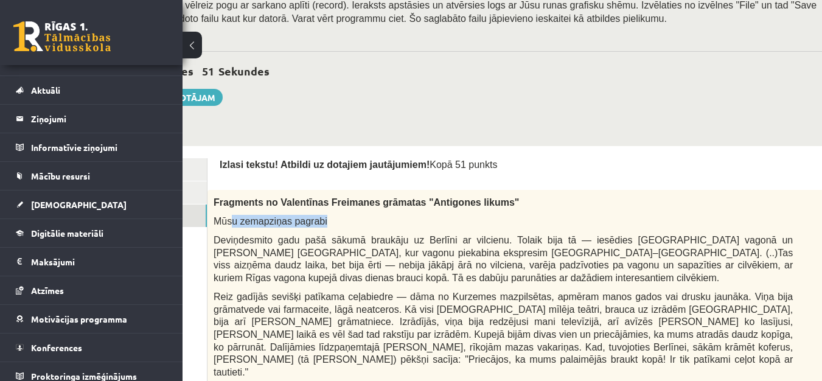
drag, startPoint x: 229, startPoint y: 222, endPoint x: 349, endPoint y: 220, distance: 119.3
click at [345, 220] on p "Mūsu zemapziņas pagrabi" at bounding box center [504, 221] width 580 height 13
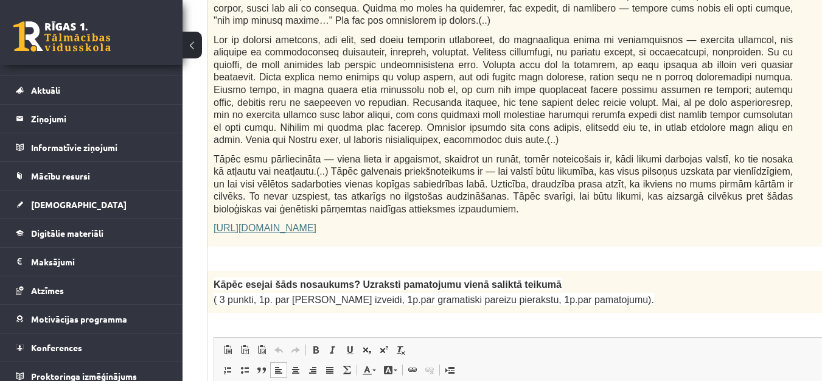
scroll to position [785, 153]
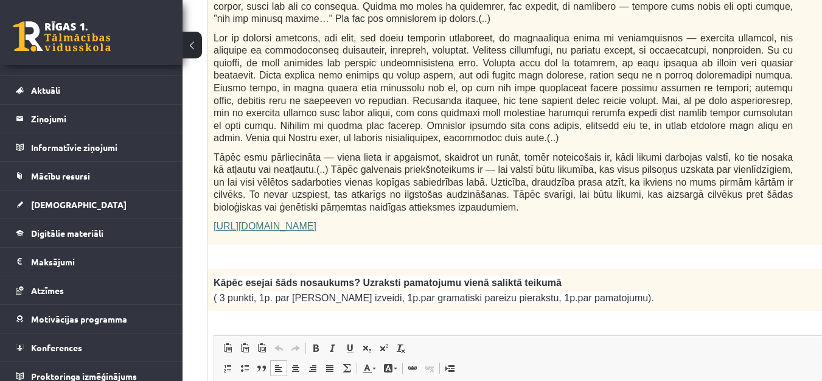
click at [657, 220] on p "https://satori.lv/article/musu-zemapzinas-pagrabi" at bounding box center [504, 226] width 580 height 13
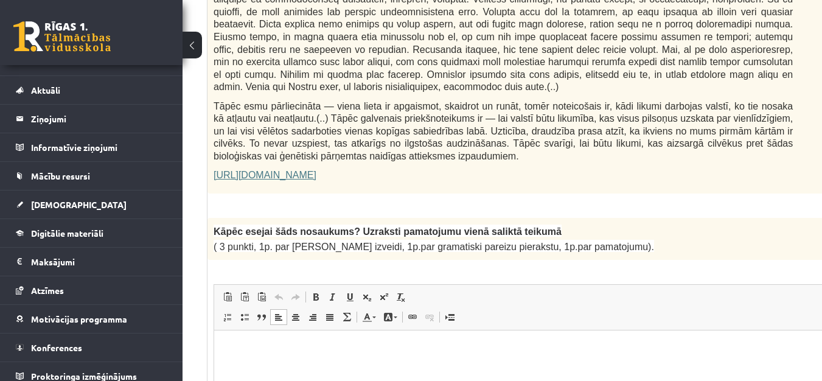
scroll to position [906, 153]
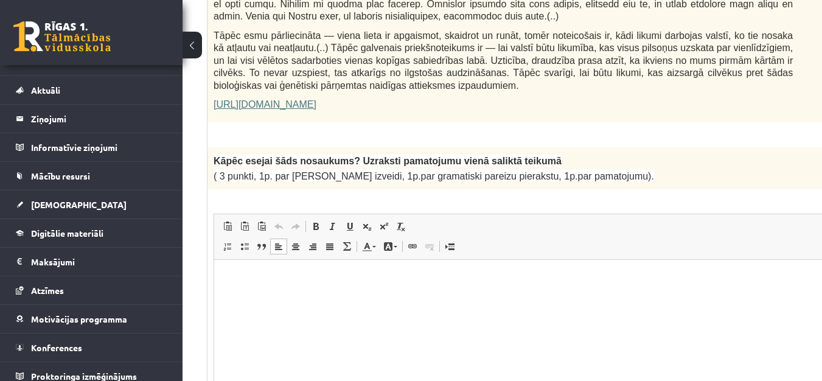
click at [603, 297] on html at bounding box center [533, 278] width 639 height 37
click at [407, 281] on p "**********" at bounding box center [517, 278] width 583 height 13
click at [442, 276] on p "**********" at bounding box center [517, 278] width 583 height 13
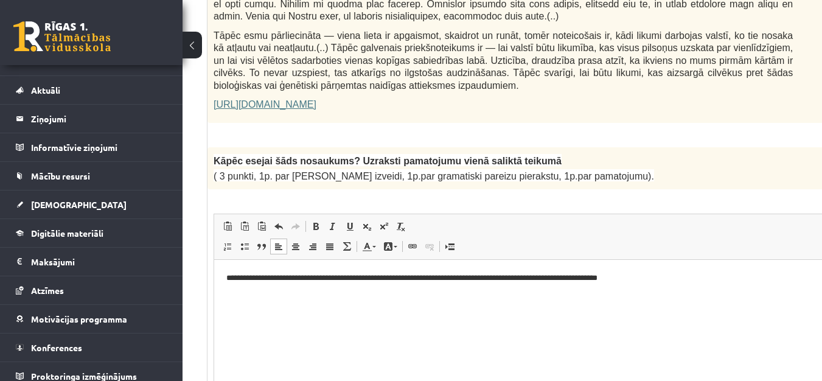
click at [593, 281] on p "**********" at bounding box center [517, 278] width 583 height 13
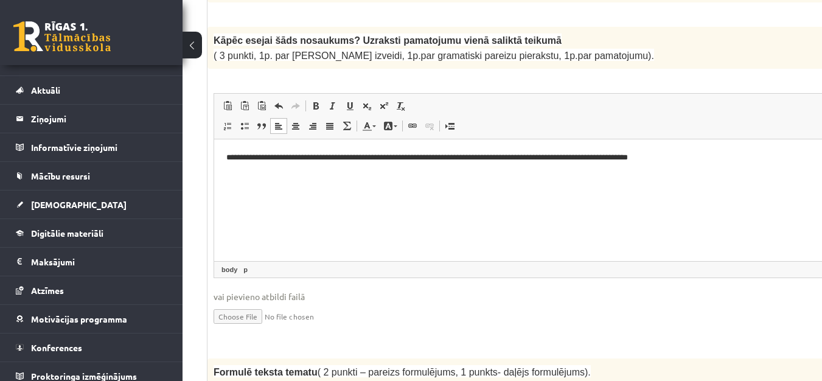
scroll to position [1028, 153]
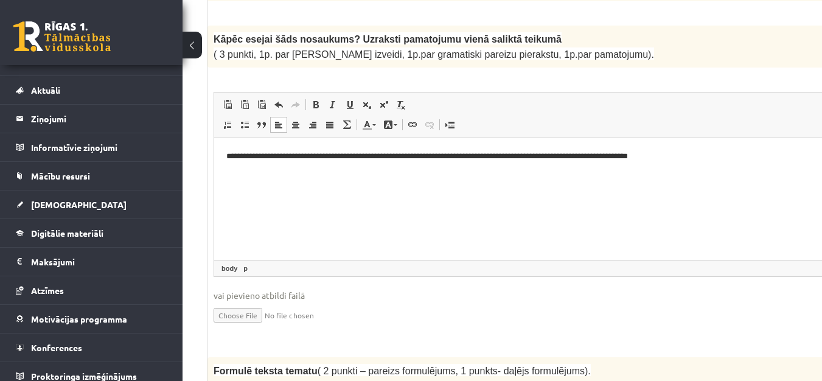
click at [491, 159] on p "**********" at bounding box center [517, 156] width 583 height 13
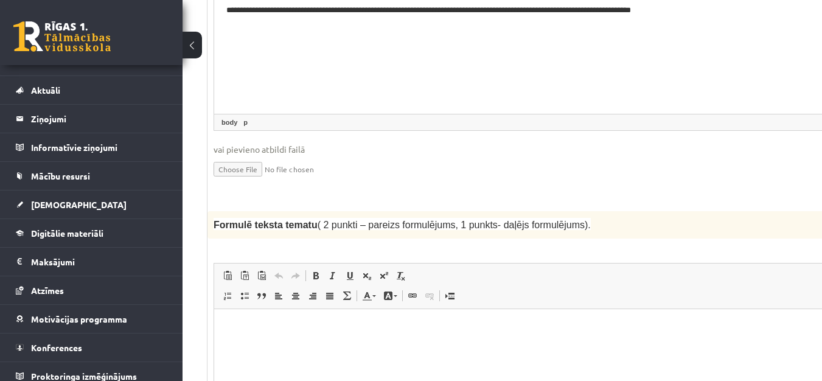
scroll to position [1211, 153]
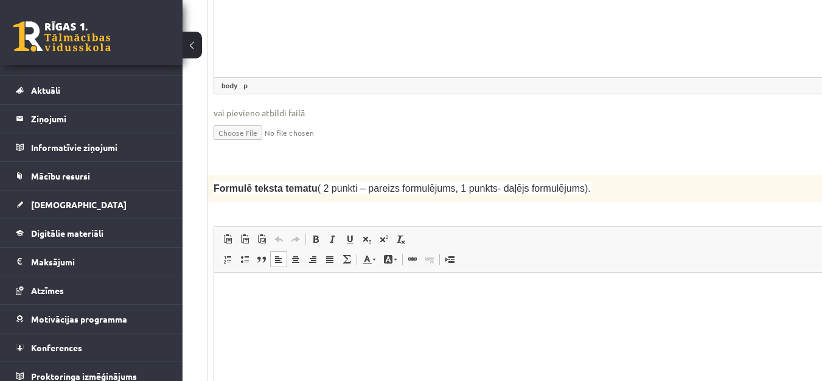
click at [233, 284] on p "Editor, wiswyg-editor-user-answer-47434143957320" at bounding box center [533, 290] width 615 height 13
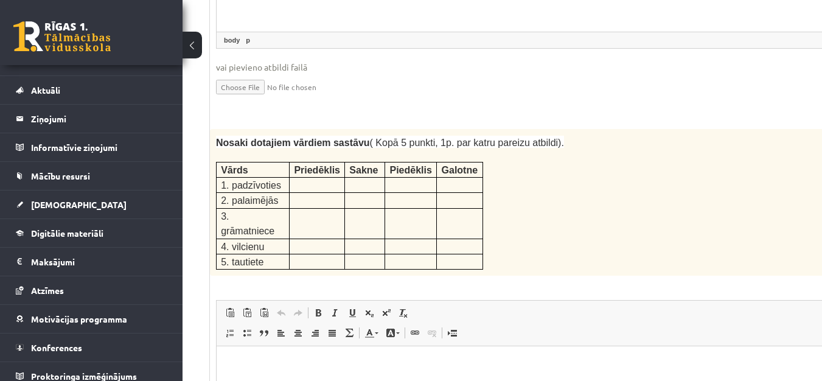
scroll to position [1644, 150]
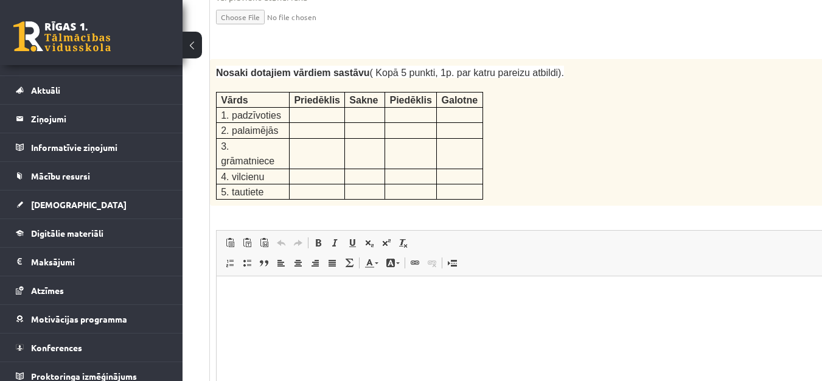
drag, startPoint x: 217, startPoint y: 37, endPoint x: 555, endPoint y: 113, distance: 345.7
click at [555, 113] on div "Nosaki dotajiem vārdiem sastāvu ( Kopā 5 punkti, 1p. par katru pareizu atbildi)…" at bounding box center [536, 132] width 653 height 147
copy div
click at [307, 284] on html at bounding box center [536, 294] width 639 height 37
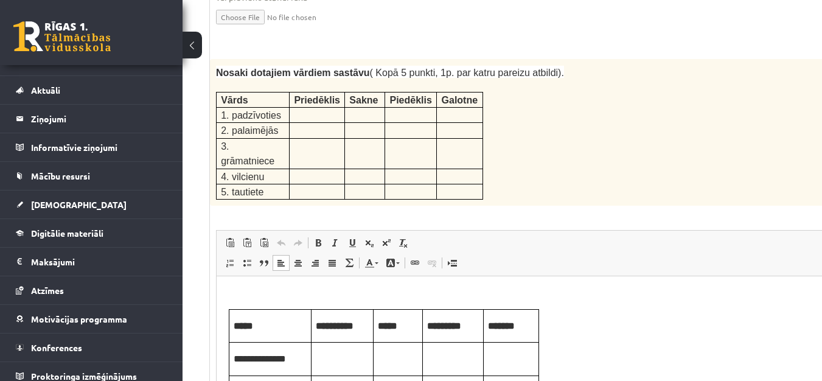
scroll to position [98, 0]
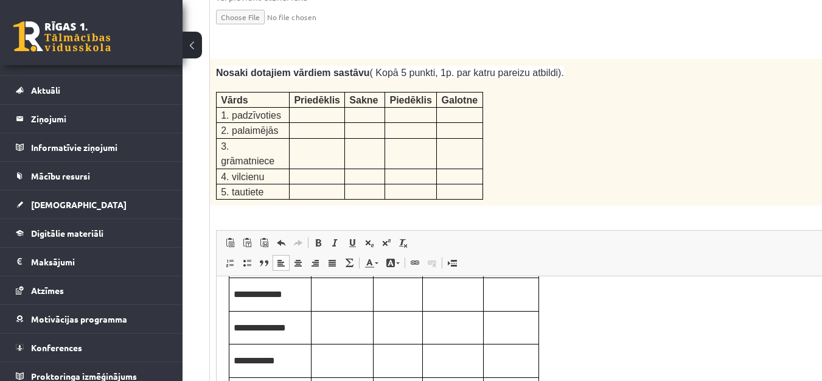
click at [617, 317] on body "**********" at bounding box center [536, 301] width 615 height 220
click at [618, 100] on div "Nosaki dotajiem vārdiem sastāvu ( Kopā 5 punkti, 1p. par katru pareizu atbildi)…" at bounding box center [536, 132] width 653 height 147
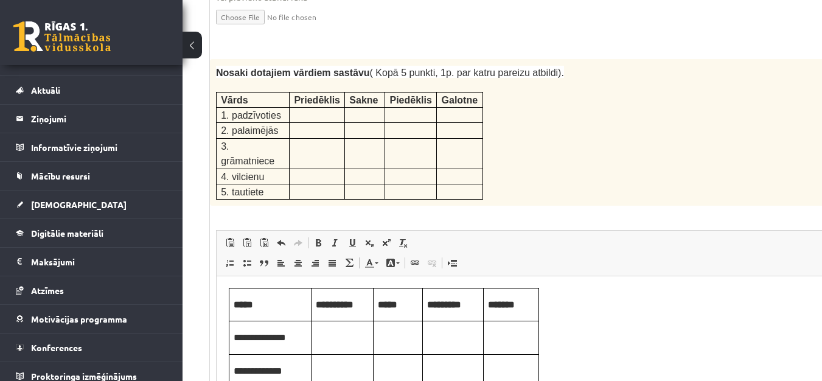
scroll to position [0, 0]
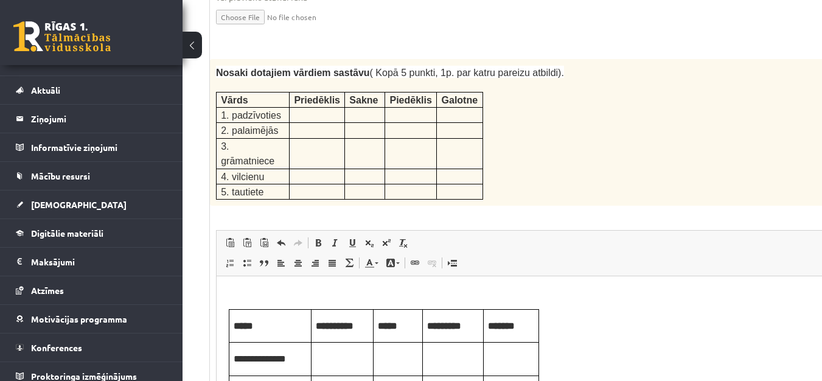
click at [343, 357] on p "Editor, wiswyg-editor-user-answer-47434136907600" at bounding box center [342, 357] width 53 height 13
click at [393, 359] on p "Editor, wiswyg-editor-user-answer-47434136907600" at bounding box center [398, 357] width 40 height 13
click at [456, 367] on td "Editor, wiswyg-editor-user-answer-47434136907600" at bounding box center [453, 359] width 61 height 33
click at [505, 360] on p "Editor, wiswyg-editor-user-answer-47434136907600" at bounding box center [511, 357] width 46 height 13
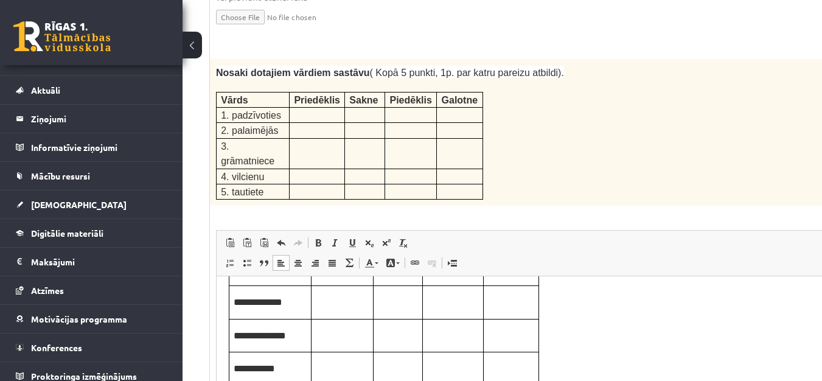
scroll to position [61, 0]
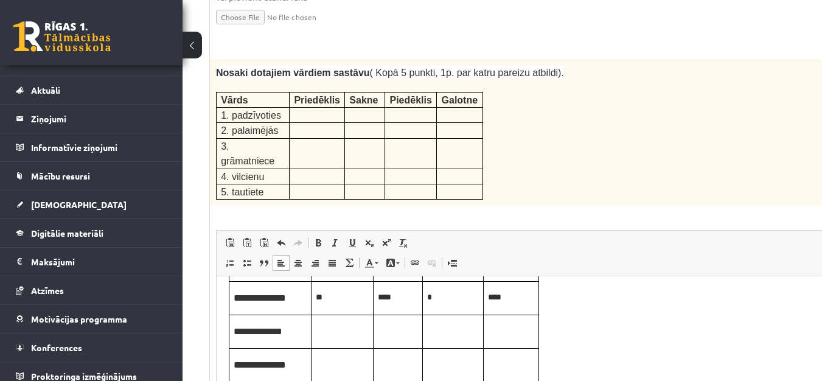
click at [331, 331] on p "Editor, wiswyg-editor-user-answer-47434136907600" at bounding box center [342, 330] width 53 height 13
click at [382, 333] on p "Editor, wiswyg-editor-user-answer-47434136907600" at bounding box center [398, 330] width 40 height 13
click at [433, 333] on p "Editor, wiswyg-editor-user-answer-47434136907600" at bounding box center [453, 330] width 52 height 13
click at [511, 334] on p "Editor, wiswyg-editor-user-answer-47434136907600" at bounding box center [511, 330] width 46 height 13
click at [352, 369] on p "Editor, wiswyg-editor-user-answer-47434136907600" at bounding box center [342, 363] width 53 height 13
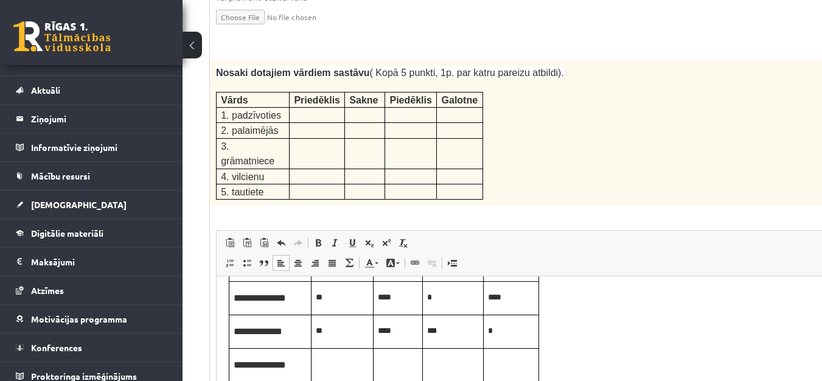
click at [368, 364] on p "Editor, wiswyg-editor-user-answer-47434136907600" at bounding box center [342, 363] width 53 height 13
click at [396, 364] on p "Editor, wiswyg-editor-user-answer-47434136907600" at bounding box center [398, 363] width 40 height 13
click at [441, 363] on p "Editor, wiswyg-editor-user-answer-47434136907600" at bounding box center [453, 363] width 52 height 13
click at [496, 363] on p "Editor, wiswyg-editor-user-answer-47434136907600" at bounding box center [511, 363] width 46 height 13
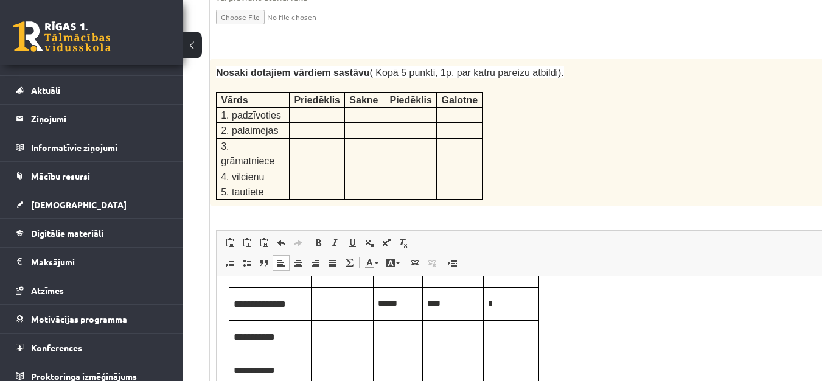
scroll to position [123, 0]
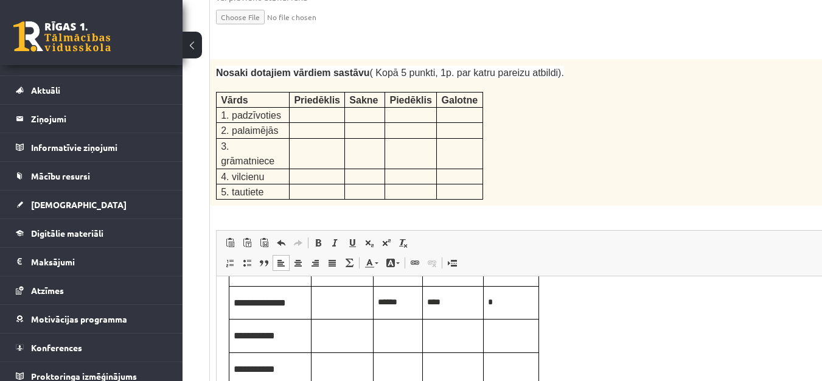
click at [390, 334] on p "Editor, wiswyg-editor-user-answer-47434136907600" at bounding box center [398, 334] width 40 height 13
click at [536, 339] on td "Editor, wiswyg-editor-user-answer-47434136907600" at bounding box center [511, 336] width 55 height 33
click at [377, 368] on td "Editor, wiswyg-editor-user-answer-47434136907600" at bounding box center [398, 368] width 49 height 33
click at [441, 373] on p "Editor, wiswyg-editor-user-answer-47434136907600" at bounding box center [453, 368] width 52 height 13
click at [511, 371] on p "Editor, wiswyg-editor-user-answer-47434136907600" at bounding box center [511, 368] width 46 height 13
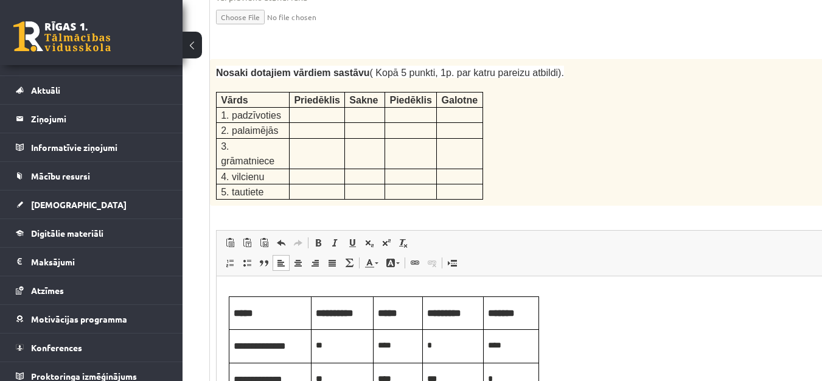
scroll to position [1, 0]
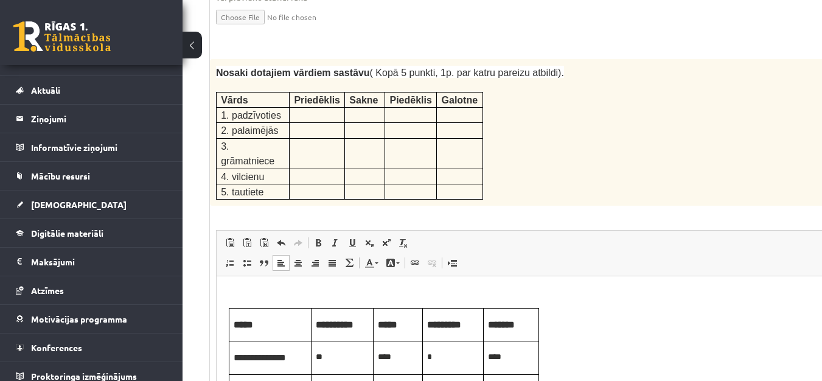
drag, startPoint x: 819, startPoint y: 340, endPoint x: 831, endPoint y: 414, distance: 74.6
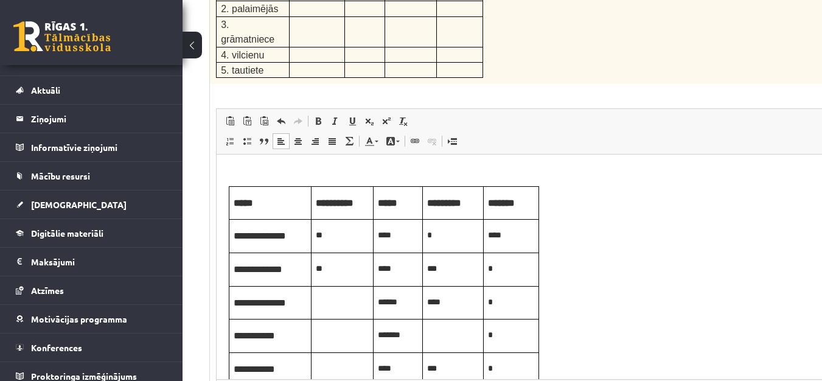
scroll to position [0, 0]
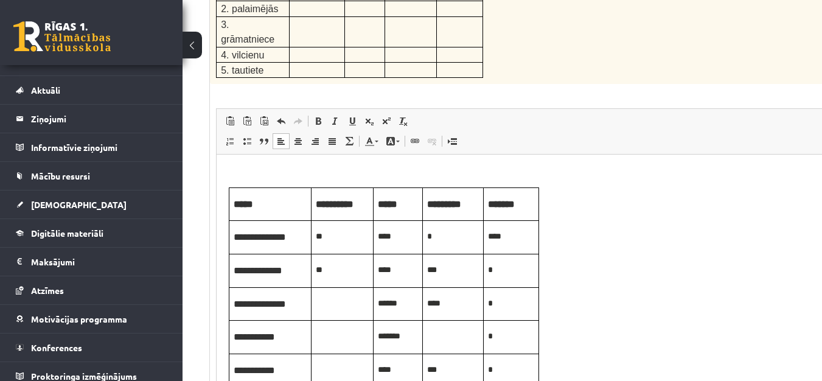
drag, startPoint x: 820, startPoint y: 292, endPoint x: 819, endPoint y: 351, distance: 58.5
click at [452, 271] on p "***" at bounding box center [453, 269] width 52 height 13
click at [488, 272] on span "*" at bounding box center [490, 269] width 5 height 9
click at [493, 335] on span "*" at bounding box center [490, 336] width 5 height 9
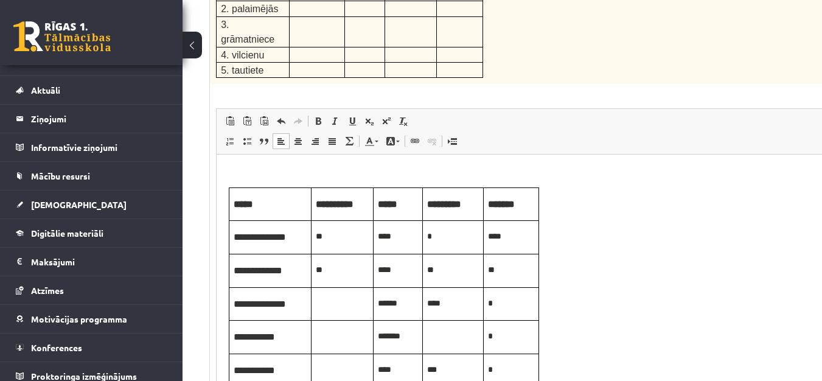
click at [491, 334] on span "*" at bounding box center [490, 336] width 5 height 9
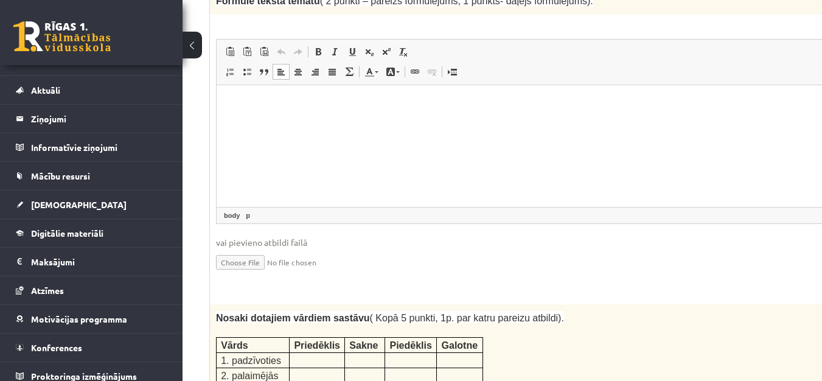
scroll to position [1339, 150]
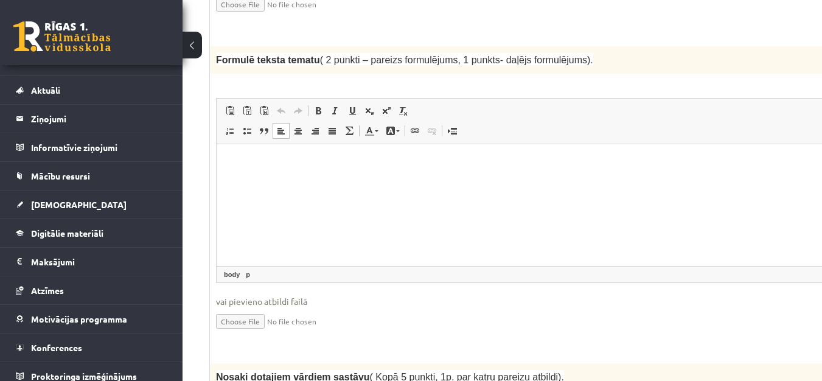
click at [461, 181] on html at bounding box center [536, 162] width 639 height 37
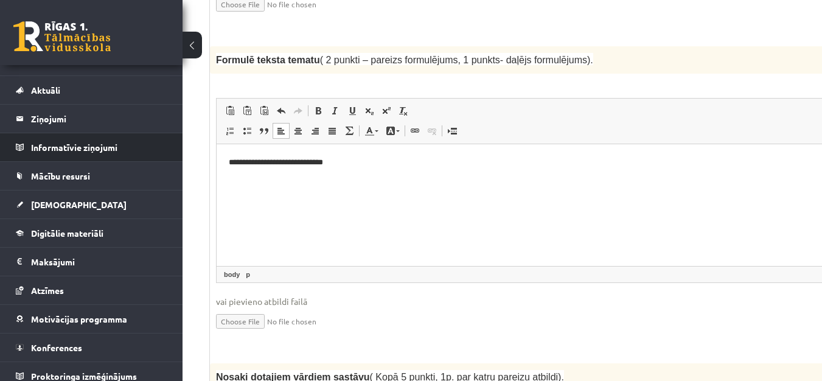
click at [2, 155] on li "Informatīvie ziņojumi 0" at bounding box center [91, 147] width 183 height 29
click at [12, 141] on li "Informatīvie ziņojumi 0" at bounding box center [91, 147] width 183 height 29
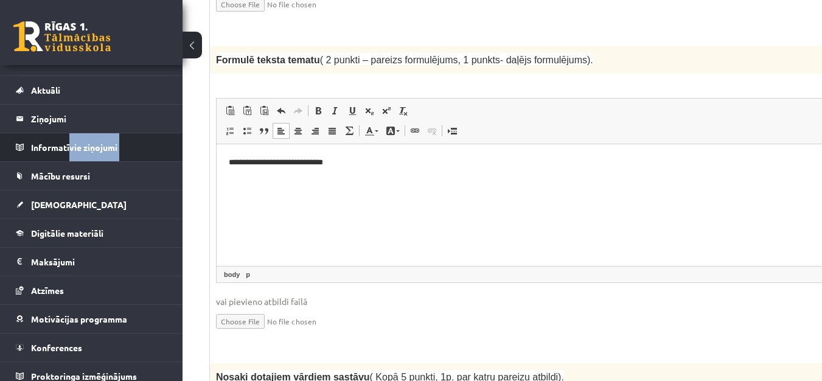
click at [12, 141] on li "Informatīvie ziņojumi 0" at bounding box center [91, 147] width 183 height 29
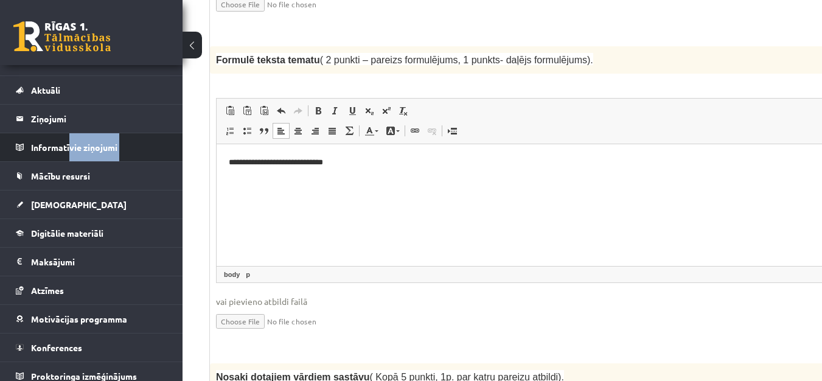
click at [12, 141] on li "Informatīvie ziņojumi 0" at bounding box center [91, 147] width 183 height 29
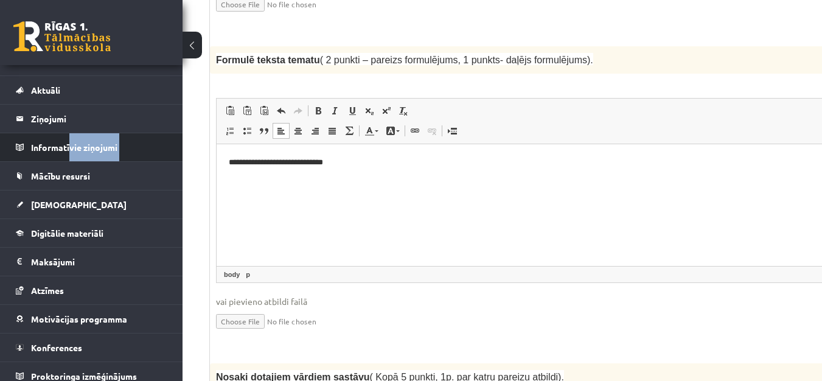
drag, startPoint x: 12, startPoint y: 141, endPoint x: 7, endPoint y: 151, distance: 11.4
click at [7, 151] on li "Informatīvie ziņojumi 0" at bounding box center [91, 147] width 183 height 29
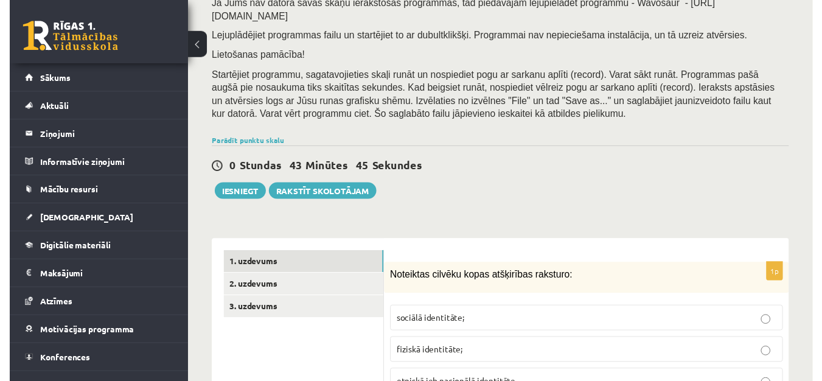
scroll to position [257, 0]
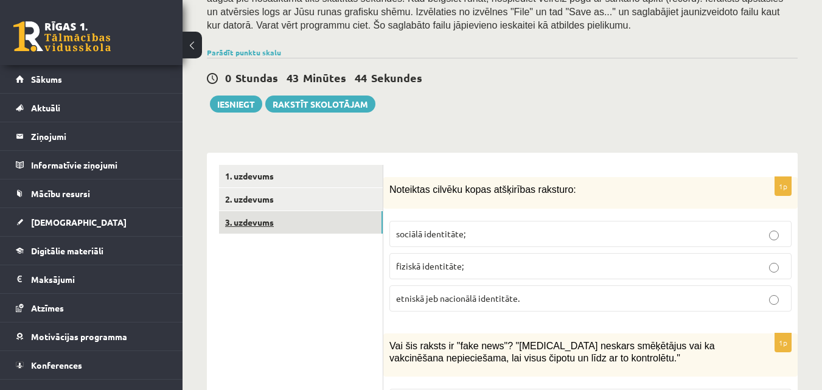
click at [285, 211] on link "3. uzdevums" at bounding box center [301, 222] width 164 height 23
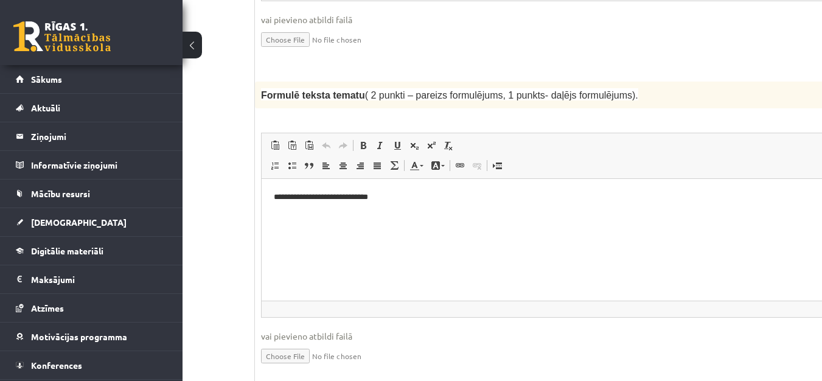
scroll to position [1292, 131]
click at [450, 181] on html "**********" at bounding box center [578, 197] width 639 height 37
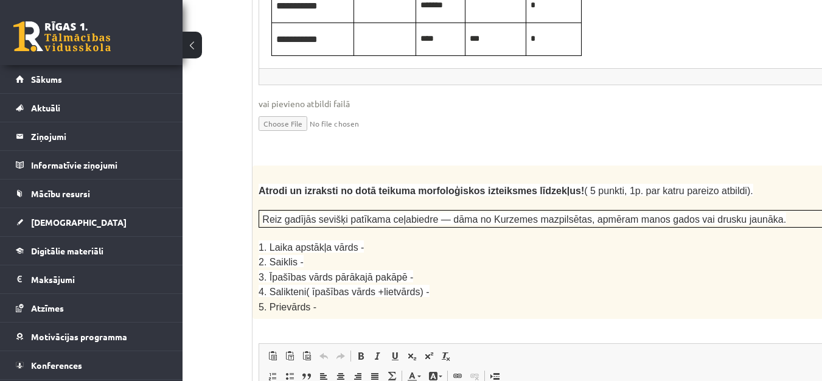
scroll to position [2022, 131]
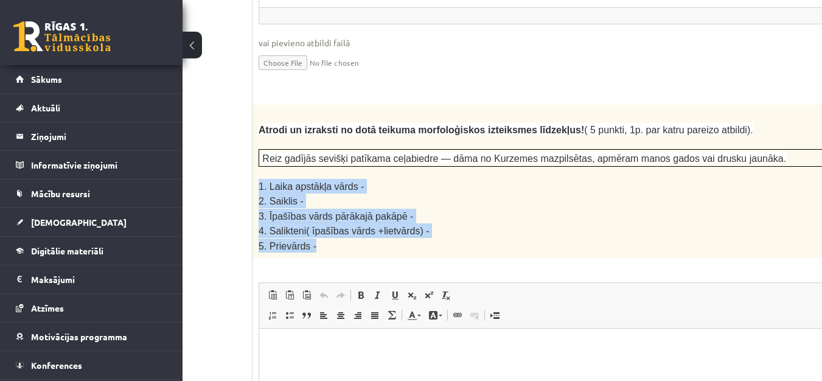
drag, startPoint x: 261, startPoint y: 123, endPoint x: 454, endPoint y: 183, distance: 202.0
click at [454, 183] on div "Atrodi un izraksti no dotā teikuma morfoloģiskos izteiksmes līdzekļus! ( 5 punk…" at bounding box center [579, 181] width 653 height 153
copy div "1. Laika apstākļa vārds - 2. Saiklis - 3. Īpašības vārds pārākajā pakāpē - 4. S…"
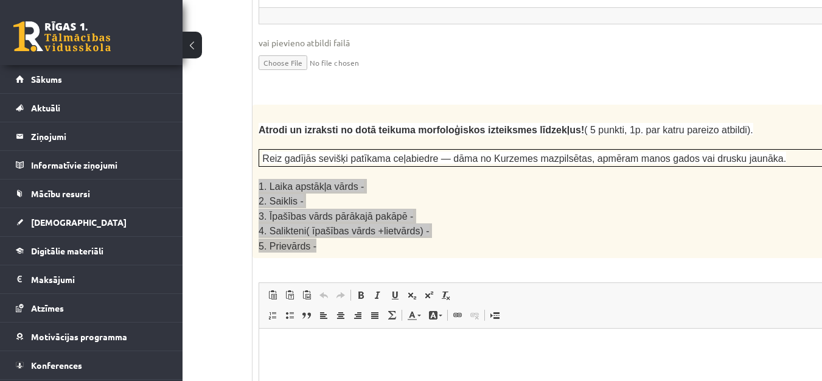
click at [478, 344] on p "Editor, wiswyg-editor-user-answer-47433951183120" at bounding box center [578, 347] width 615 height 13
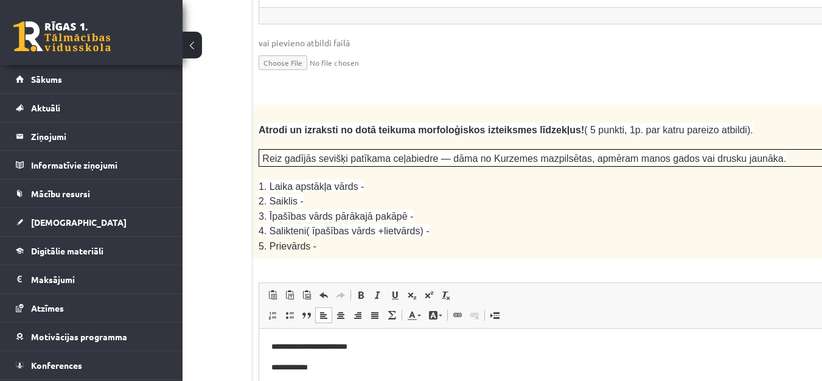
click at [522, 201] on div "5p Atrodi un izraksti no dotā teikuma morfoloģiskos izteiksmes līdzekļus! ( 5 p…" at bounding box center [579, 320] width 653 height 431
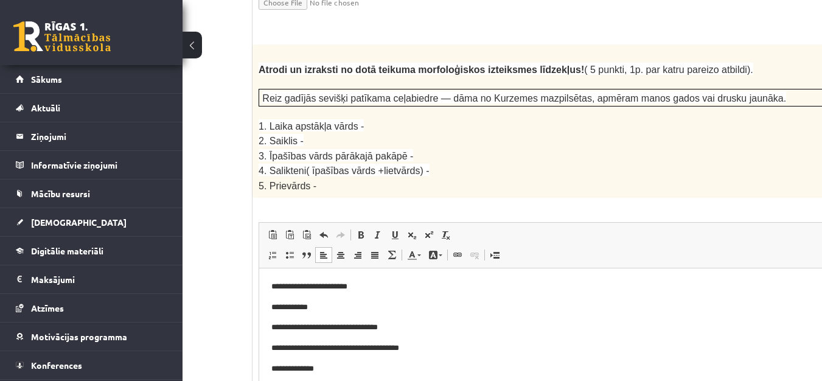
scroll to position [2083, 131]
click at [390, 304] on p "**********" at bounding box center [562, 307] width 583 height 13
click at [397, 290] on p "**********" at bounding box center [562, 286] width 583 height 13
click at [450, 326] on p "**********" at bounding box center [562, 327] width 583 height 13
click at [473, 348] on p "**********" at bounding box center [562, 347] width 583 height 13
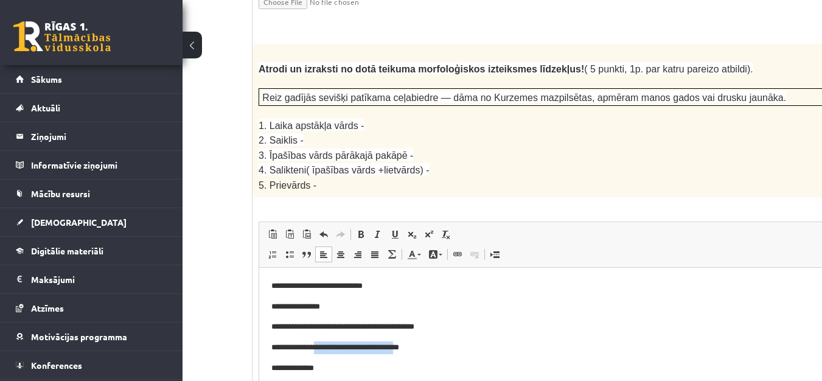
drag, startPoint x: 315, startPoint y: 354, endPoint x: 404, endPoint y: 352, distance: 89.5
click at [404, 352] on p "**********" at bounding box center [562, 347] width 583 height 13
drag, startPoint x: 379, startPoint y: 39, endPoint x: 412, endPoint y: 42, distance: 33.0
click at [412, 93] on span "Reiz gadījās sevišķi patīkama ceļabiedre — dāma no Kurzemes mazpilsētas, apmēra…" at bounding box center [524, 98] width 524 height 10
click at [448, 163] on p "4. Salikteni( īpašības vārds +lietvārds) -" at bounding box center [549, 170] width 580 height 15
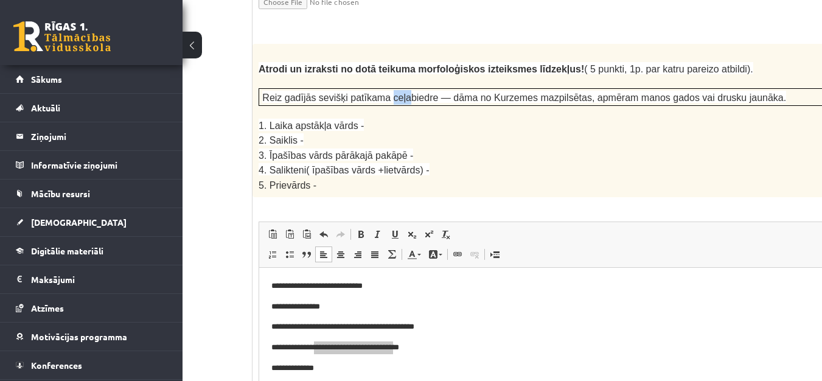
drag, startPoint x: 376, startPoint y: 38, endPoint x: 393, endPoint y: 40, distance: 16.5
click at [393, 93] on span "Reiz gadījās sevišķi patīkama ceļabiedre — dāma no Kurzemes mazpilsētas, apmēra…" at bounding box center [524, 98] width 524 height 10
click at [517, 163] on p "4. Salikteni( īpašības vārds +lietvārds) -" at bounding box center [549, 170] width 580 height 15
click at [477, 354] on p "**********" at bounding box center [562, 347] width 583 height 13
drag, startPoint x: 315, startPoint y: 347, endPoint x: 370, endPoint y: 350, distance: 54.3
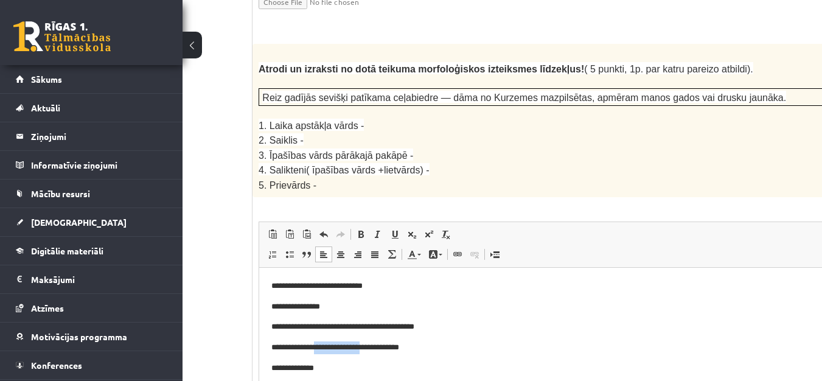
click at [370, 350] on p "**********" at bounding box center [562, 347] width 583 height 13
click at [654, 329] on p "**********" at bounding box center [562, 327] width 583 height 13
drag, startPoint x: 401, startPoint y: 329, endPoint x: 443, endPoint y: 332, distance: 42.1
click at [443, 332] on p "**********" at bounding box center [562, 327] width 583 height 13
copy p "**********"
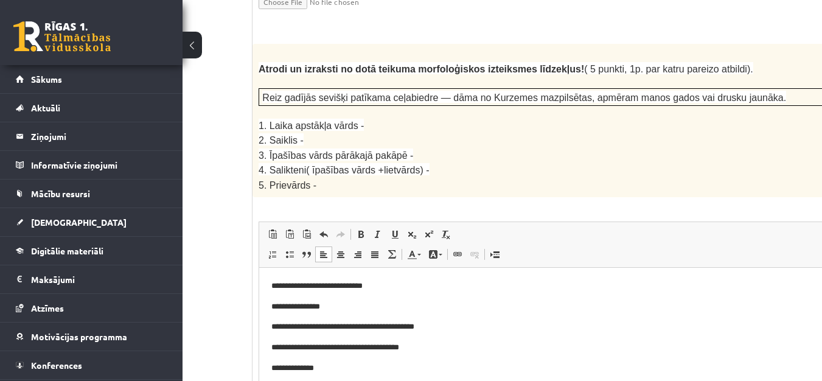
click at [472, 347] on p "**********" at bounding box center [562, 347] width 583 height 13
drag, startPoint x: 697, startPoint y: 39, endPoint x: 726, endPoint y: 42, distance: 29.4
click at [726, 93] on span "Reiz gadījās sevišķi patīkama ceļabiedre — dāma no Kurzemes mazpilsētas, apmēra…" at bounding box center [524, 98] width 524 height 10
copy span "jaunāka"
drag, startPoint x: 400, startPoint y: 327, endPoint x: 445, endPoint y: 329, distance: 45.1
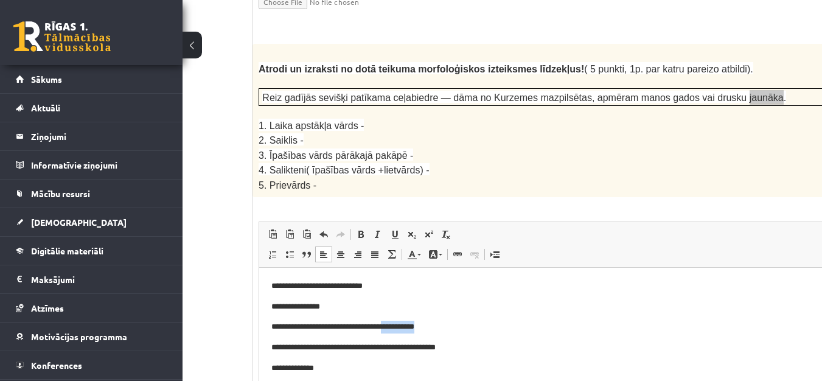
click at [445, 329] on p "**********" at bounding box center [562, 327] width 583 height 13
click at [626, 118] on p "1. Laika apstākļa vārds -" at bounding box center [549, 125] width 580 height 15
drag, startPoint x: 562, startPoint y: 40, endPoint x: 596, endPoint y: 41, distance: 34.1
click at [596, 93] on span "Reiz gadījās sevišķi patīkama ceļabiedre — dāma no Kurzemes mazpilsētas, apmēra…" at bounding box center [524, 98] width 524 height 10
click at [617, 163] on p "4. Salikteni( īpašības vārds +lietvārds) -" at bounding box center [549, 170] width 580 height 15
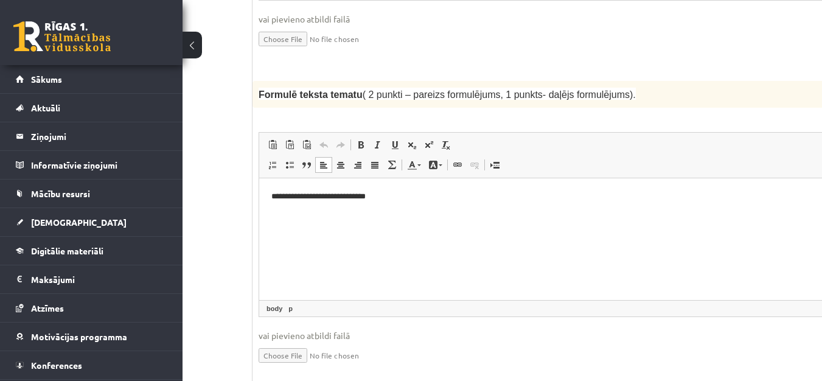
scroll to position [1292, 131]
click at [506, 212] on html "**********" at bounding box center [578, 197] width 639 height 37
click at [390, 198] on p "**********" at bounding box center [562, 197] width 583 height 13
click at [464, 201] on p "**********" at bounding box center [562, 197] width 583 height 13
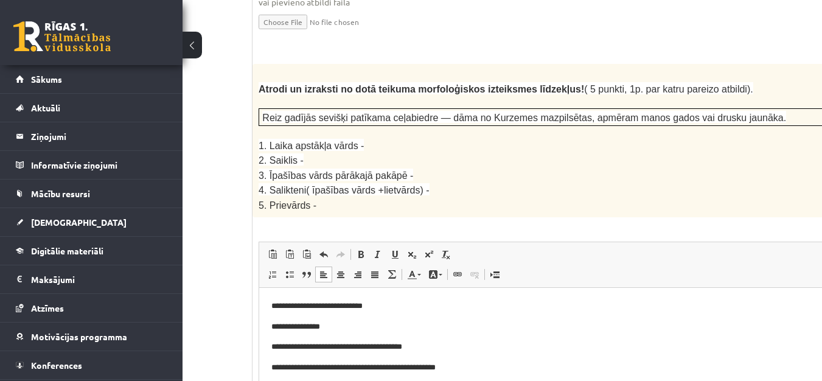
scroll to position [2083, 131]
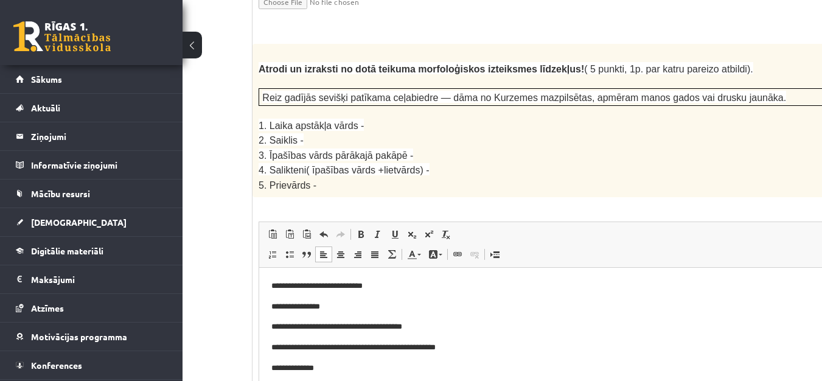
click at [404, 361] on body "**********" at bounding box center [578, 327] width 615 height 94
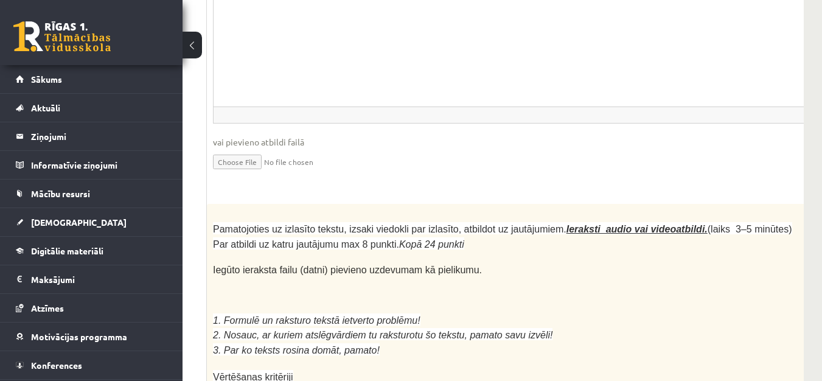
scroll to position [3287, 177]
drag, startPoint x: 629, startPoint y: 106, endPoint x: 660, endPoint y: 105, distance: 31.1
click at [660, 225] on u "Ieraksti audio vai videoatbildi." at bounding box center [637, 230] width 141 height 10
click at [662, 253] on p at bounding box center [503, 259] width 580 height 12
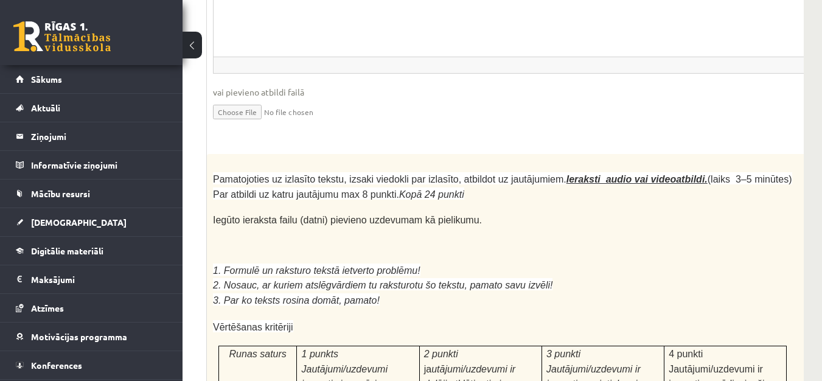
scroll to position [3309, 177]
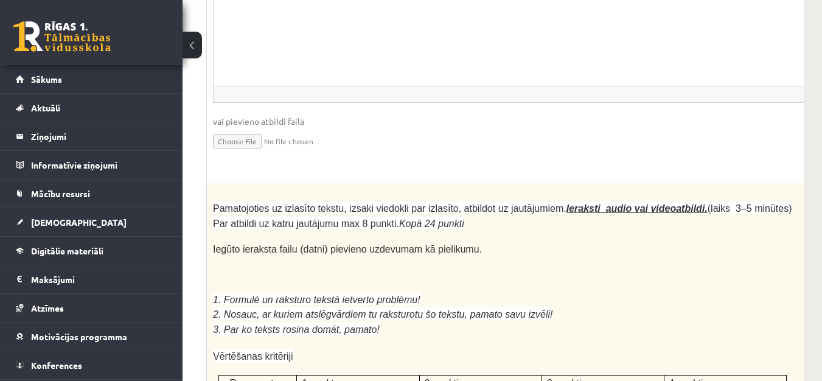
drag, startPoint x: 424, startPoint y: 82, endPoint x: 538, endPoint y: 78, distance: 113.9
click at [538, 203] on span "Pamatojoties uz izlasīto tekstu, izsaki viedokli par izlasīto, atbildot uz jaut…" at bounding box center [503, 215] width 580 height 25
click at [667, 268] on p at bounding box center [503, 274] width 580 height 12
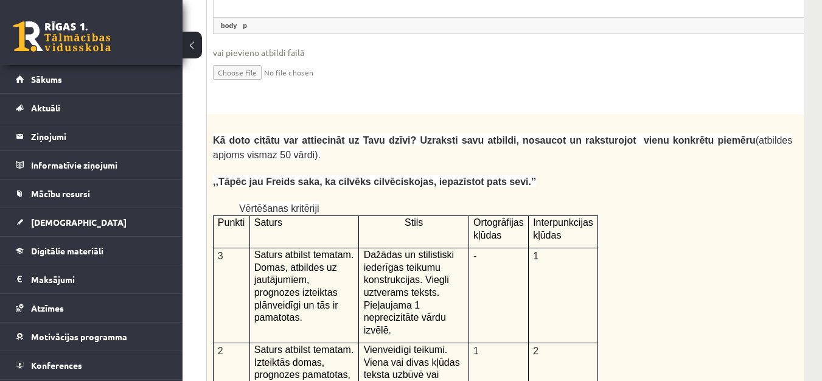
scroll to position [2457, 177]
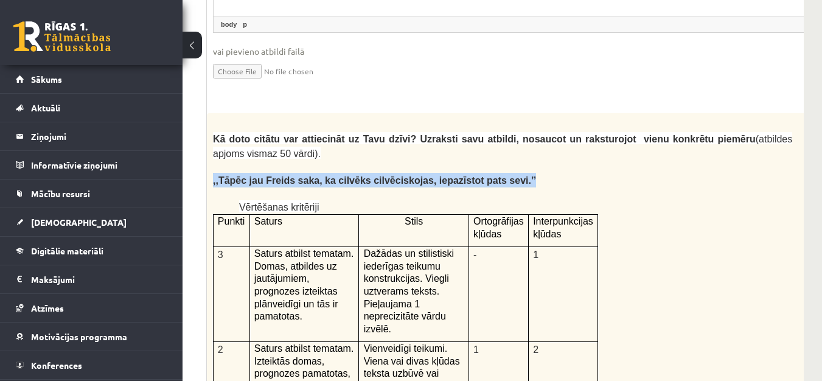
drag, startPoint x: 213, startPoint y: 119, endPoint x: 522, endPoint y: 114, distance: 309.3
click at [522, 173] on p ",,Tāpēc jau Freids saka, ka cilvēks cilvēciskojas, iepazīstot pats sevi.’’" at bounding box center [503, 180] width 580 height 15
copy span ",,Tāpēc jau Freids saka, ka cilvēks cilvēciskojas, iepazīstot pats sevi.’’"
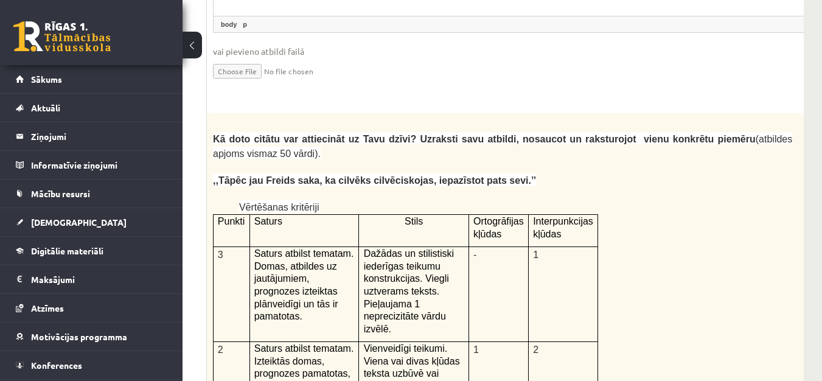
click at [338, 161] on p at bounding box center [503, 167] width 580 height 12
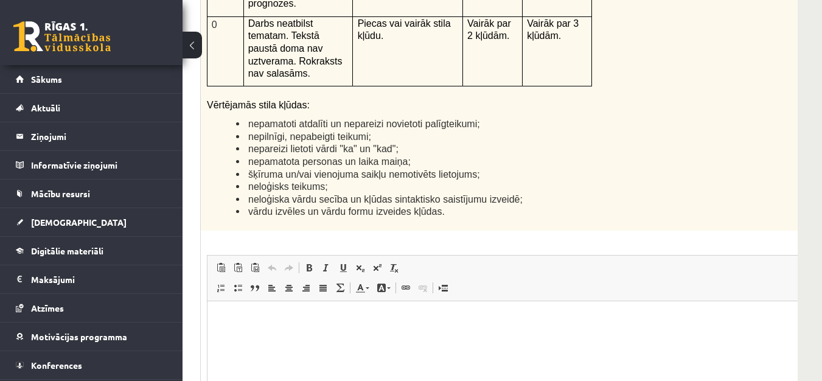
scroll to position [2944, 183]
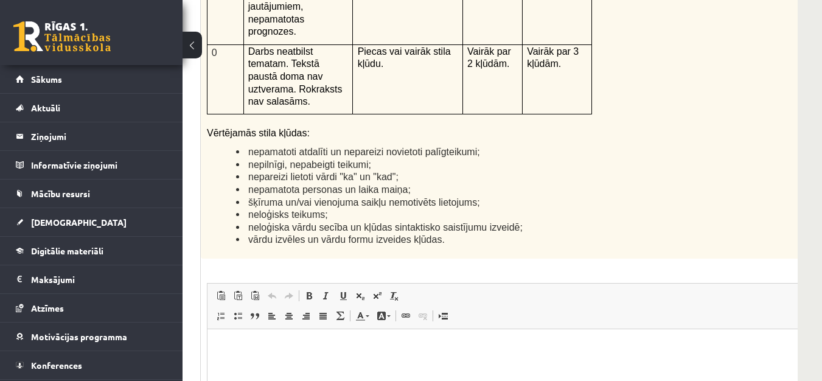
click at [329, 366] on html at bounding box center [527, 347] width 639 height 37
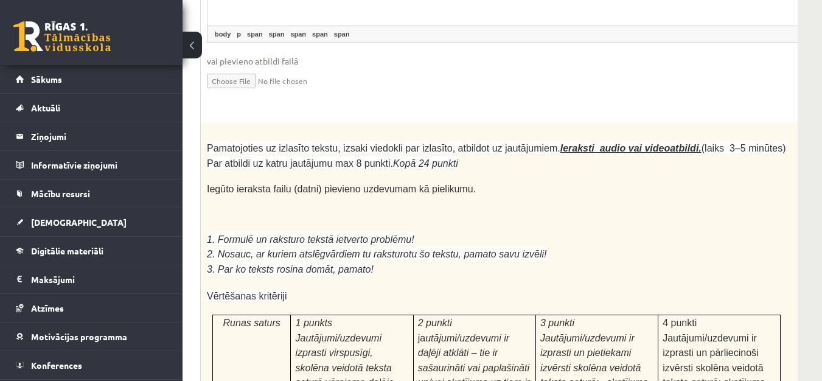
scroll to position [3370, 183]
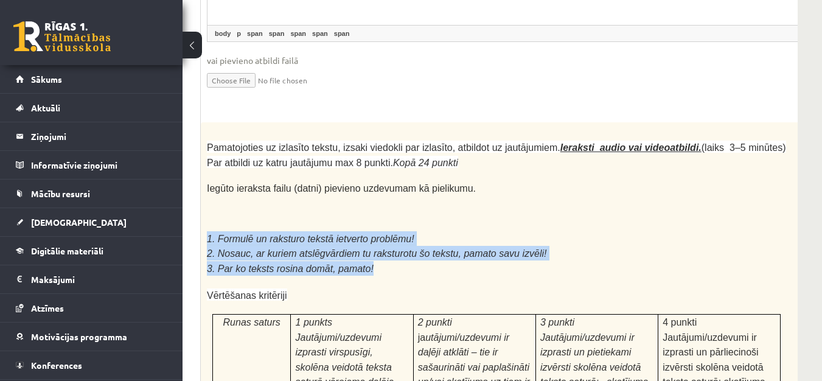
drag, startPoint x: 205, startPoint y: 106, endPoint x: 392, endPoint y: 137, distance: 189.4
copy div "1. Formulē un raksturo tekstā ietverto problēmu! 2. Nosauc, ar kuriem atslēgvār…"
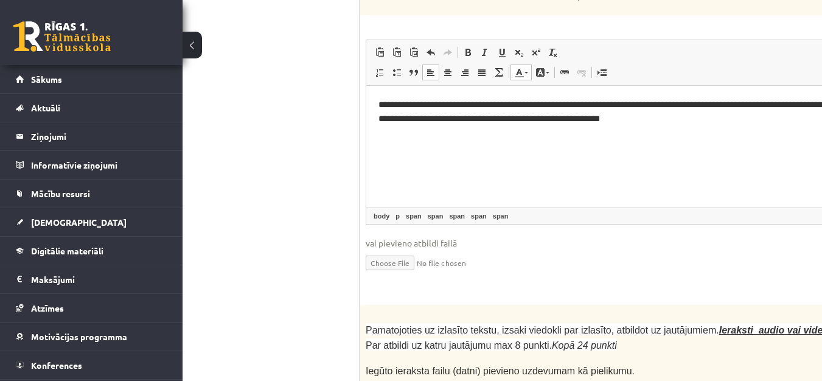
scroll to position [3187, 183]
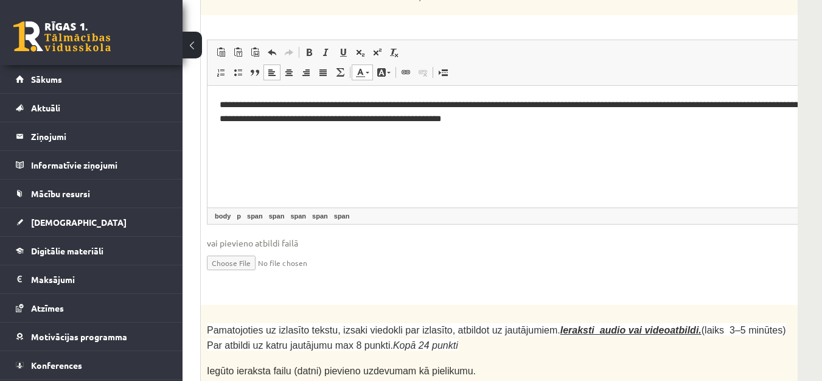
drag, startPoint x: 798, startPoint y: 190, endPoint x: 804, endPoint y: 192, distance: 6.4
drag, startPoint x: 788, startPoint y: 190, endPoint x: 795, endPoint y: 197, distance: 10.3
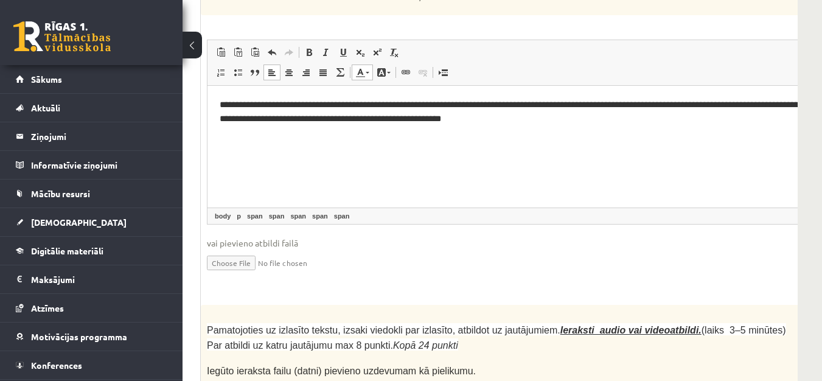
drag, startPoint x: 798, startPoint y: 203, endPoint x: 828, endPoint y: 204, distance: 30.4
drag, startPoint x: 791, startPoint y: 205, endPoint x: 830, endPoint y: 201, distance: 39.1
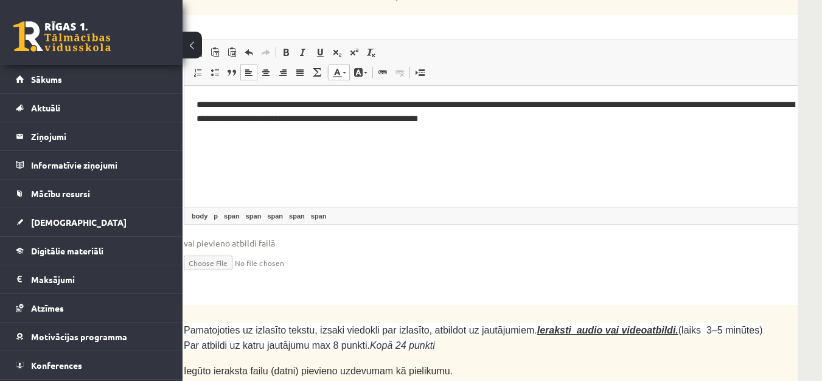
drag, startPoint x: 768, startPoint y: 380, endPoint x: 819, endPoint y: 379, distance: 50.5
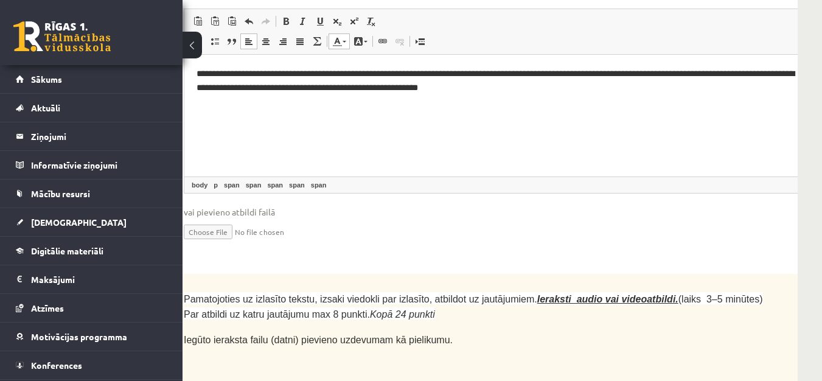
scroll to position [3248, 183]
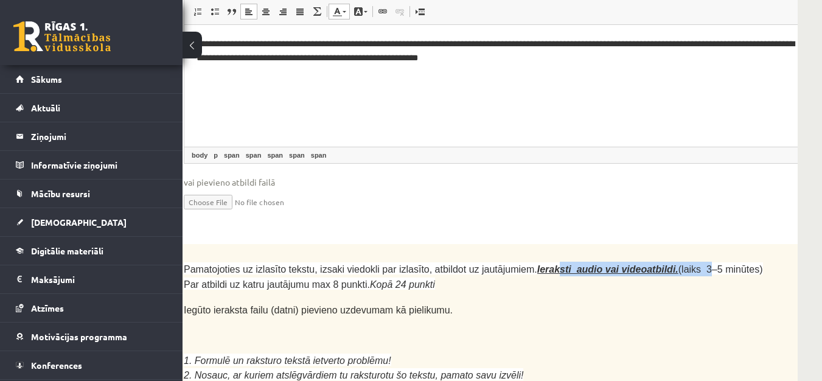
drag, startPoint x: 532, startPoint y: 144, endPoint x: 662, endPoint y: 149, distance: 130.4
click at [662, 262] on p "Pamatojoties uz izlasīto tekstu, izsaki viedokli par izlasīto, atbildot uz jaut…" at bounding box center [474, 277] width 580 height 30
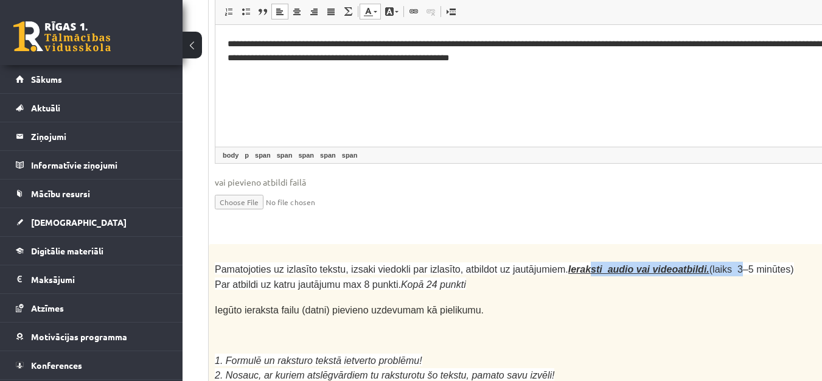
scroll to position [3248, 150]
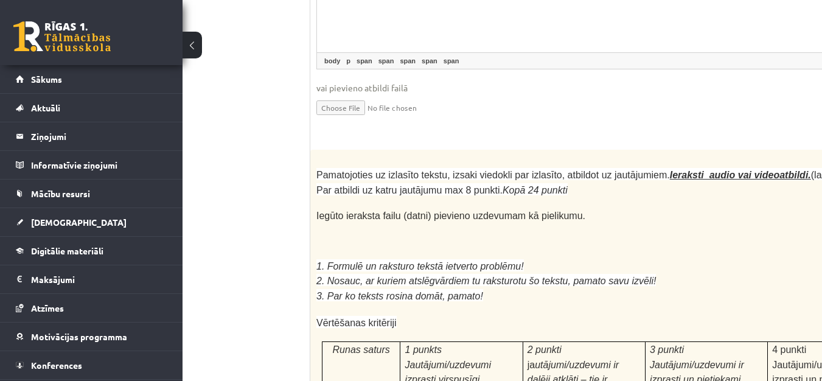
scroll to position [3348, 50]
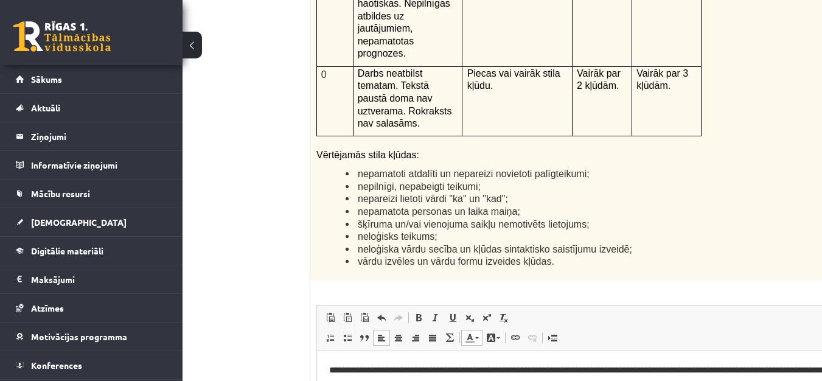
scroll to position [2922, 183]
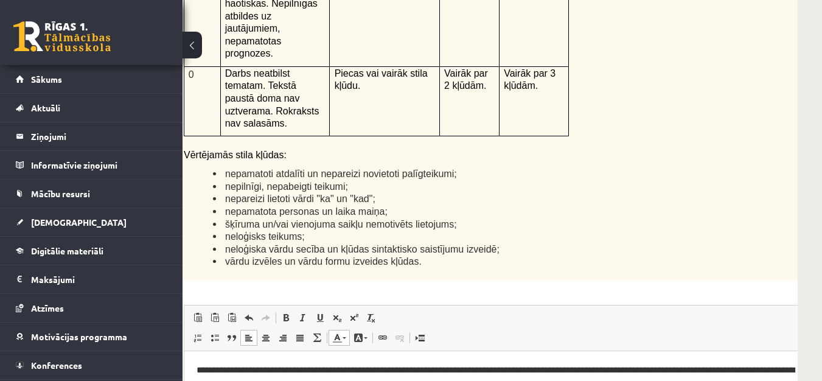
drag, startPoint x: 793, startPoint y: 298, endPoint x: 764, endPoint y: 212, distance: 90.5
drag, startPoint x: 788, startPoint y: 190, endPoint x: 831, endPoint y: 175, distance: 45.6
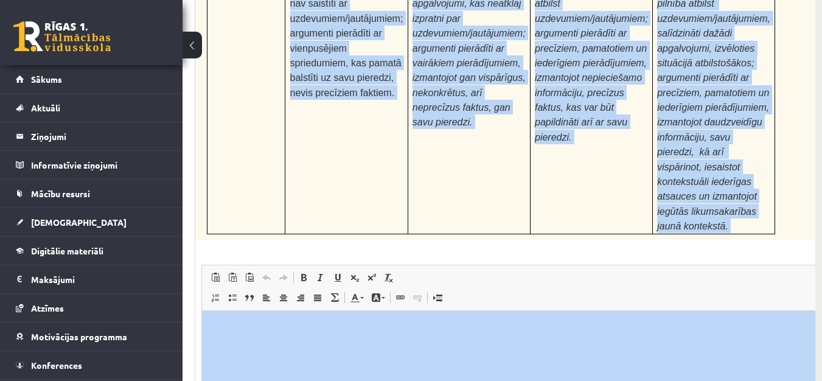
scroll to position [3918, 165]
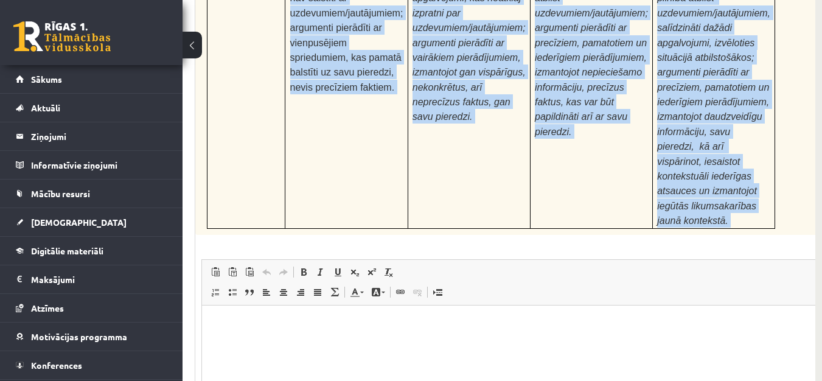
drag, startPoint x: 203, startPoint y: 100, endPoint x: 755, endPoint y: 40, distance: 555.4
copy div "Pamatojoties uz izlasīto tekstu, izsaki viedokli par izlasīto, atbildot uz jaut…"
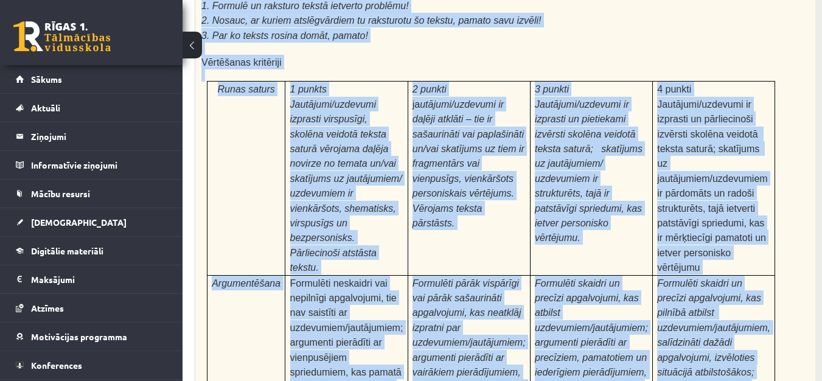
scroll to position [3370, 165]
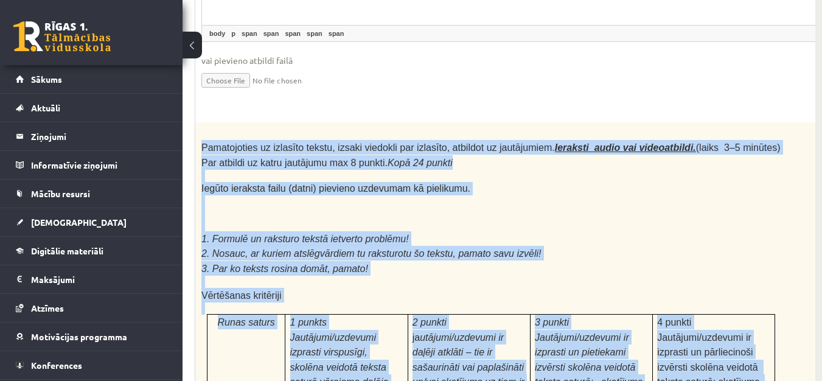
click at [232, 317] on span "Runas saturs" at bounding box center [246, 322] width 57 height 10
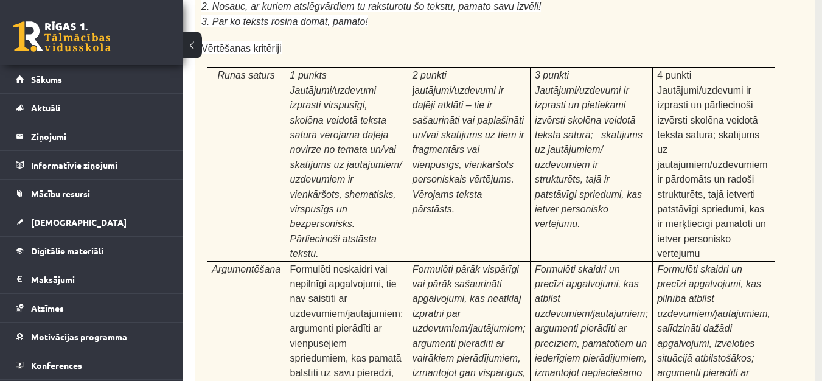
scroll to position [3918, 165]
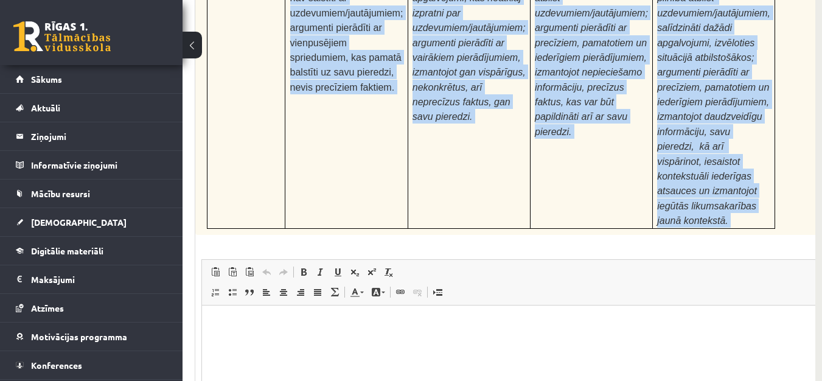
drag, startPoint x: 270, startPoint y: 380, endPoint x: 375, endPoint y: 124, distance: 276.8
click at [375, 124] on div "24p Pamatojoties uz izlasīto tekstu, izsaki viedokli par izlasīto, atbildot uz …" at bounding box center [521, 43] width 653 height 938
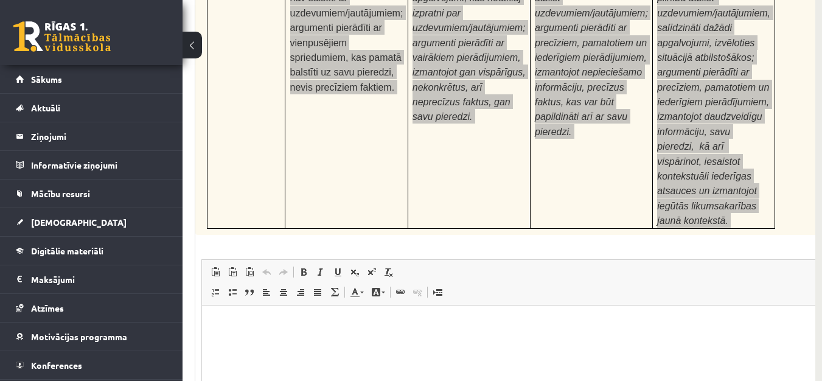
click at [552, 342] on html at bounding box center [521, 323] width 639 height 37
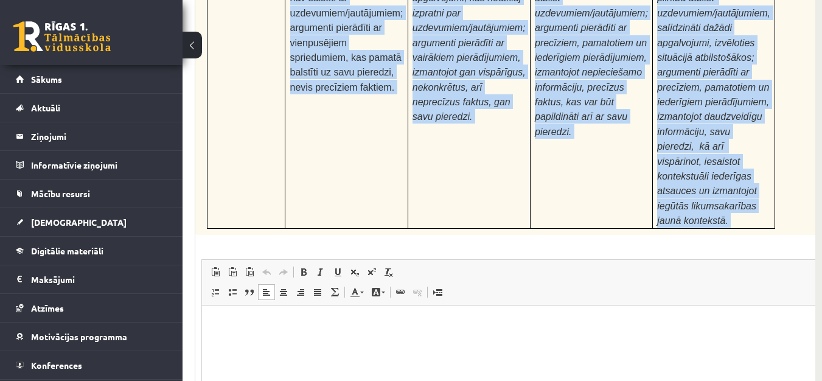
click at [738, 68] on div "24p Pamatojoties uz izlasīto tekstu, izsaki viedokli par izlasīto, atbildot uz …" at bounding box center [521, 43] width 653 height 938
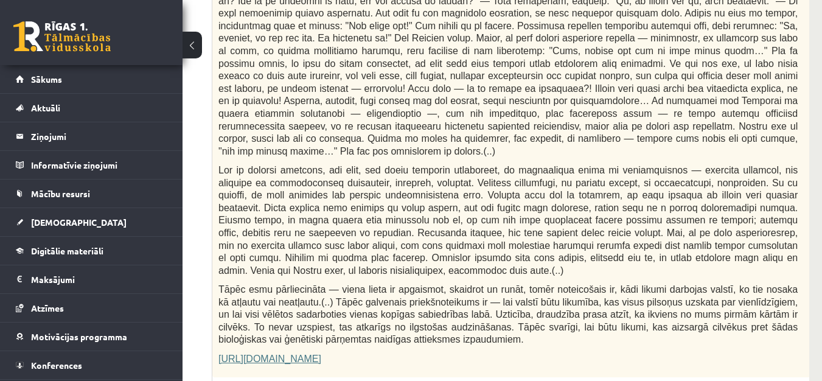
scroll to position [631, 171]
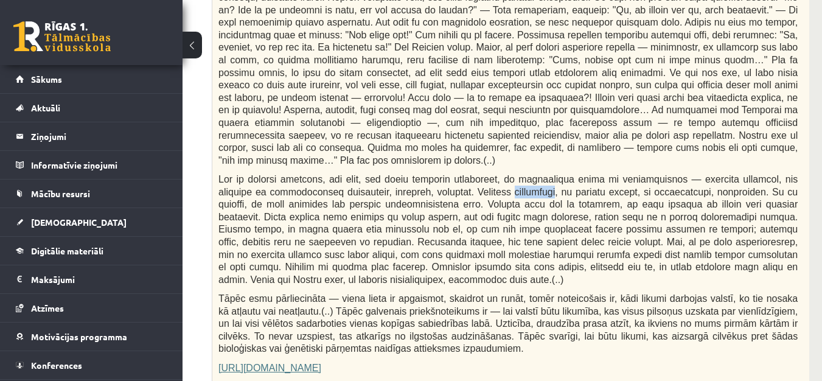
drag, startPoint x: 437, startPoint y: 167, endPoint x: 478, endPoint y: 167, distance: 41.4
click at [478, 174] on span at bounding box center [509, 229] width 580 height 111
copy span "judofobija"
click at [611, 346] on div "Fragments no Valentīnas Freimanes grāmatas "Antigones likums" Mūsu zemapziņas p…" at bounding box center [538, 91] width 653 height 590
drag, startPoint x: 560, startPoint y: 156, endPoint x: 617, endPoint y: 155, distance: 57.2
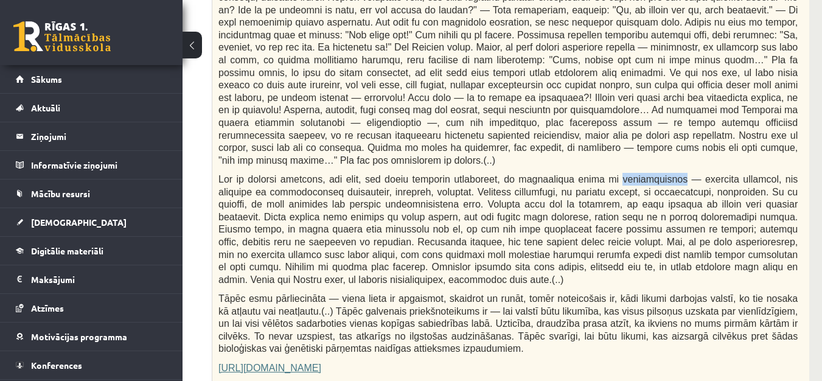
click at [617, 174] on span at bounding box center [509, 229] width 580 height 111
copy span "antisemītismu"
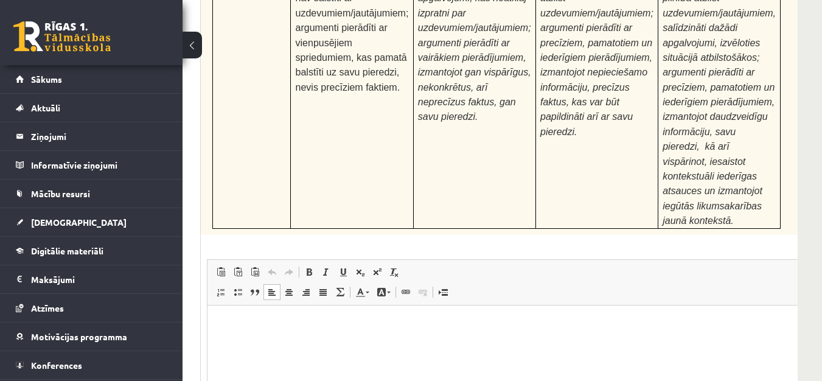
scroll to position [18, 0]
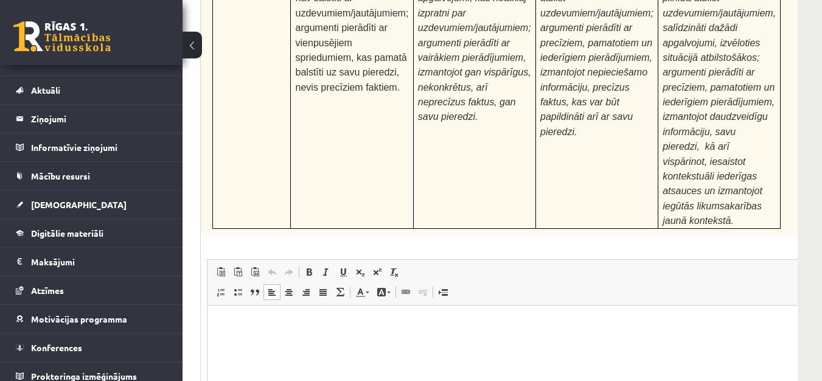
type input "**********"
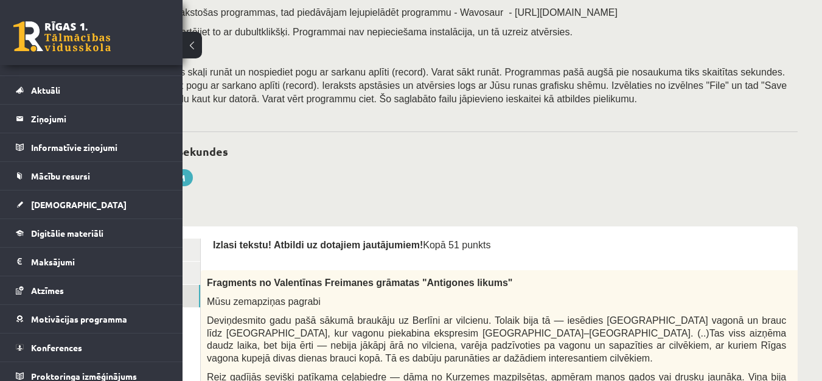
scroll to position [0, 183]
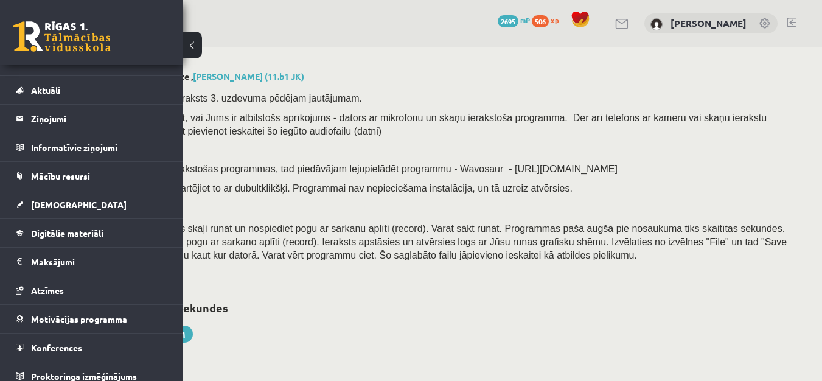
click at [380, 327] on div "0 Stundas 1 Minūte 49 Sekundes Ieskaite saglabāta! Iesniegt Rakstīt skolotājam" at bounding box center [411, 315] width 774 height 55
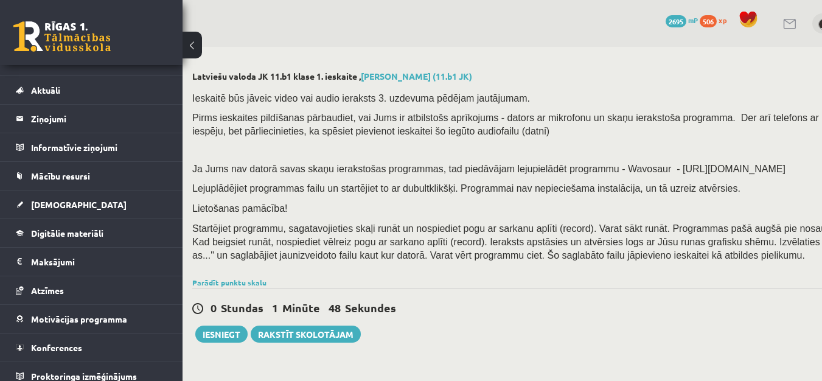
scroll to position [0, 0]
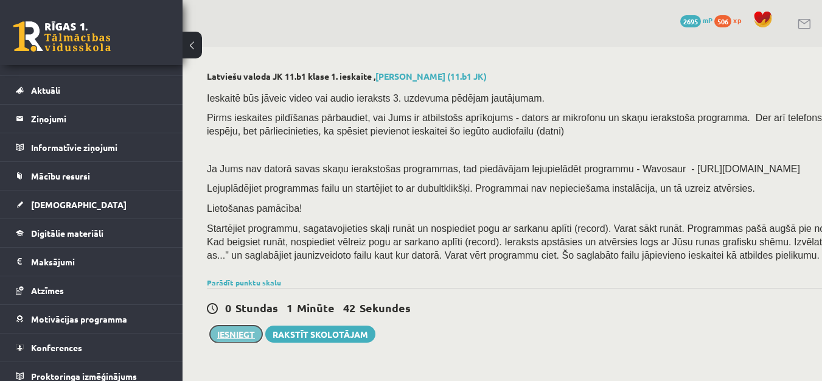
click at [237, 337] on button "Iesniegt" at bounding box center [236, 334] width 52 height 17
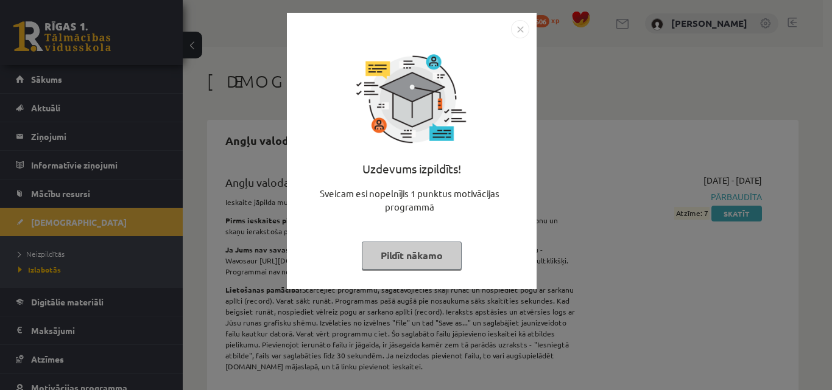
click at [513, 32] on img "Close" at bounding box center [520, 29] width 18 height 18
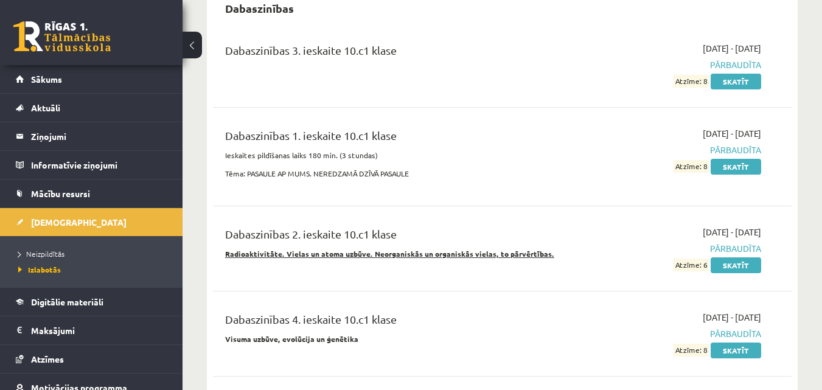
scroll to position [852, 0]
